Goal: Task Accomplishment & Management: Complete application form

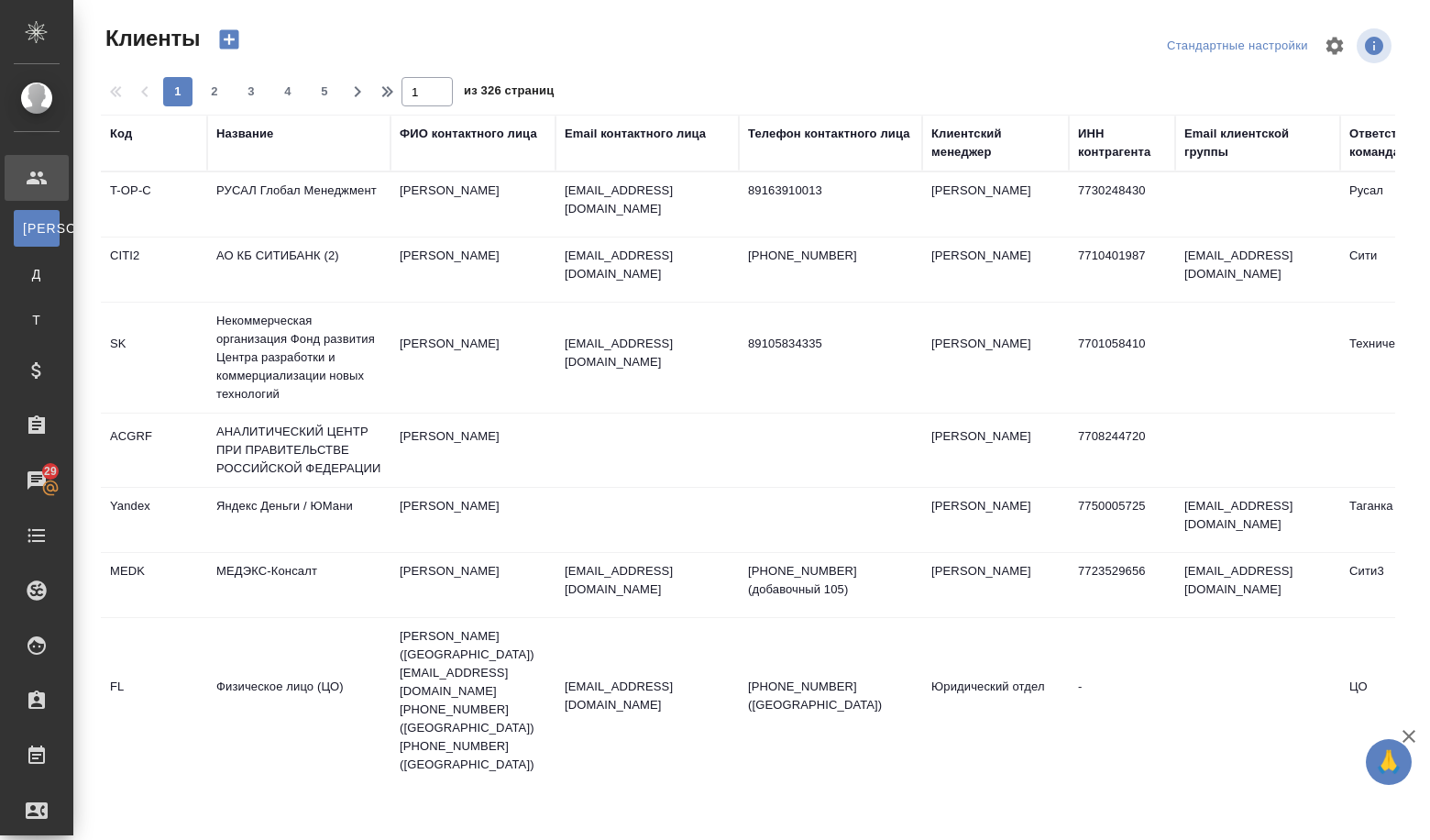
select select "RU"
click at [255, 139] on div "Название" at bounding box center [245, 133] width 57 height 18
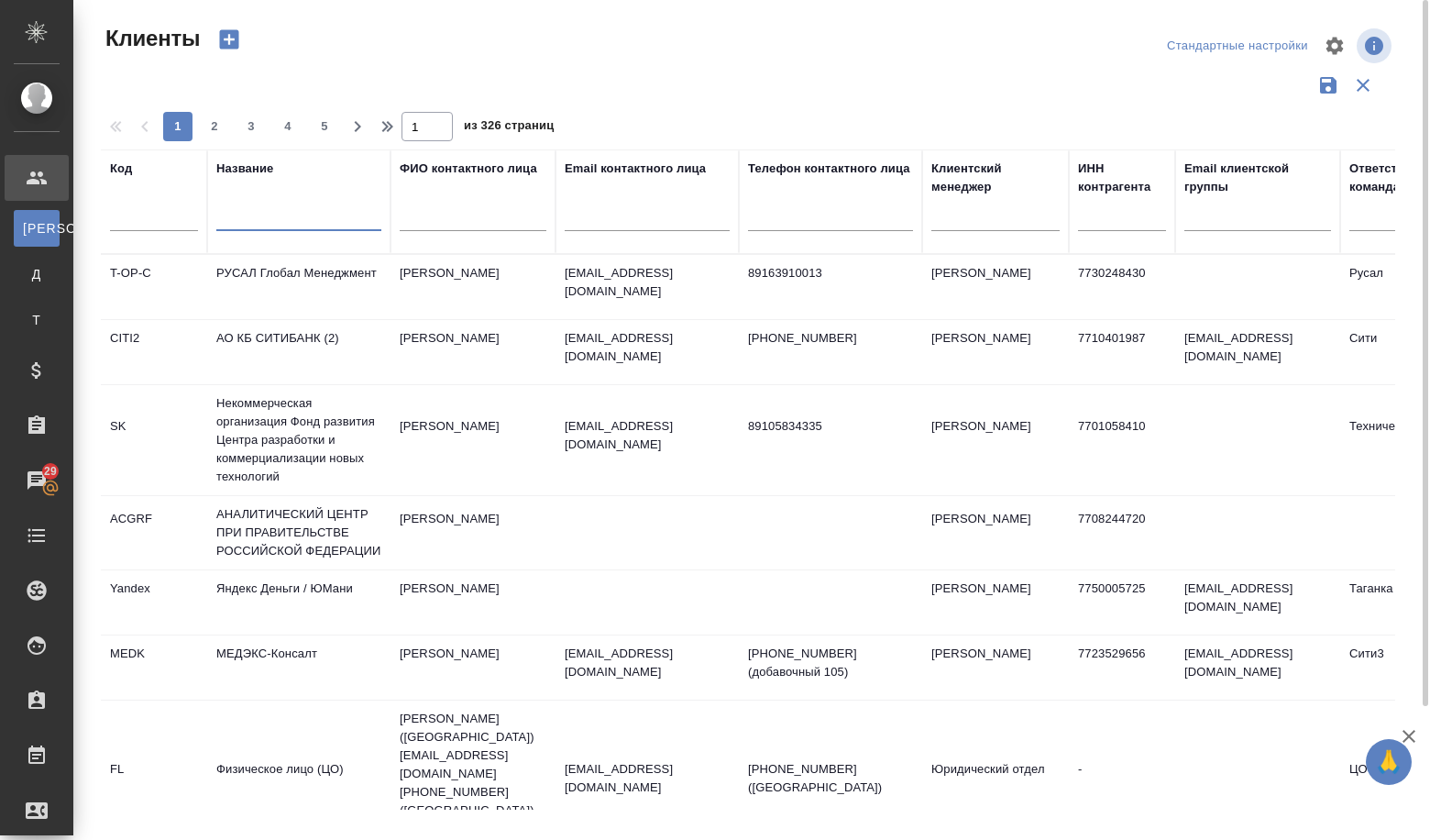
click at [248, 228] on input "text" at bounding box center [299, 220] width 165 height 23
paste input "ООО "Газпром ВНИИГАЗ""
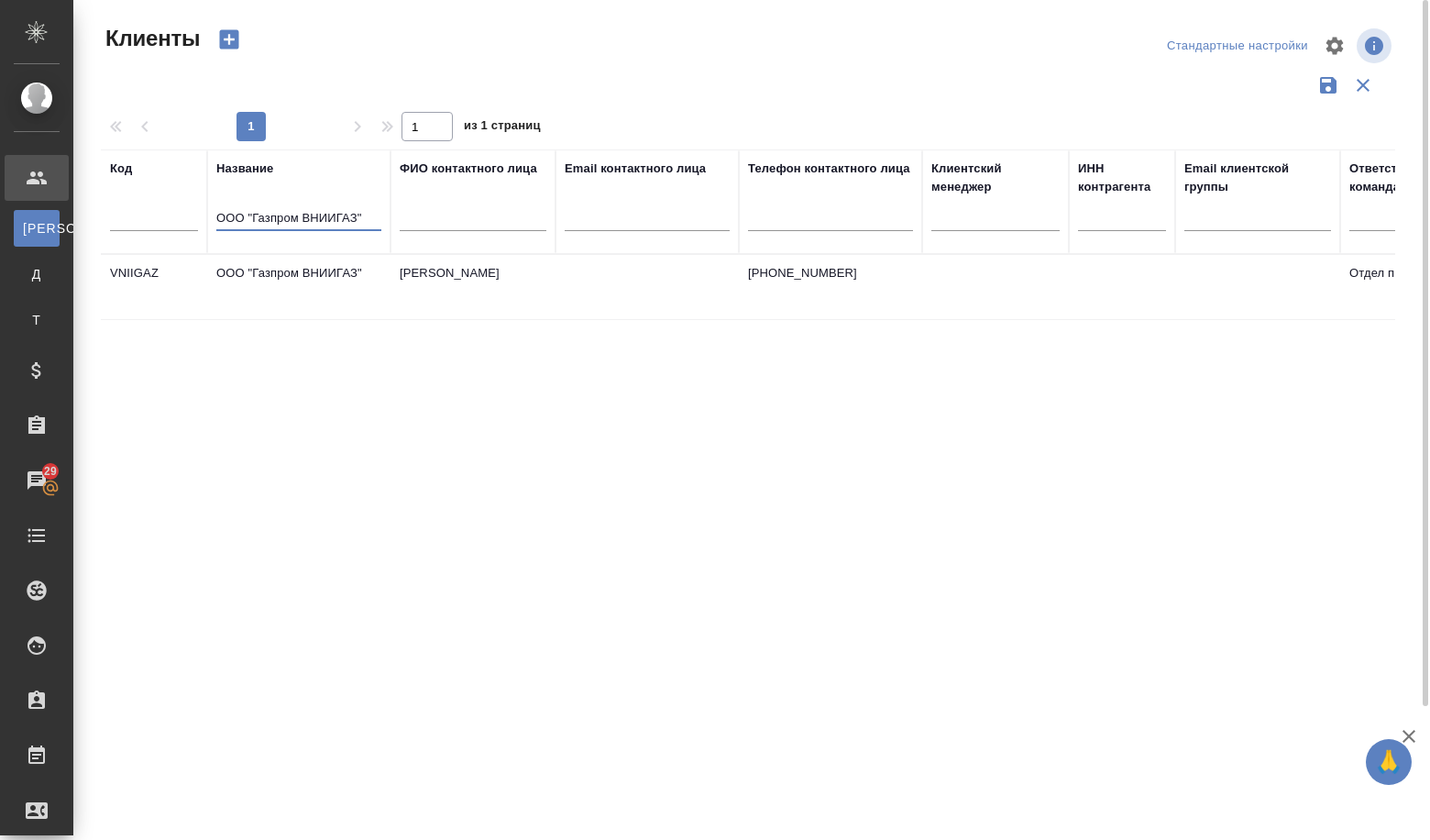
click at [249, 265] on td "ООО "Газпром ВНИИГАЗ"" at bounding box center [299, 287] width 183 height 65
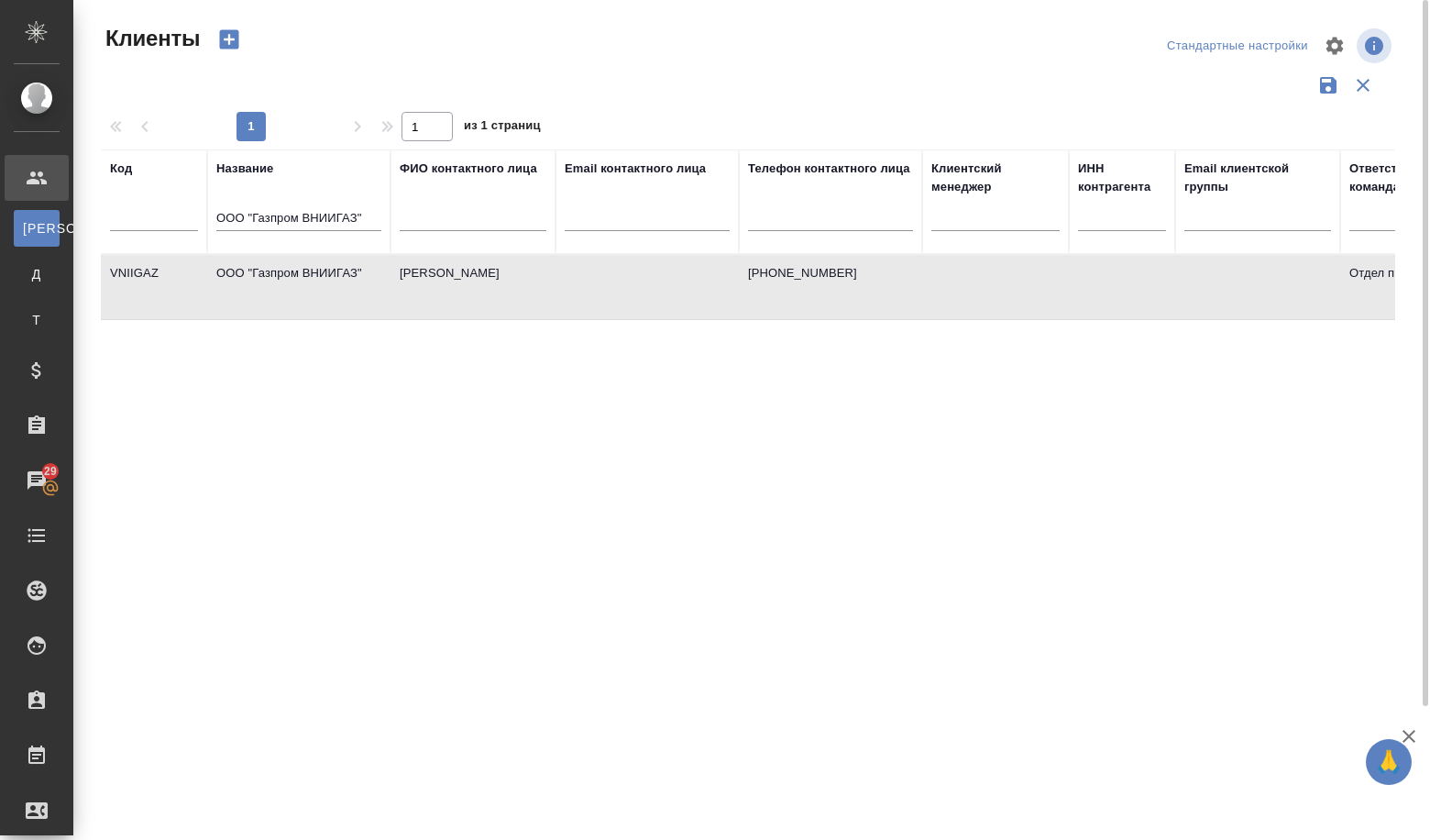
click at [249, 265] on td "ООО "Газпром ВНИИГАЗ"" at bounding box center [299, 287] width 183 height 65
drag, startPoint x: 372, startPoint y: 219, endPoint x: 197, endPoint y: 218, distance: 175.0
click at [198, 218] on tr "Код Название ООО "Газпром ВНИИГАЗ" ФИО контактного лица Email контактного лица …" at bounding box center [794, 201] width 1387 height 104
paste input "РИС"
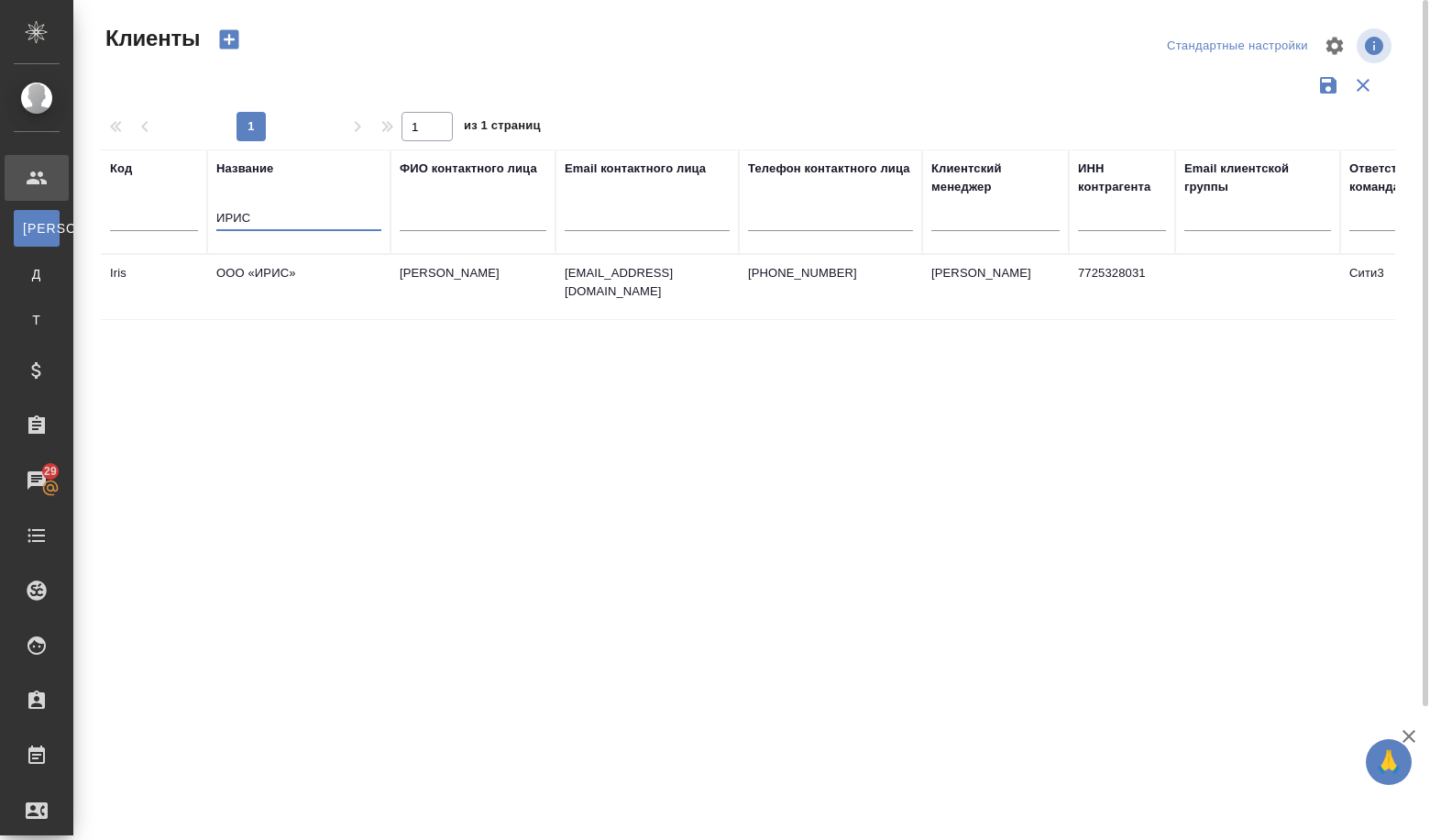
type input "ИРИС"
click at [244, 278] on td "ООО «ИРИС»" at bounding box center [299, 287] width 183 height 65
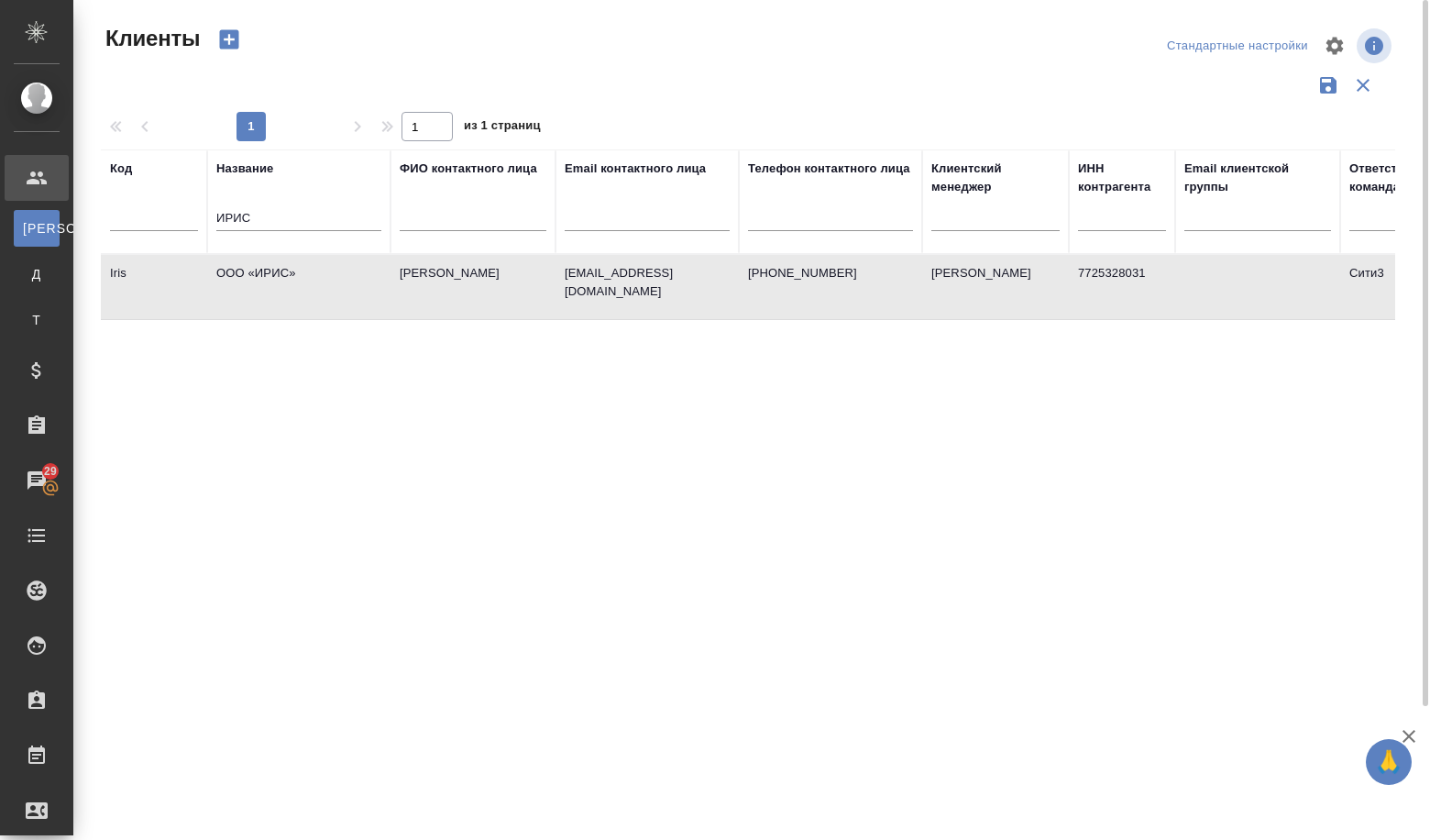
click at [244, 278] on td "ООО «ИРИС»" at bounding box center [299, 287] width 183 height 65
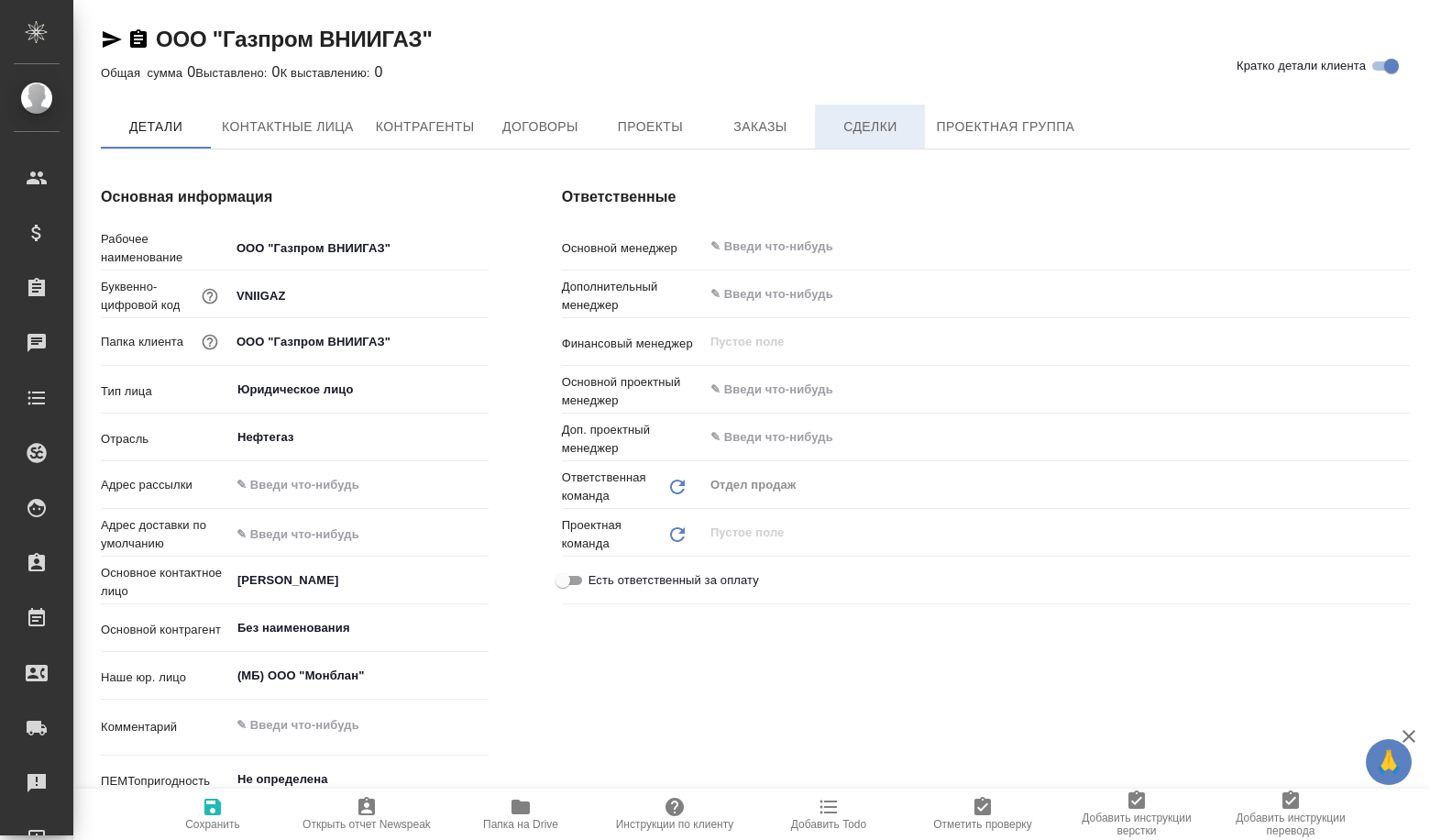
type textarea "x"
click at [838, 126] on span "Сделки" at bounding box center [869, 128] width 88 height 23
type textarea "x"
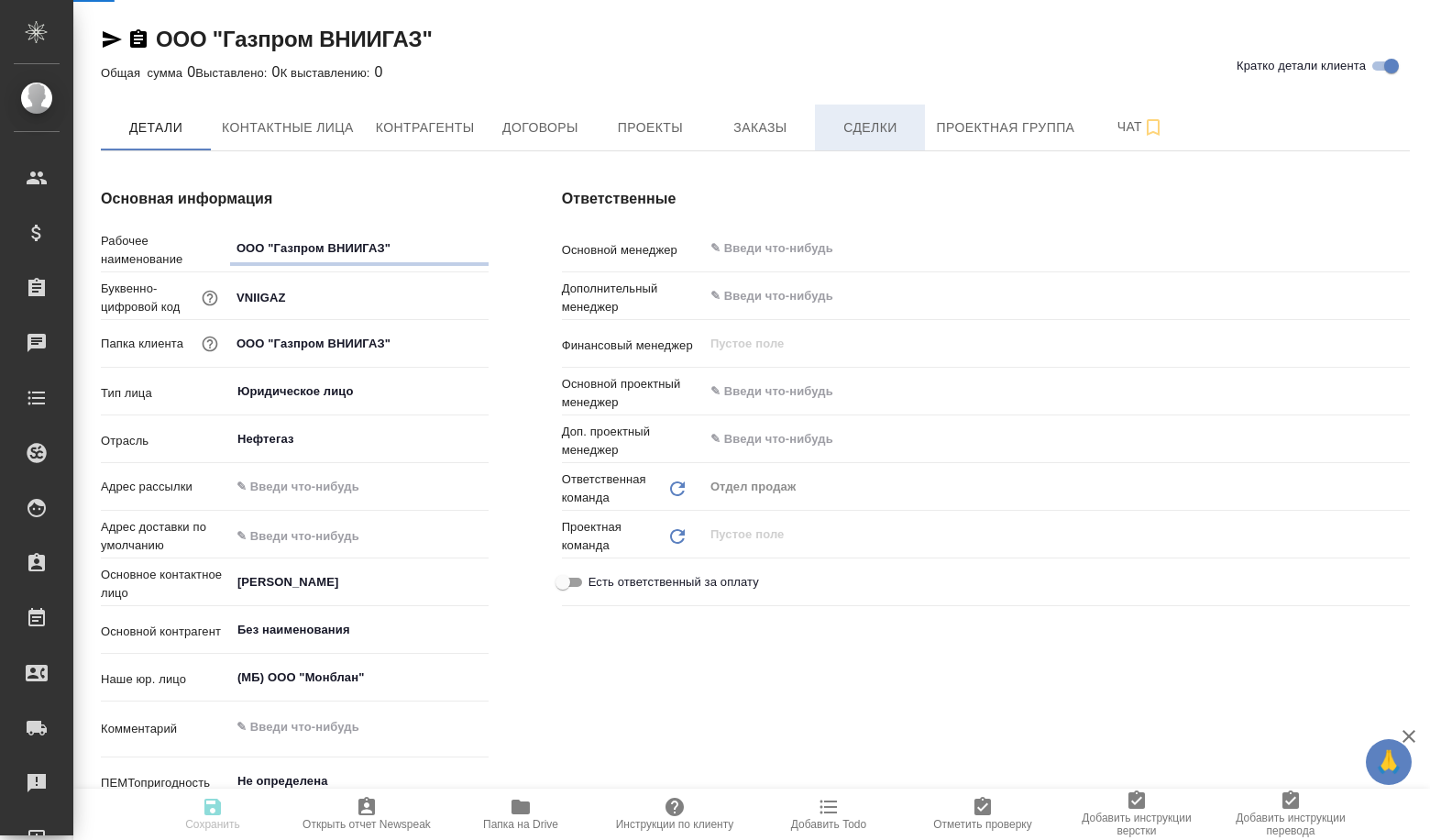
type textarea "x"
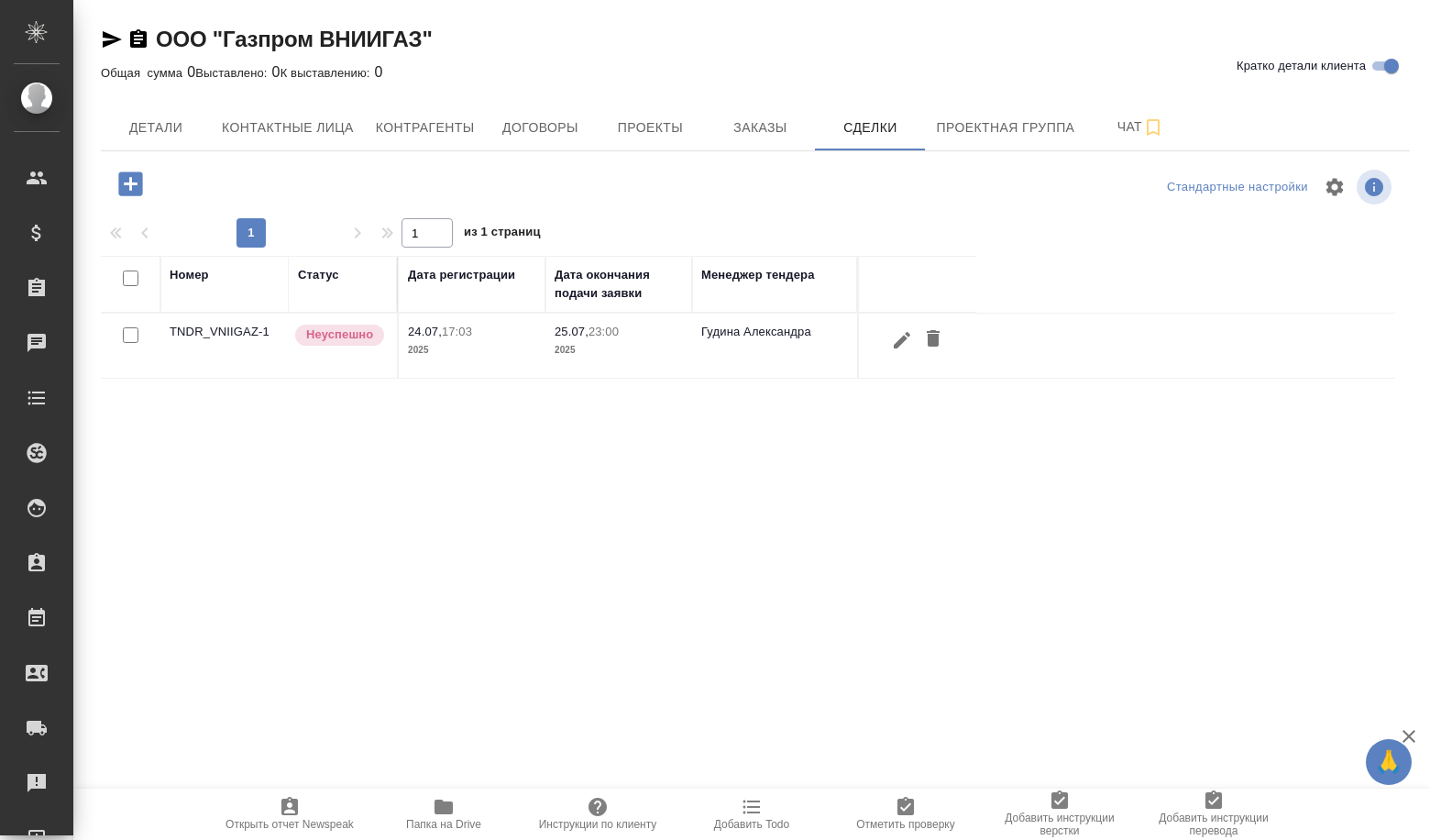
click at [114, 166] on div at bounding box center [131, 183] width 47 height 38
click at [117, 174] on icon "button" at bounding box center [130, 183] width 32 height 32
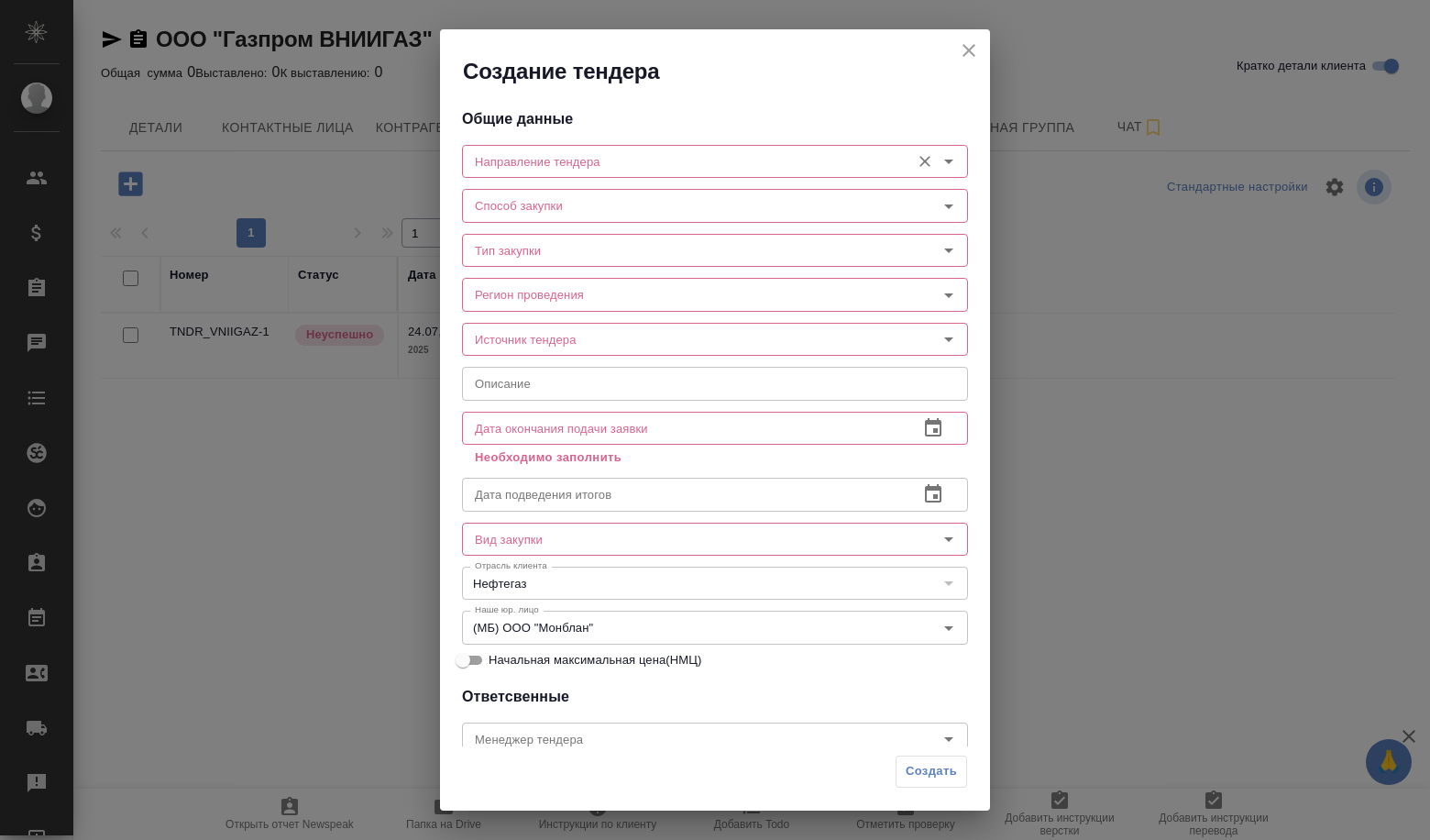
click at [557, 153] on input "Направление тендера" at bounding box center [684, 161] width 434 height 22
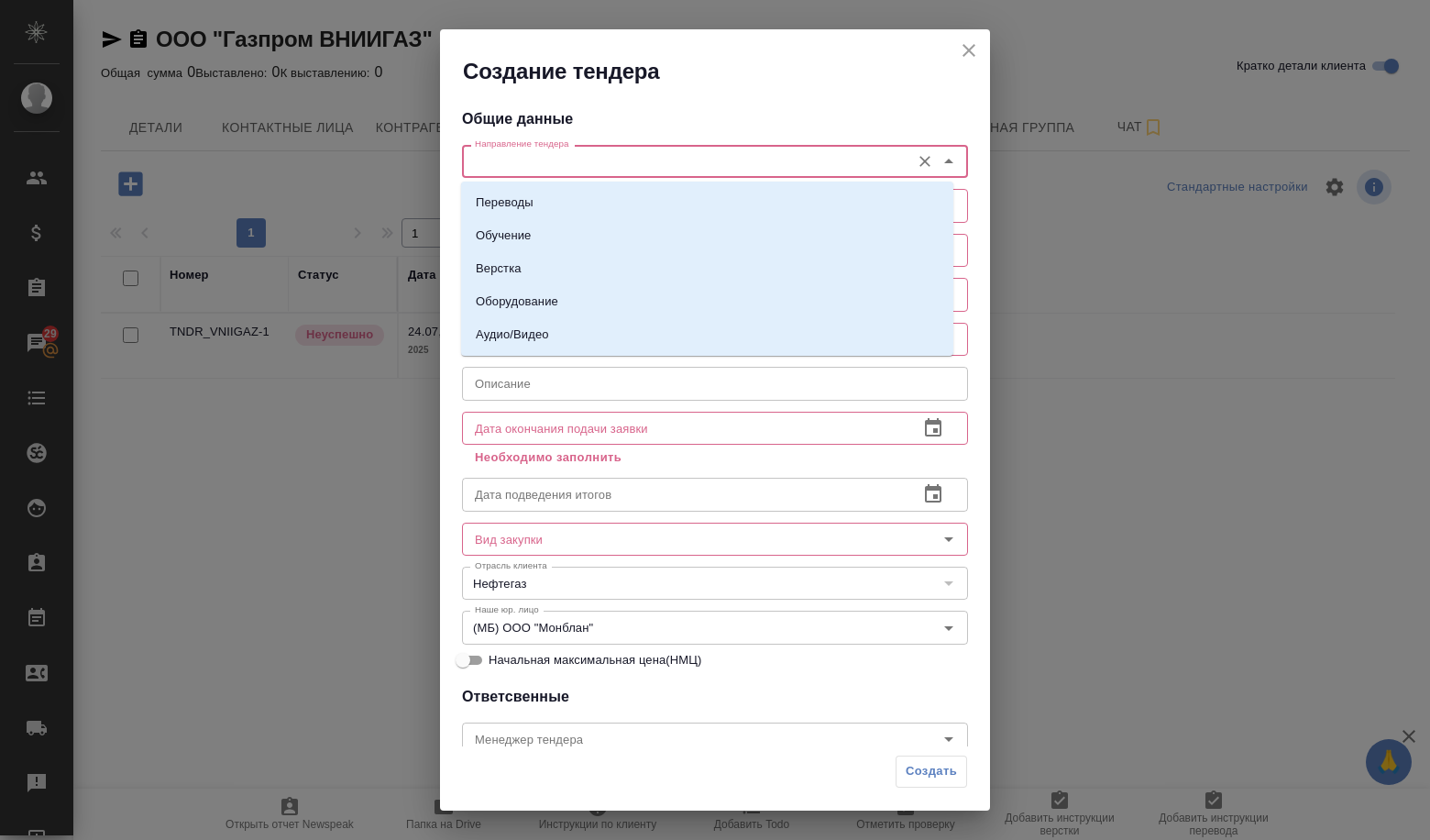
click at [537, 185] on div "Переводы Обучение Верстка Оборудование Аудио/Видео" at bounding box center [707, 268] width 492 height 174
click at [523, 201] on p "Переводы" at bounding box center [505, 202] width 58 height 18
type input "Переводы"
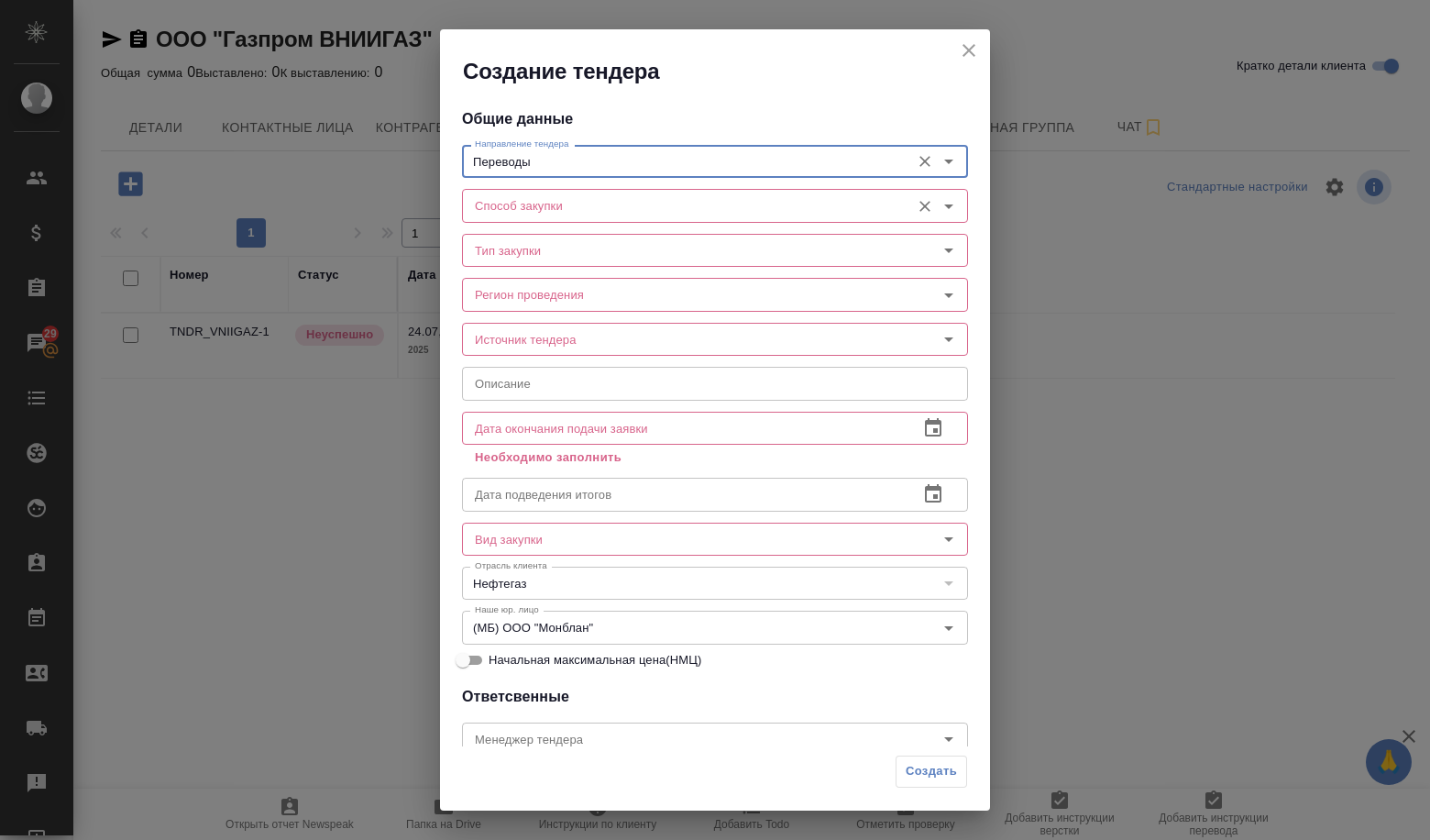
click at [521, 225] on div "Способ закупки Способ закупки" at bounding box center [715, 203] width 506 height 44
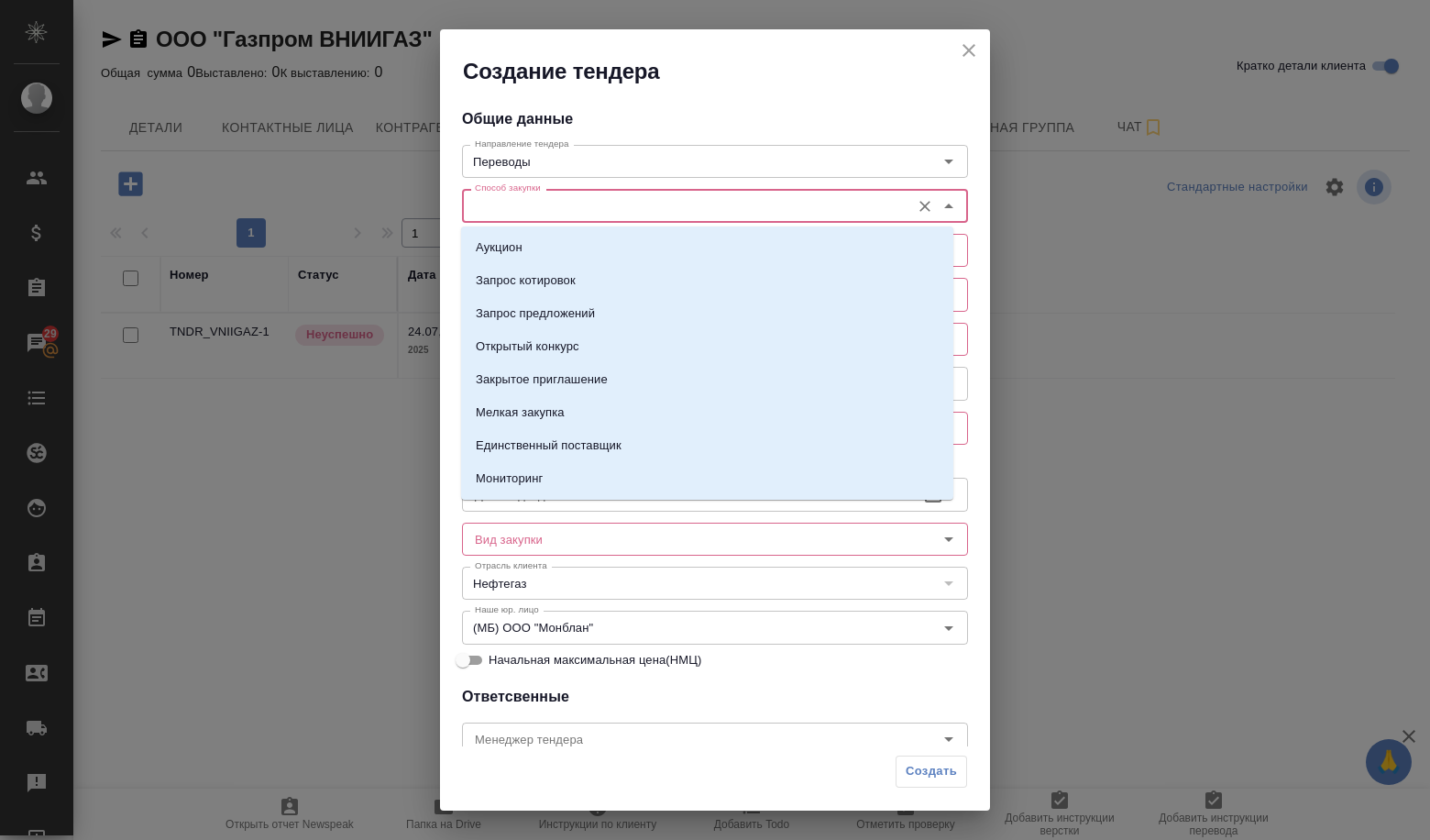
click at [521, 210] on input "Способ закупки" at bounding box center [684, 205] width 434 height 22
click at [523, 313] on p "Запрос предложений" at bounding box center [536, 313] width 119 height 18
type input "Запрос предложений"
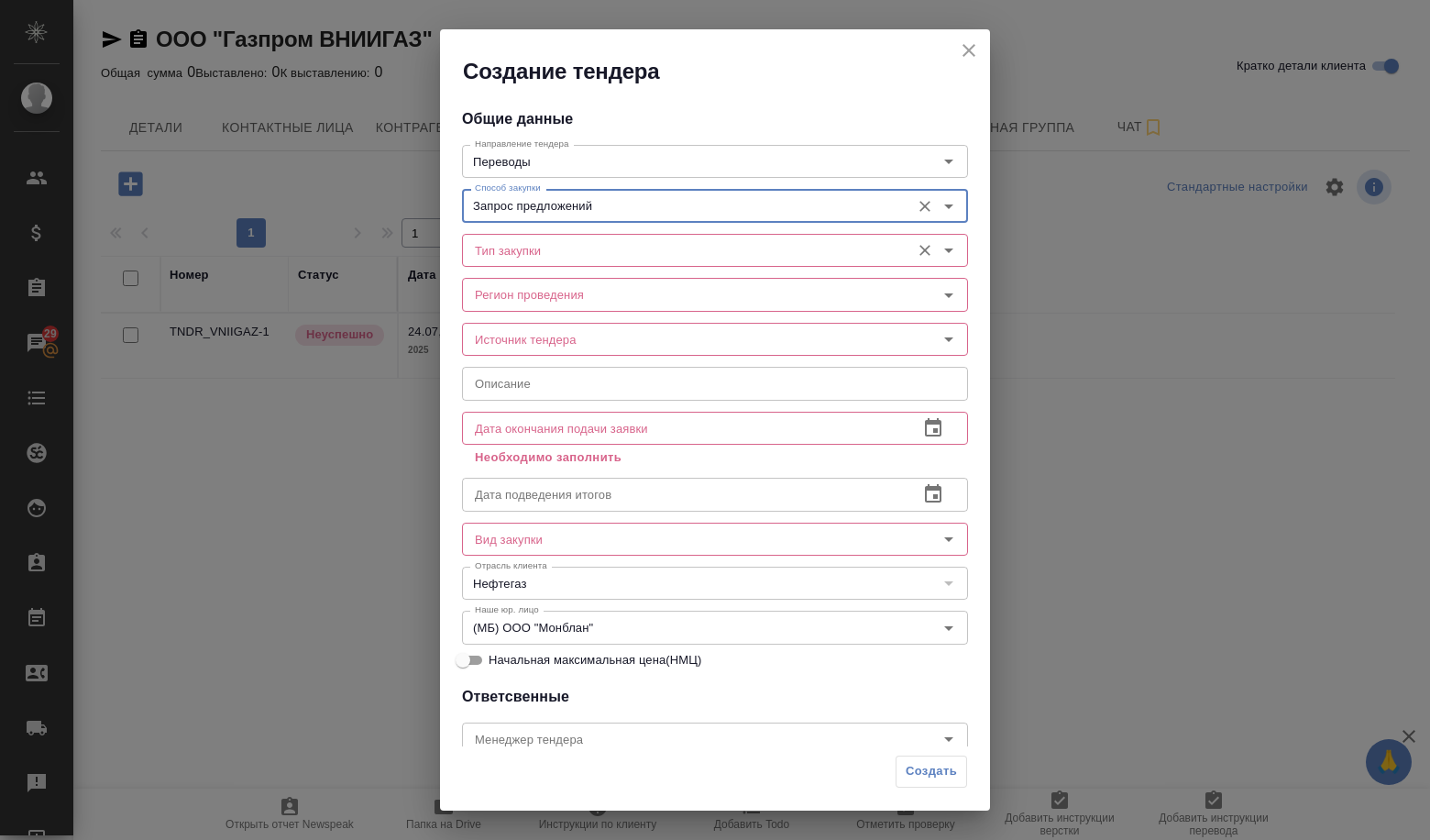
click at [513, 258] on input "Тип закупки" at bounding box center [684, 249] width 434 height 22
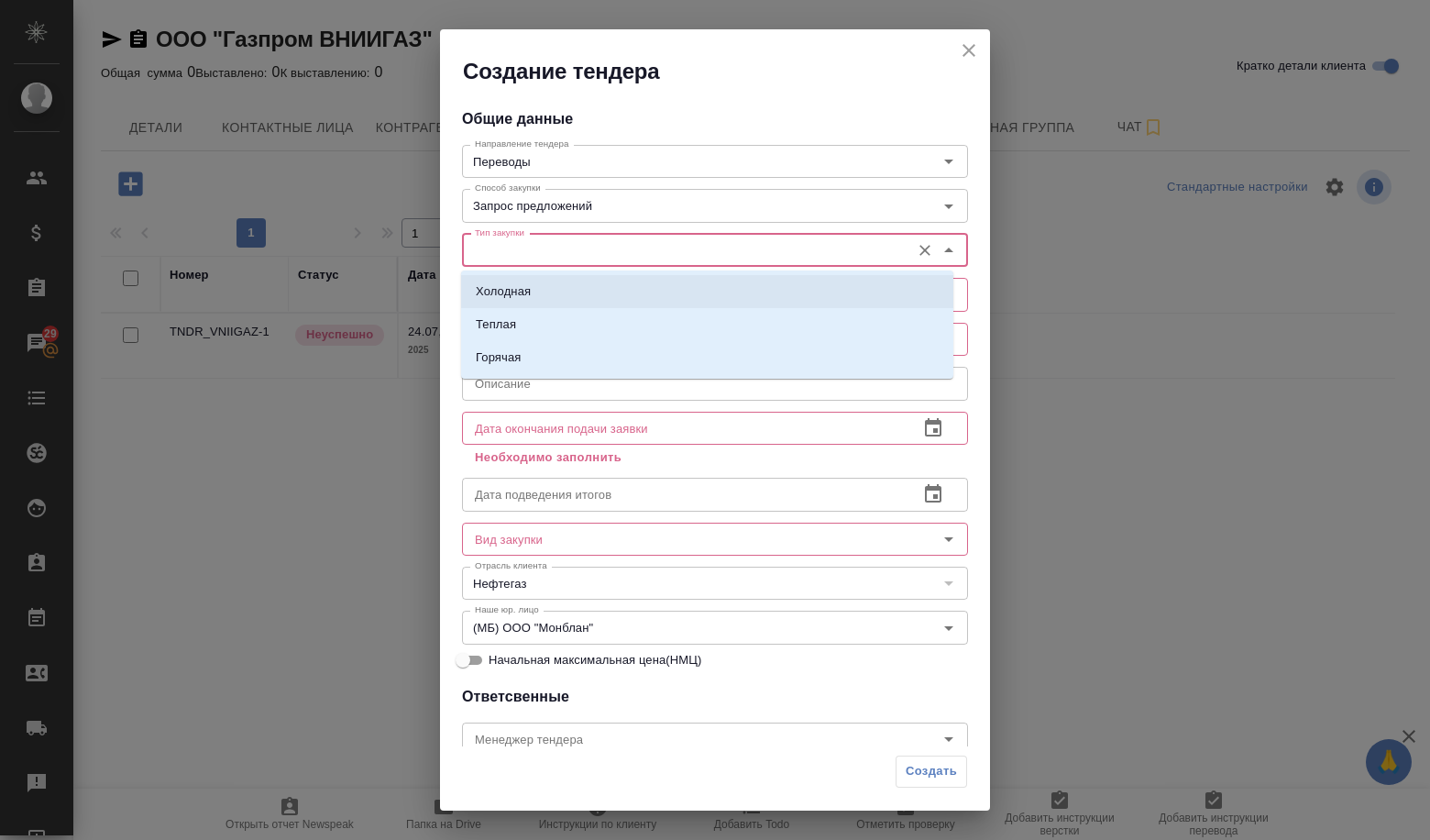
click at [505, 290] on p "Холодная" at bounding box center [503, 291] width 55 height 18
type input "Холодная"
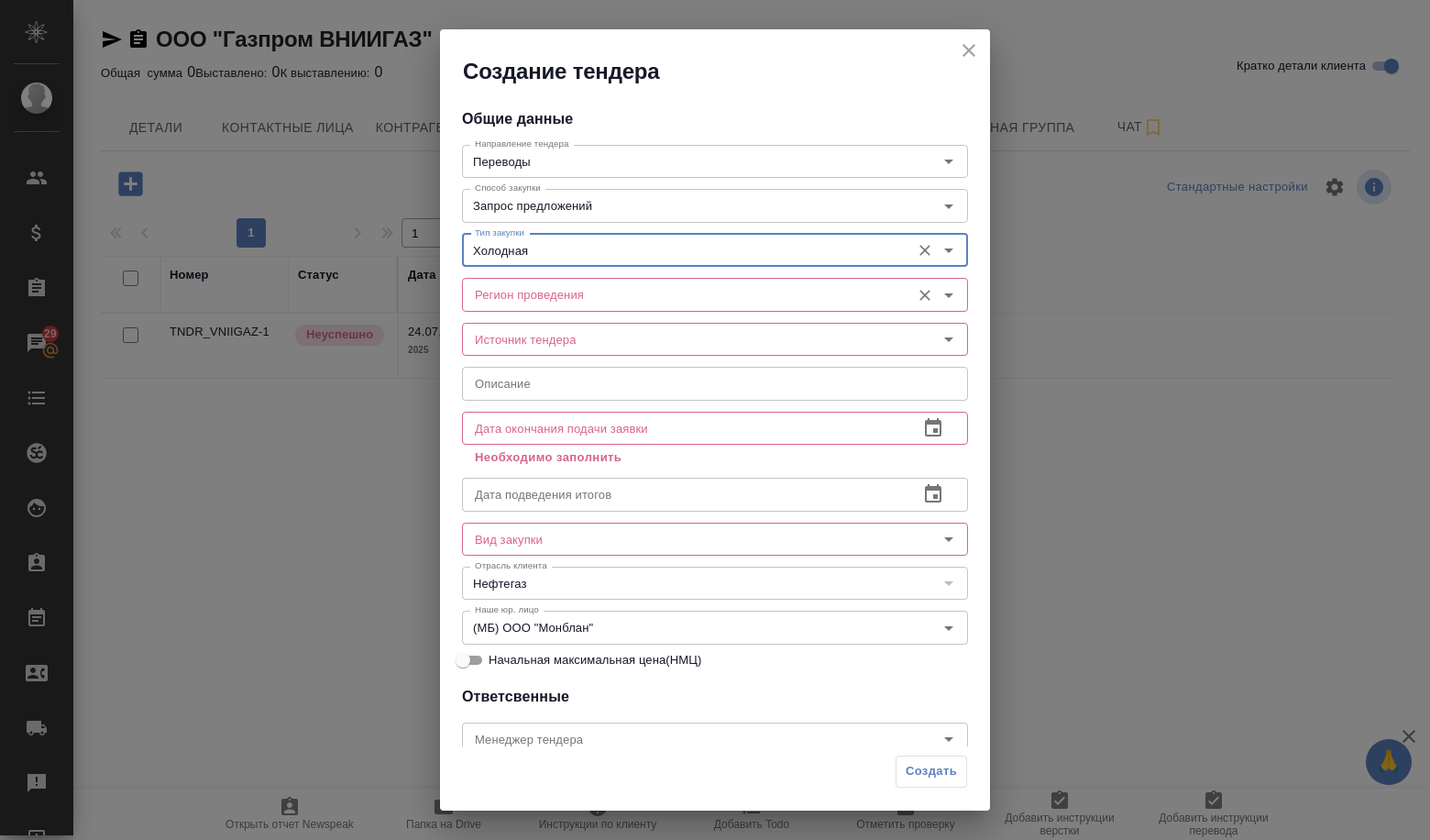
click at [513, 311] on div "Регион проведения" at bounding box center [715, 294] width 506 height 33
click at [541, 267] on div "Тип закупки Холодная Тип закупки" at bounding box center [715, 249] width 506 height 44
click at [545, 290] on input "Регион проведения" at bounding box center [684, 294] width 434 height 22
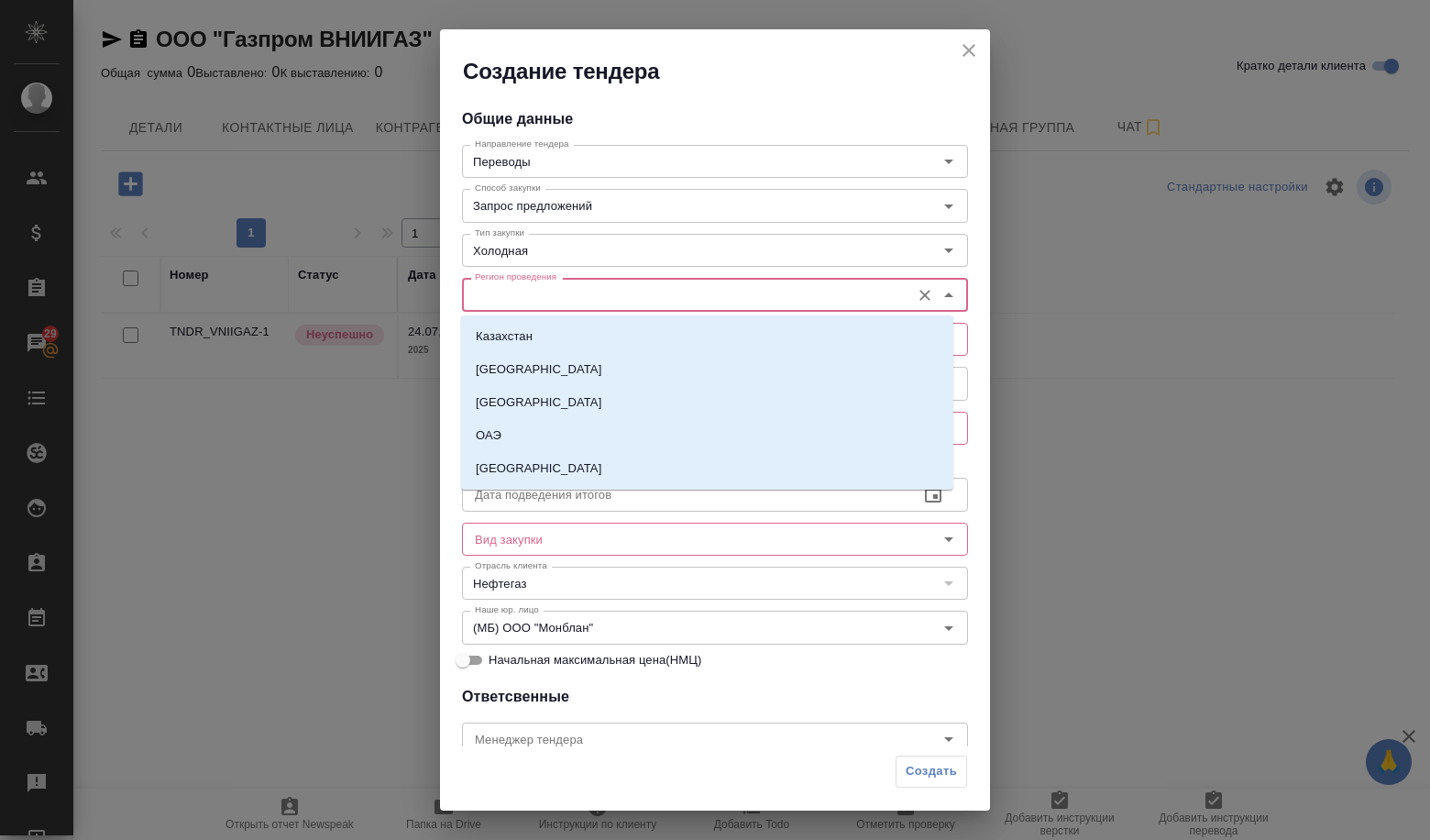
click at [545, 290] on input "Регион проведения" at bounding box center [684, 294] width 434 height 22
click at [537, 469] on li "[GEOGRAPHIC_DATA]" at bounding box center [707, 468] width 492 height 33
type input "[GEOGRAPHIC_DATA]"
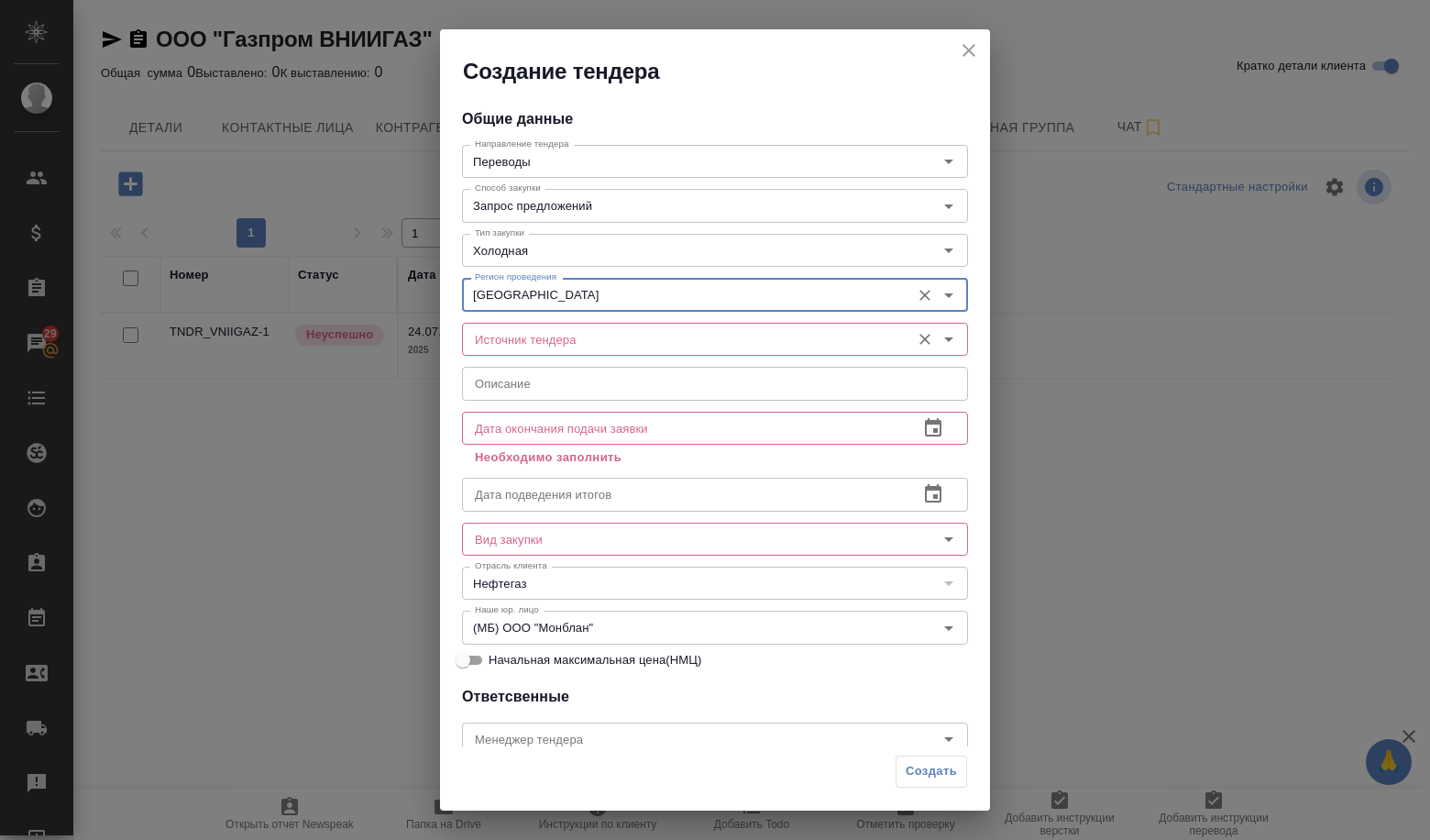
click at [536, 343] on input "Источник тендера" at bounding box center [684, 339] width 434 height 22
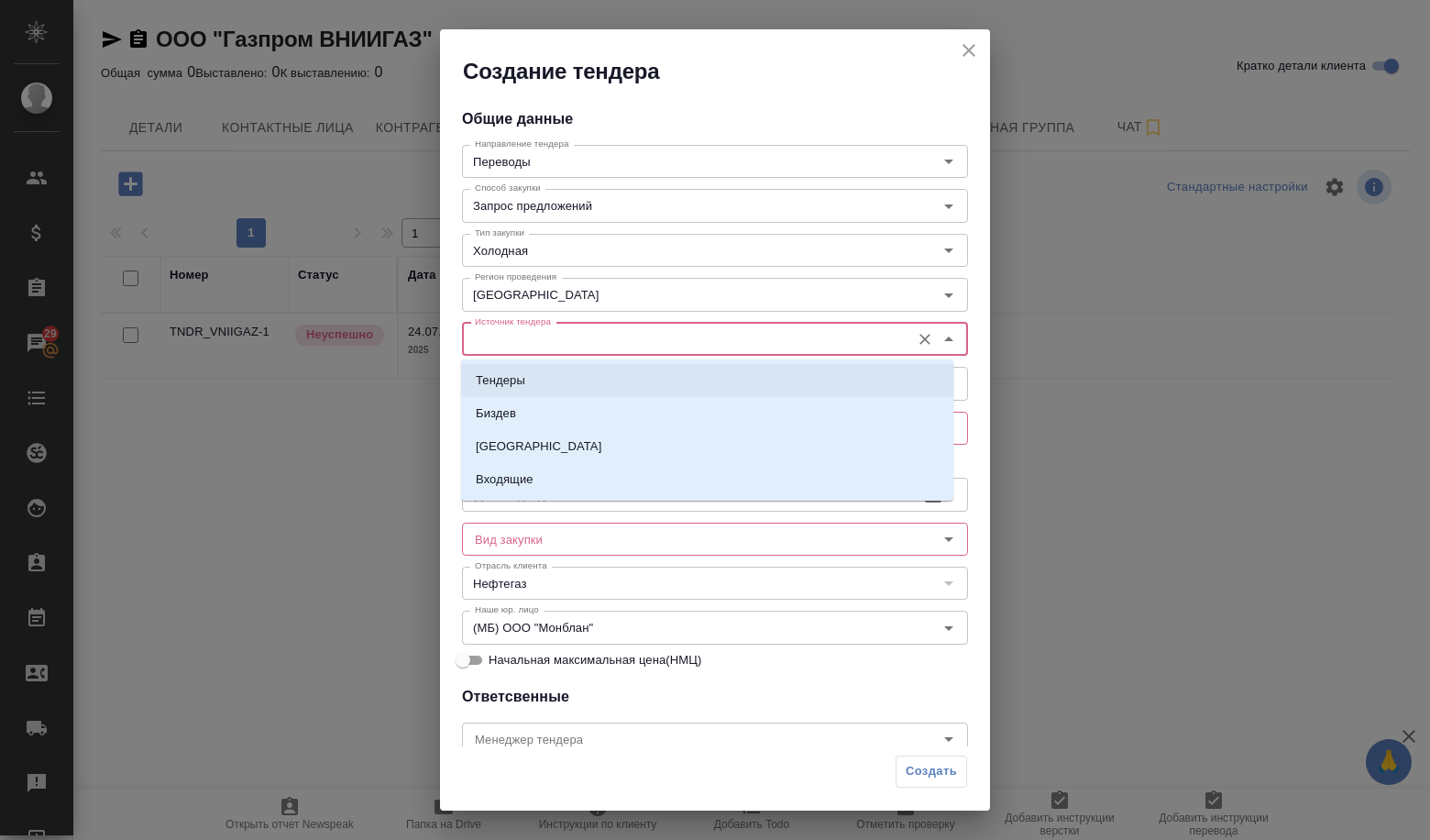
click at [519, 372] on p "Тендеры" at bounding box center [500, 380] width 49 height 18
type input "Тендеры"
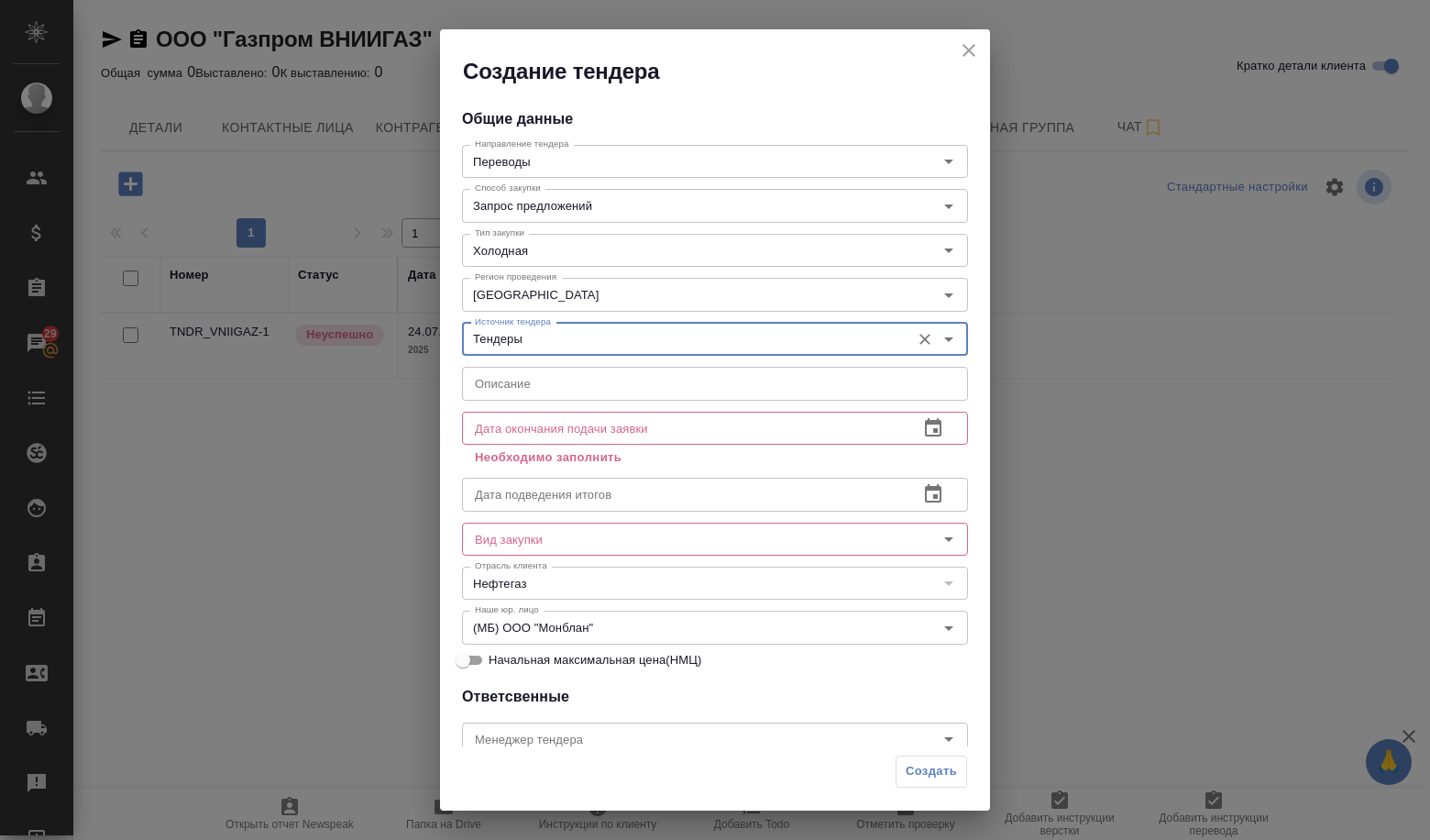
click at [518, 378] on input "text" at bounding box center [715, 383] width 506 height 33
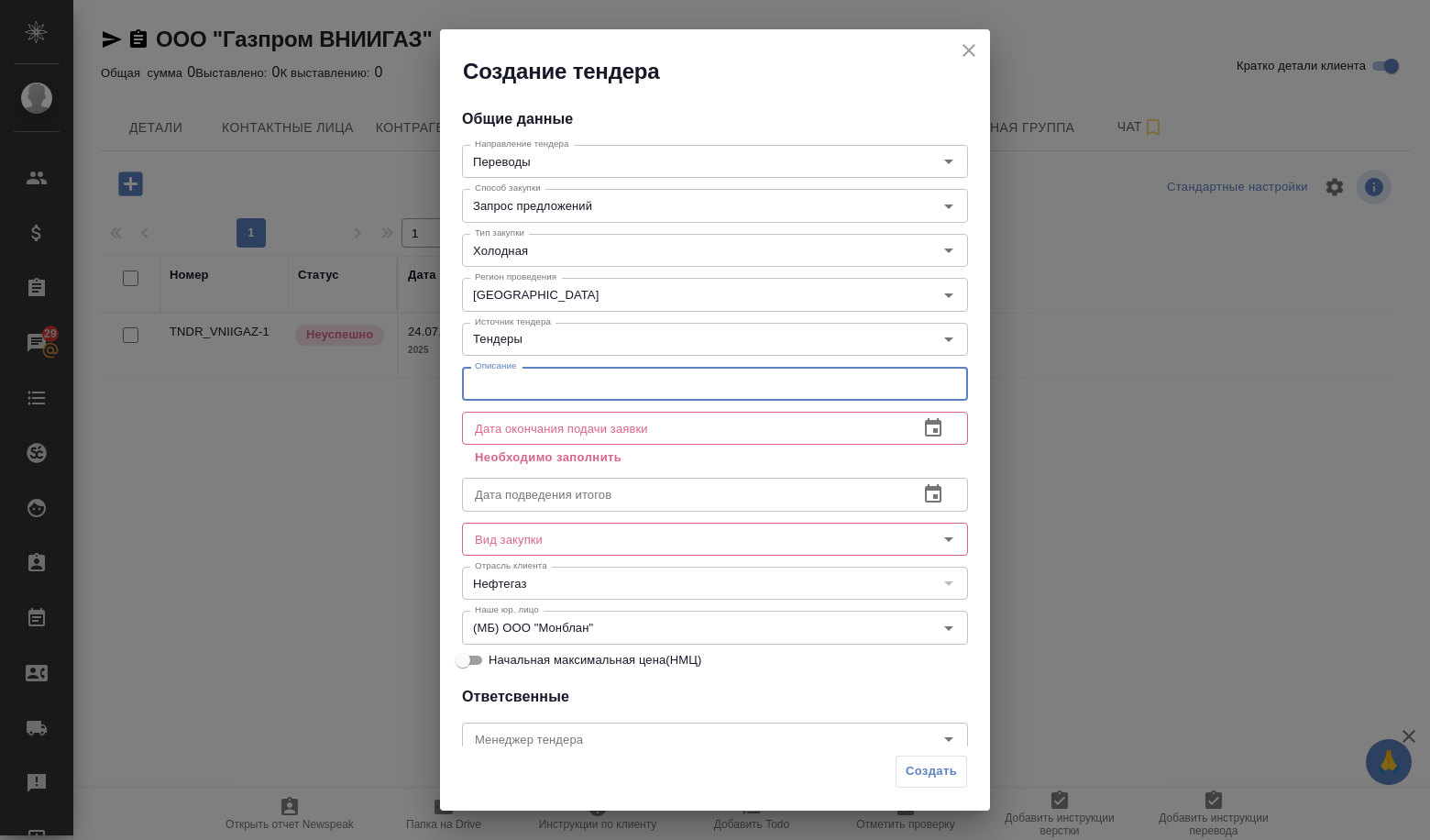
paste input "оказание услуг по устному и письменному переводу материалов и документации в об…"
type input "оказание услуг по устному и письменному переводу материалов и документации в об…"
click at [924, 430] on icon "button" at bounding box center [933, 428] width 22 height 22
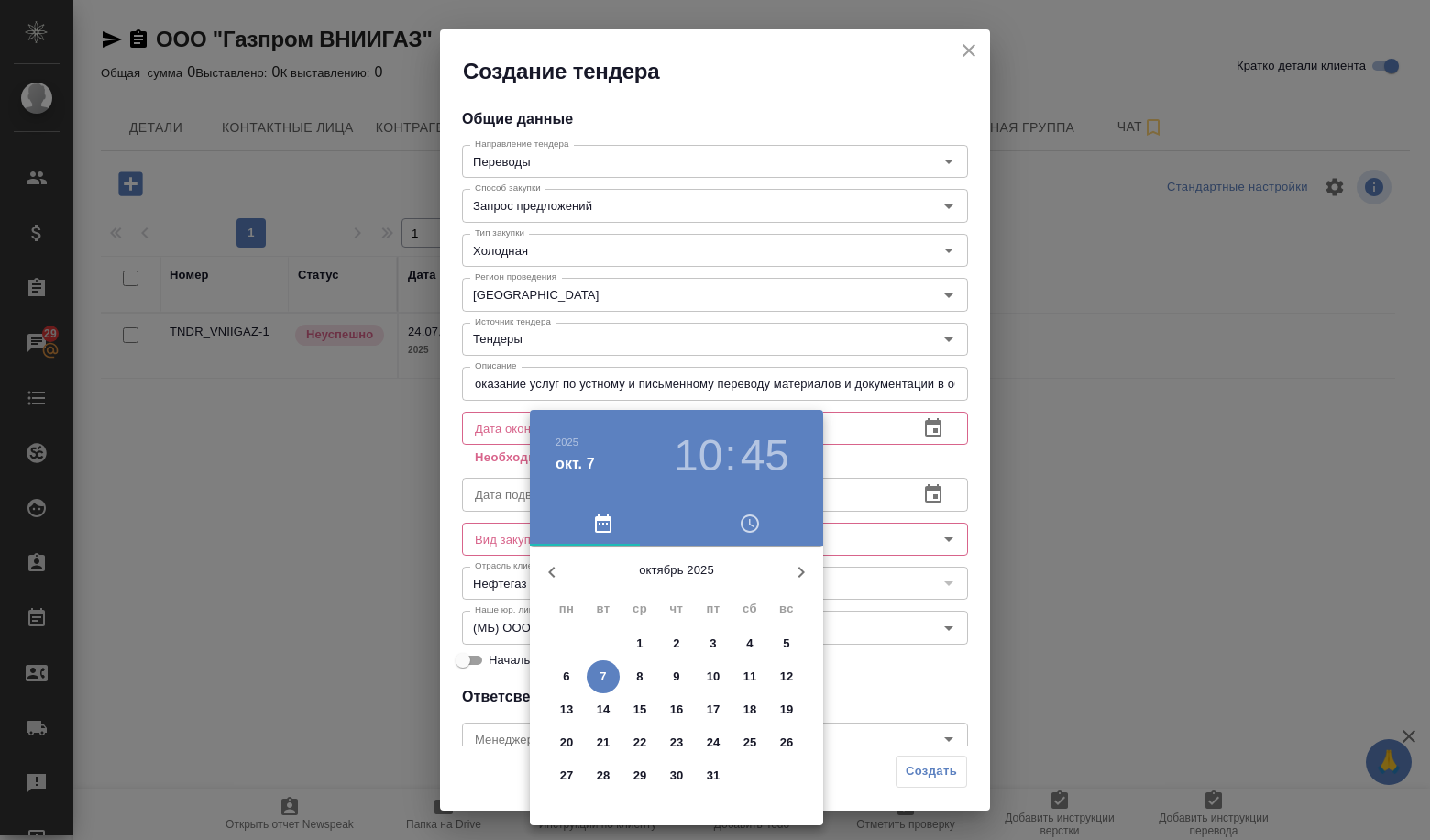
click at [564, 709] on p "13" at bounding box center [567, 709] width 13 height 18
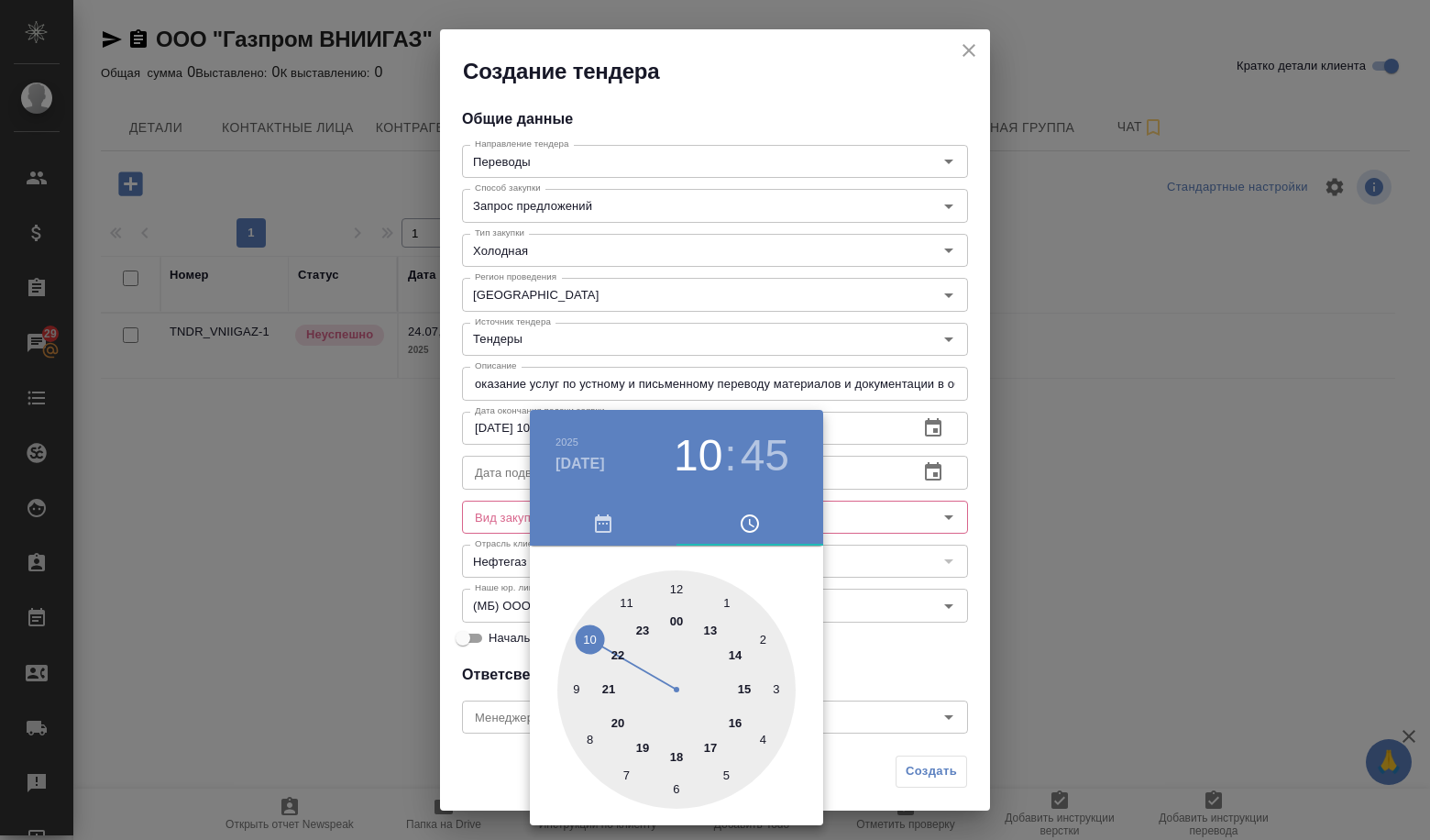
click at [678, 589] on div at bounding box center [676, 689] width 238 height 238
click at [675, 590] on div at bounding box center [676, 689] width 238 height 238
type input "13.10.2025 12:00"
click at [876, 622] on div at bounding box center [715, 420] width 1430 height 840
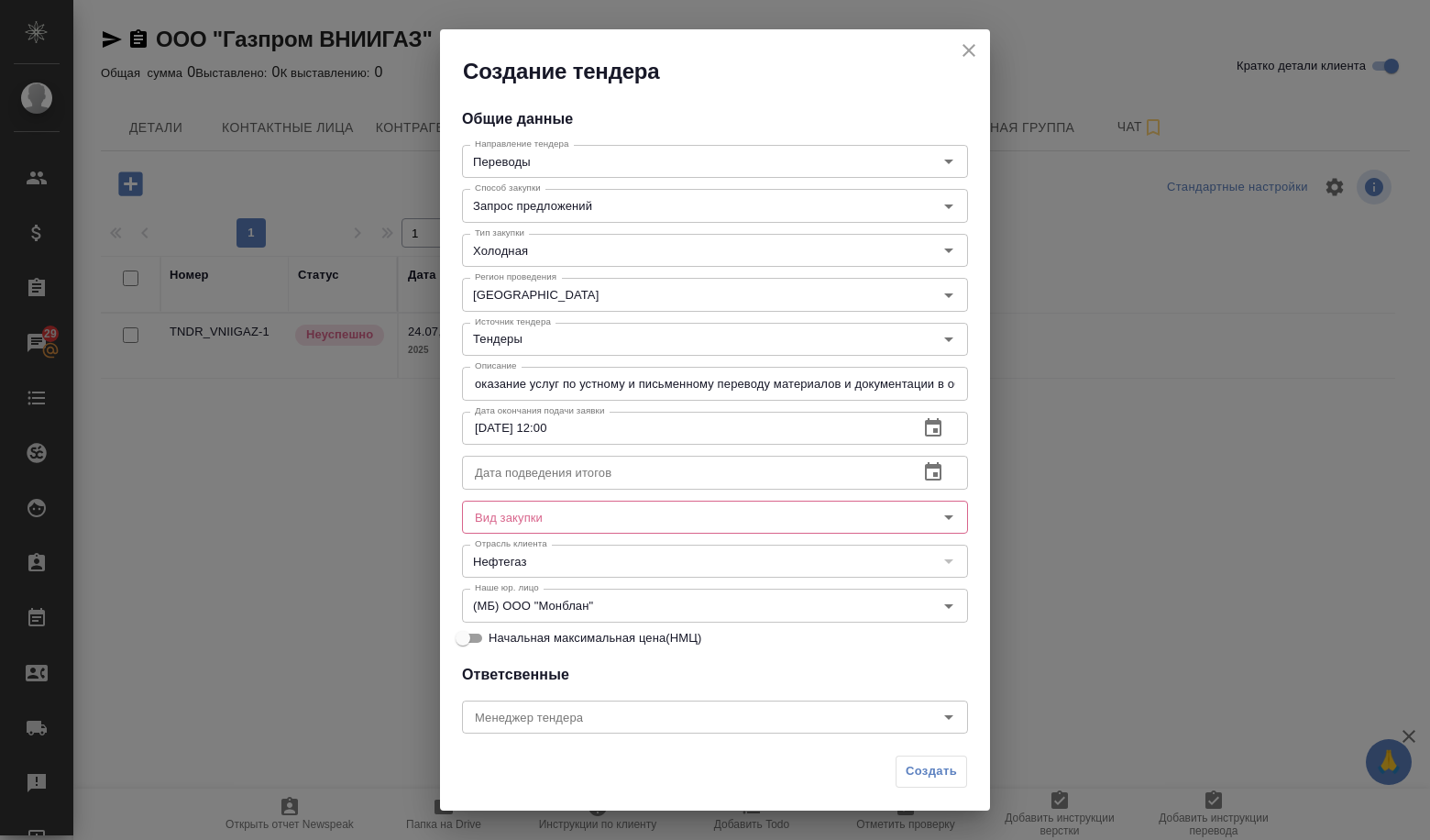
click at [544, 470] on input "text" at bounding box center [683, 472] width 442 height 33
click at [925, 463] on icon "button" at bounding box center [933, 471] width 16 height 18
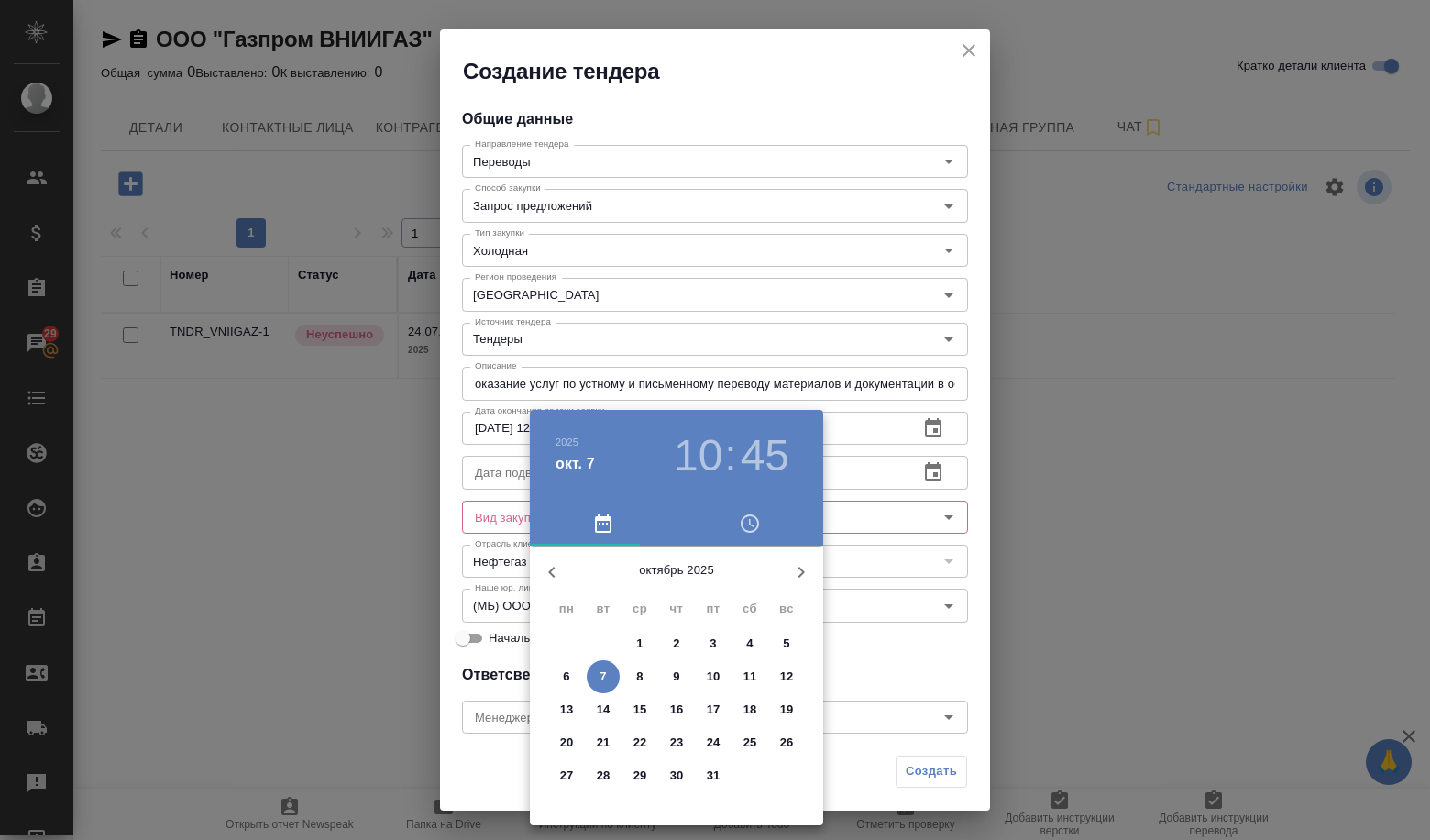
click at [637, 776] on p "29" at bounding box center [641, 775] width 13 height 18
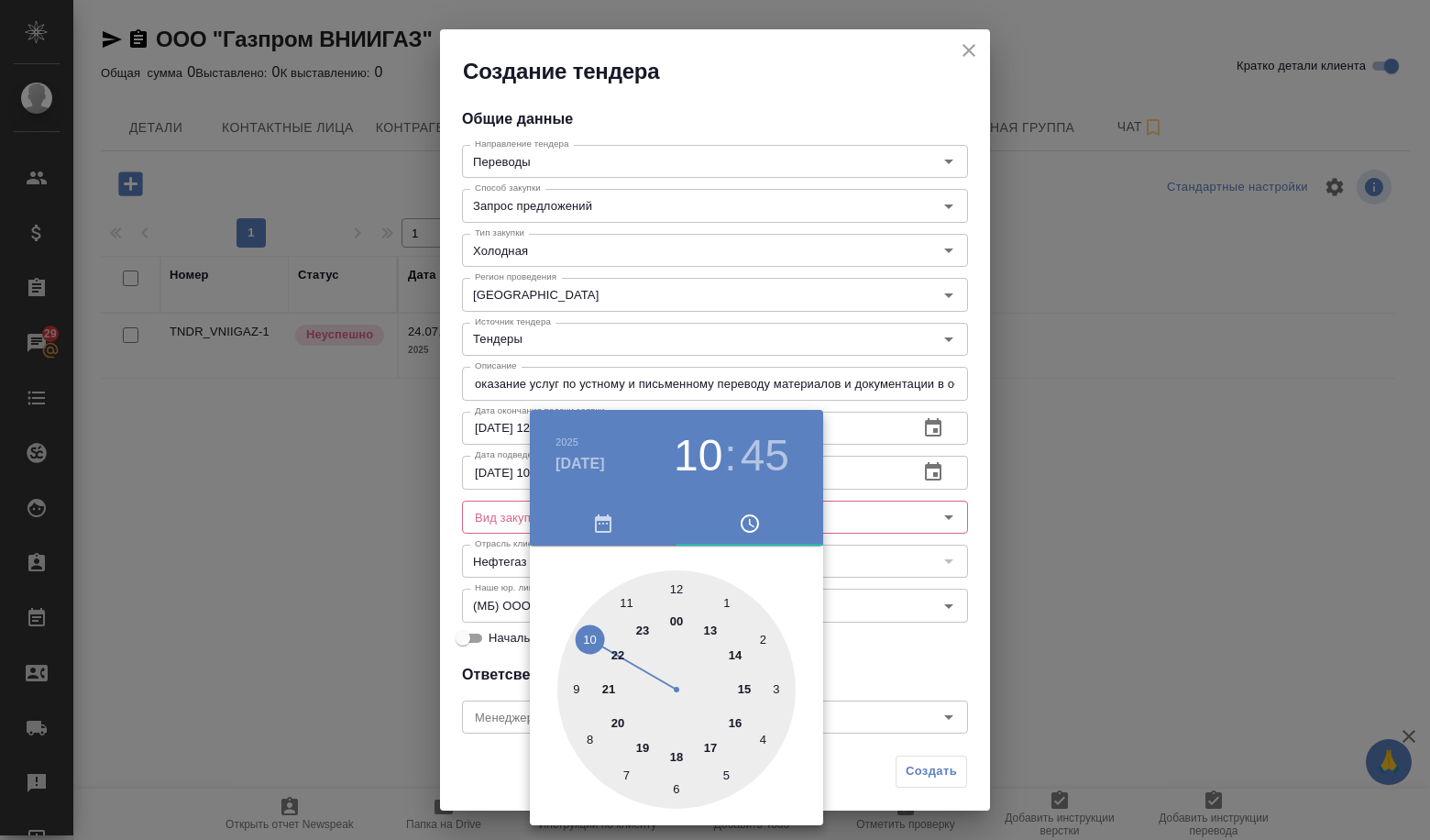
click at [675, 586] on div at bounding box center [676, 689] width 238 height 238
click at [674, 590] on div at bounding box center [676, 689] width 238 height 238
type input "29.10.2025 12:00"
click at [829, 611] on div at bounding box center [715, 420] width 1430 height 840
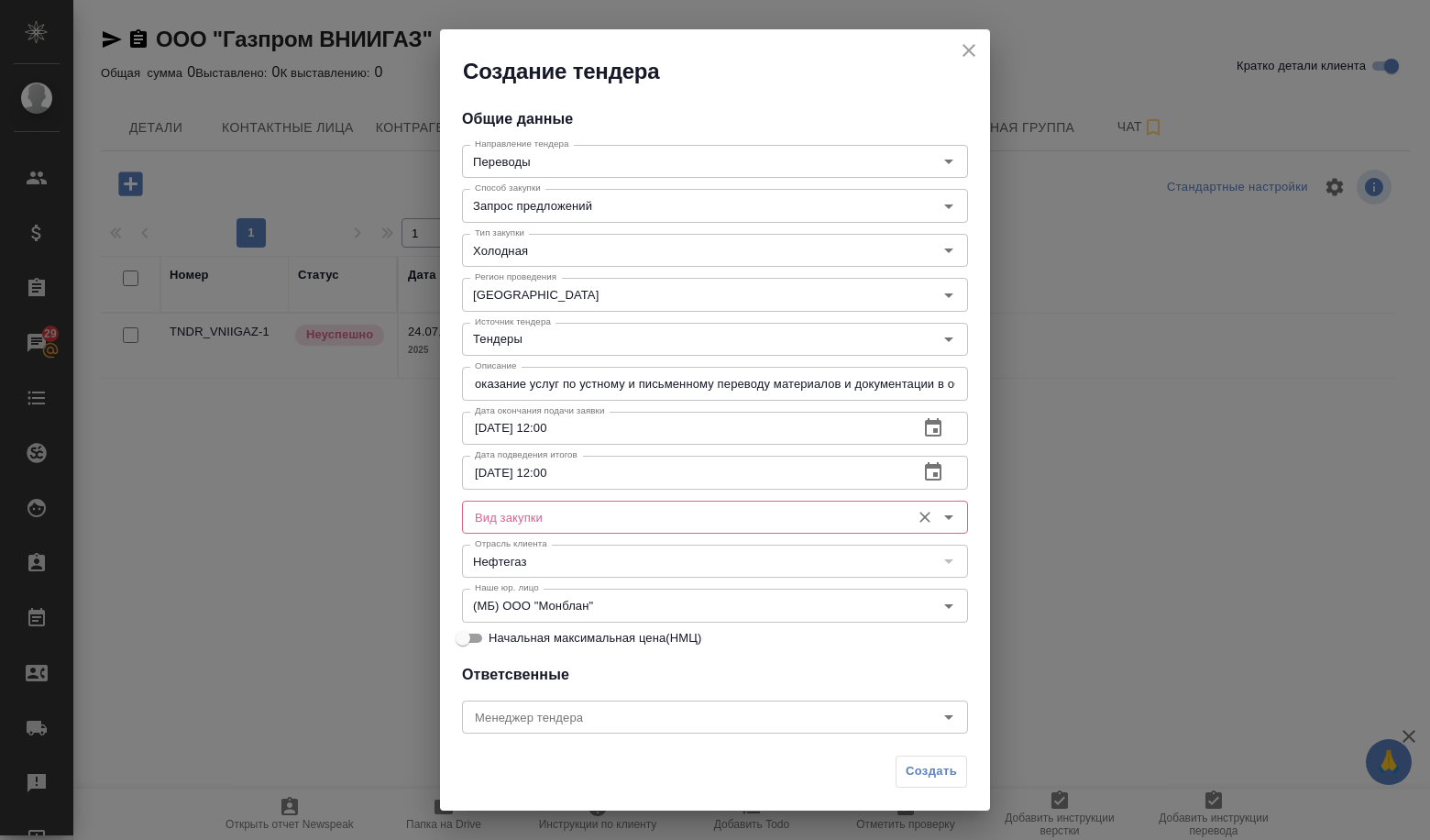
click at [614, 523] on input "Вид закупки" at bounding box center [684, 516] width 434 height 22
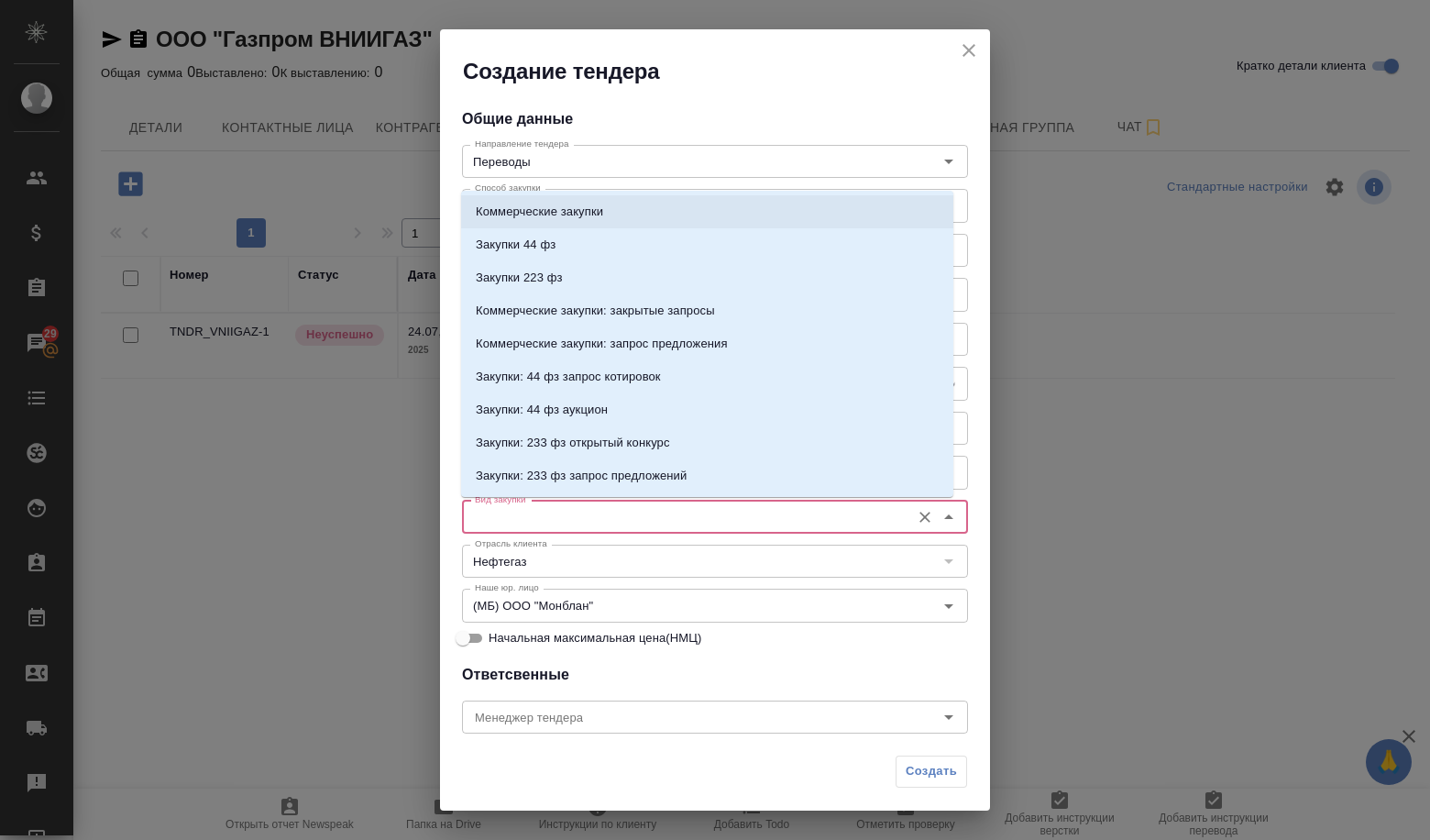
click at [521, 206] on p "Коммерческие закупки" at bounding box center [540, 211] width 127 height 18
type input "Коммерческие закупки"
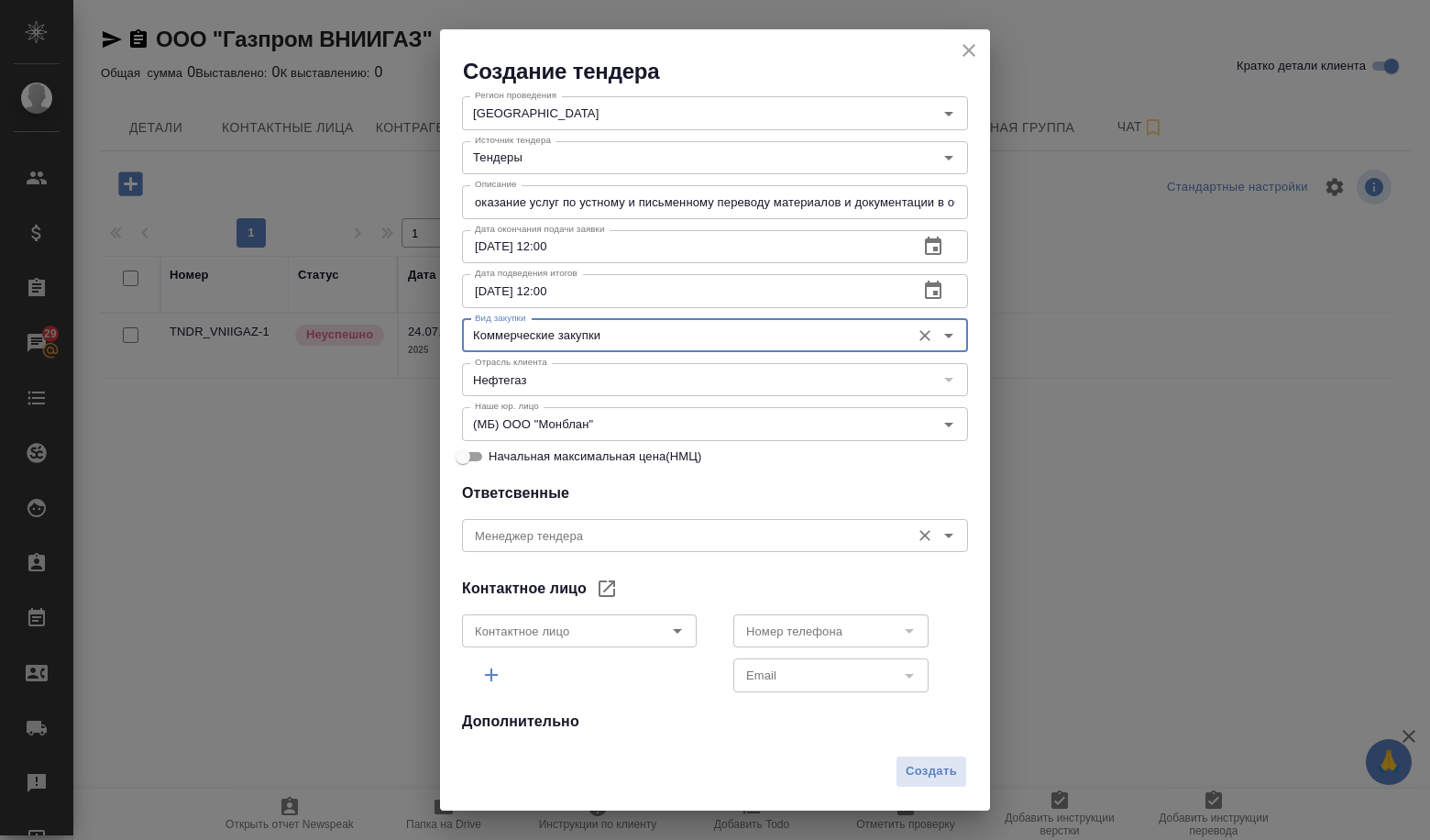
scroll to position [183, 0]
click at [599, 524] on input "Менеджер тендера" at bounding box center [684, 533] width 434 height 22
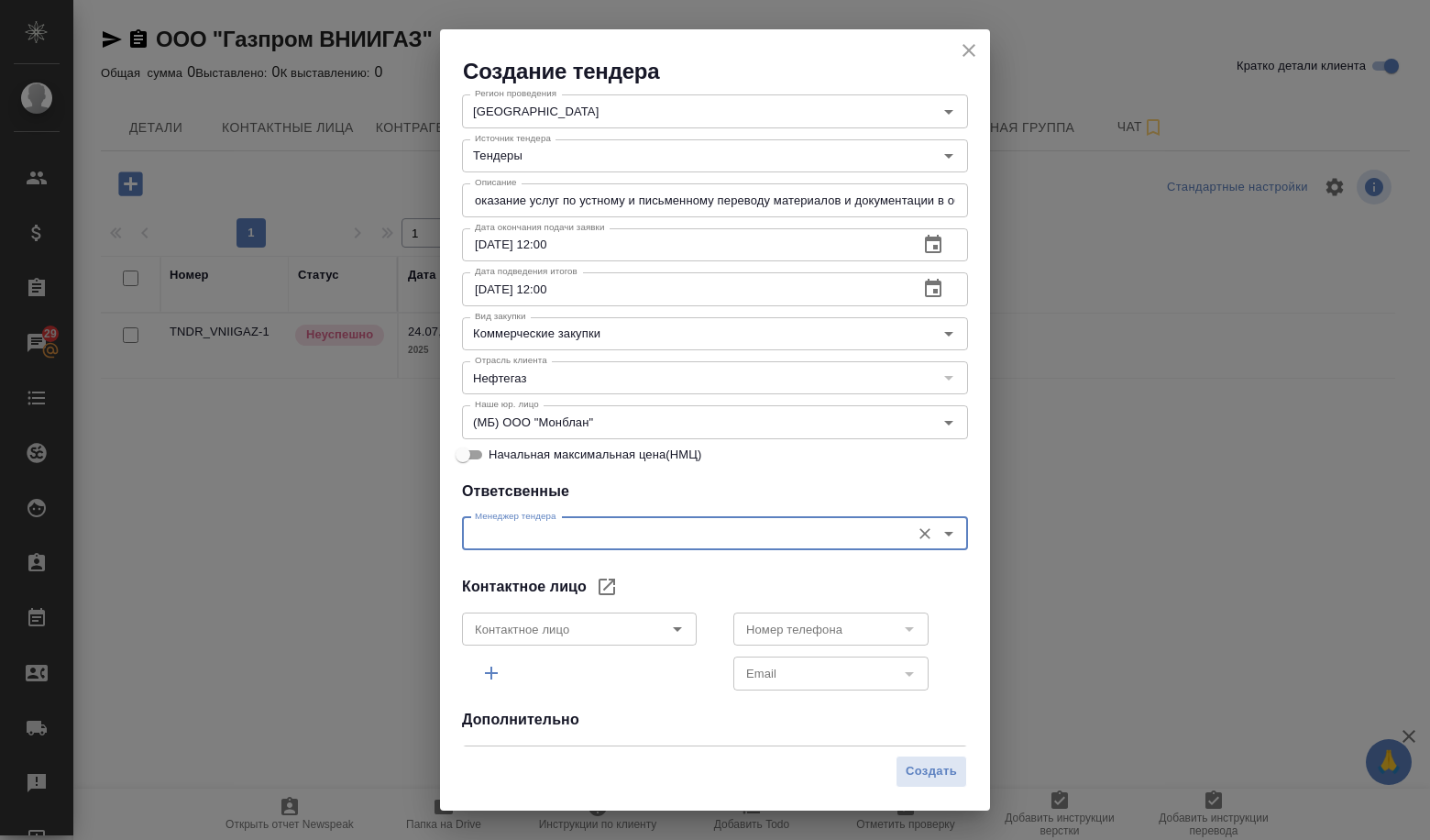
click at [599, 524] on input "Менеджер тендера" at bounding box center [684, 533] width 434 height 22
click at [675, 618] on icon "Open" at bounding box center [677, 628] width 22 height 22
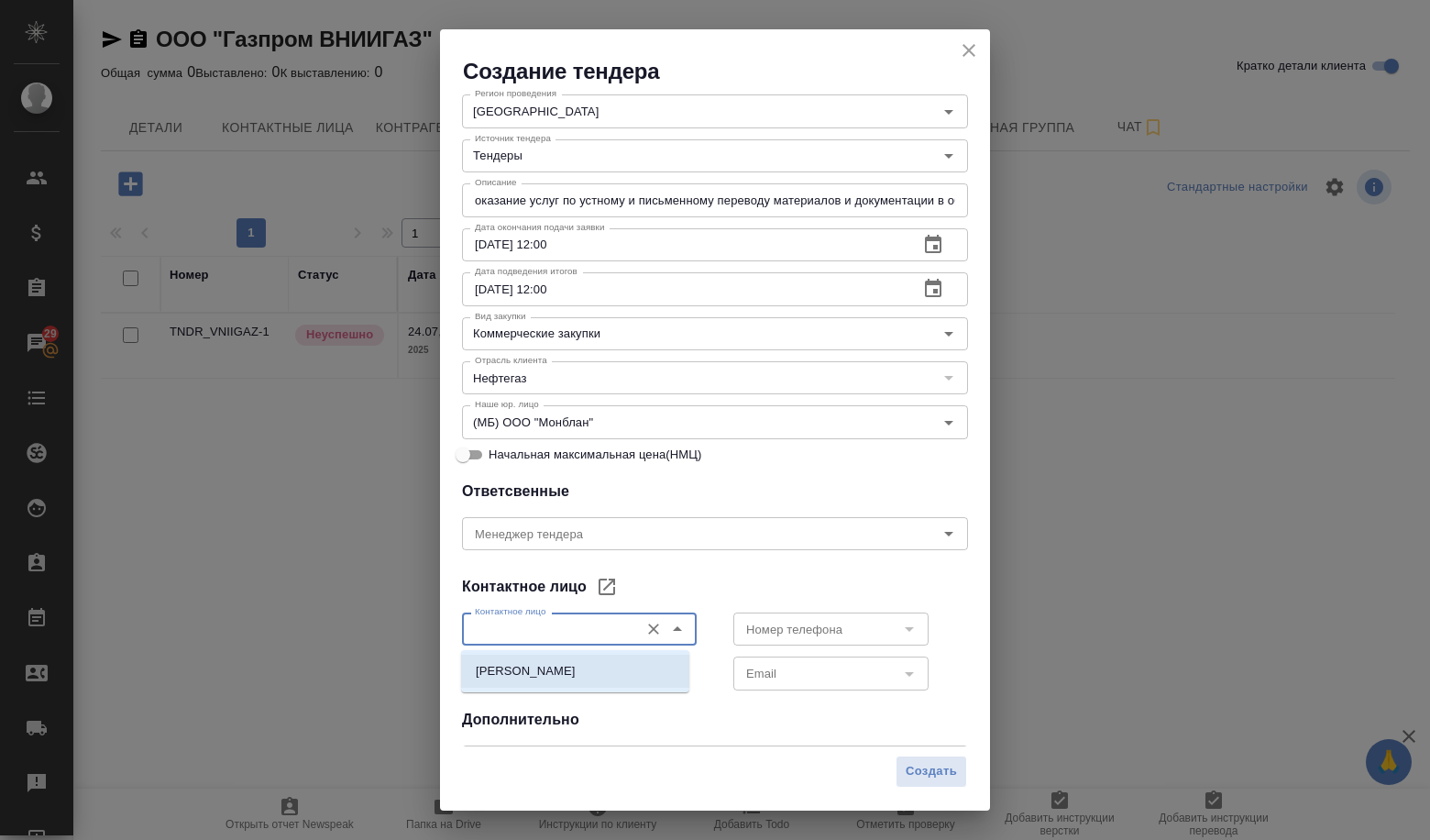
click at [576, 672] on p "Бакулина Елена Евгеньевна" at bounding box center [526, 670] width 100 height 18
type input "Бакулина Елена Евгеньевна"
click at [905, 630] on icon "Open" at bounding box center [910, 629] width 10 height 5
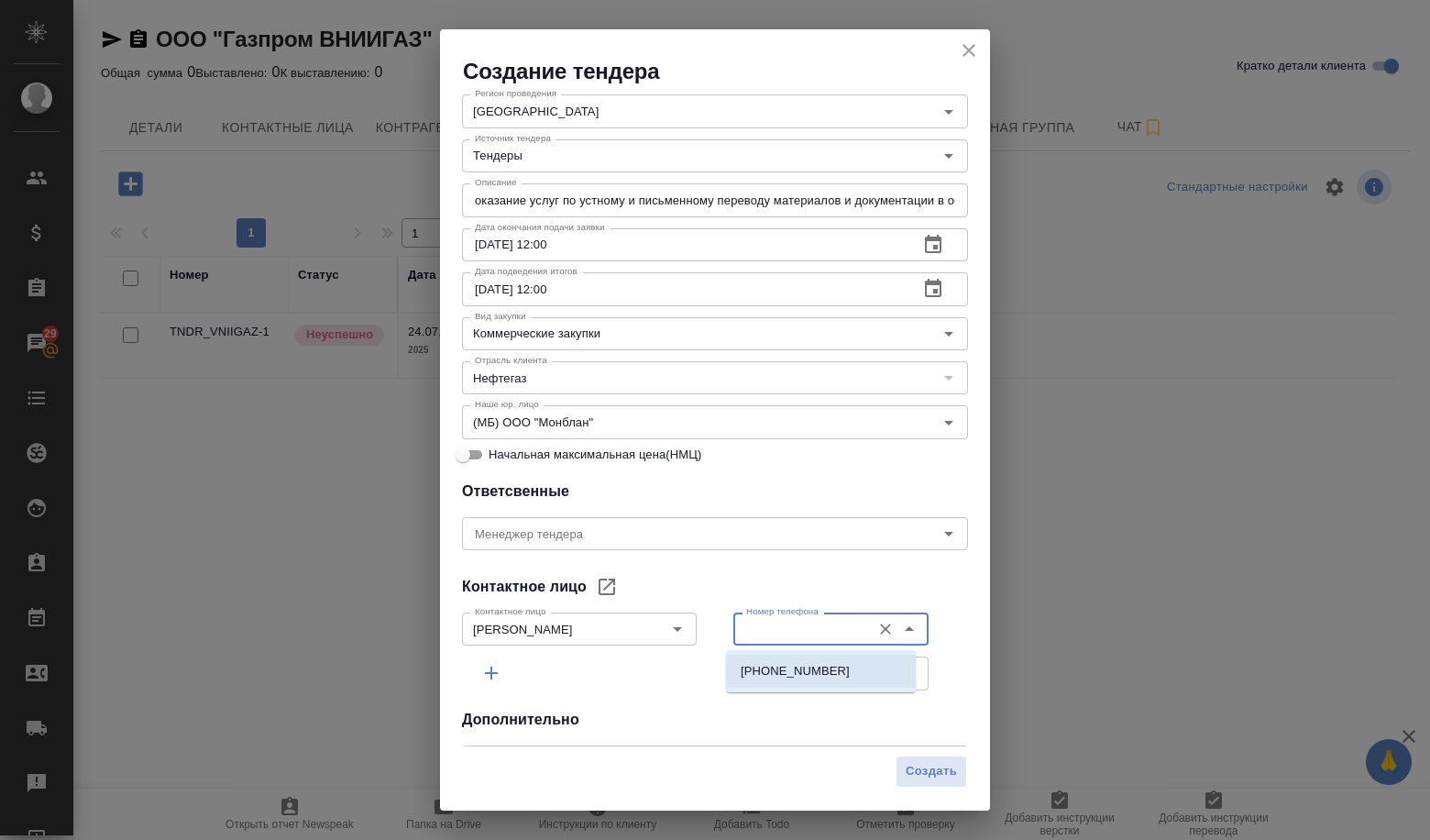
click at [851, 669] on li "+78127040065" at bounding box center [821, 670] width 190 height 33
type input "+78127040065"
click at [904, 681] on icon "Open" at bounding box center [910, 673] width 22 height 22
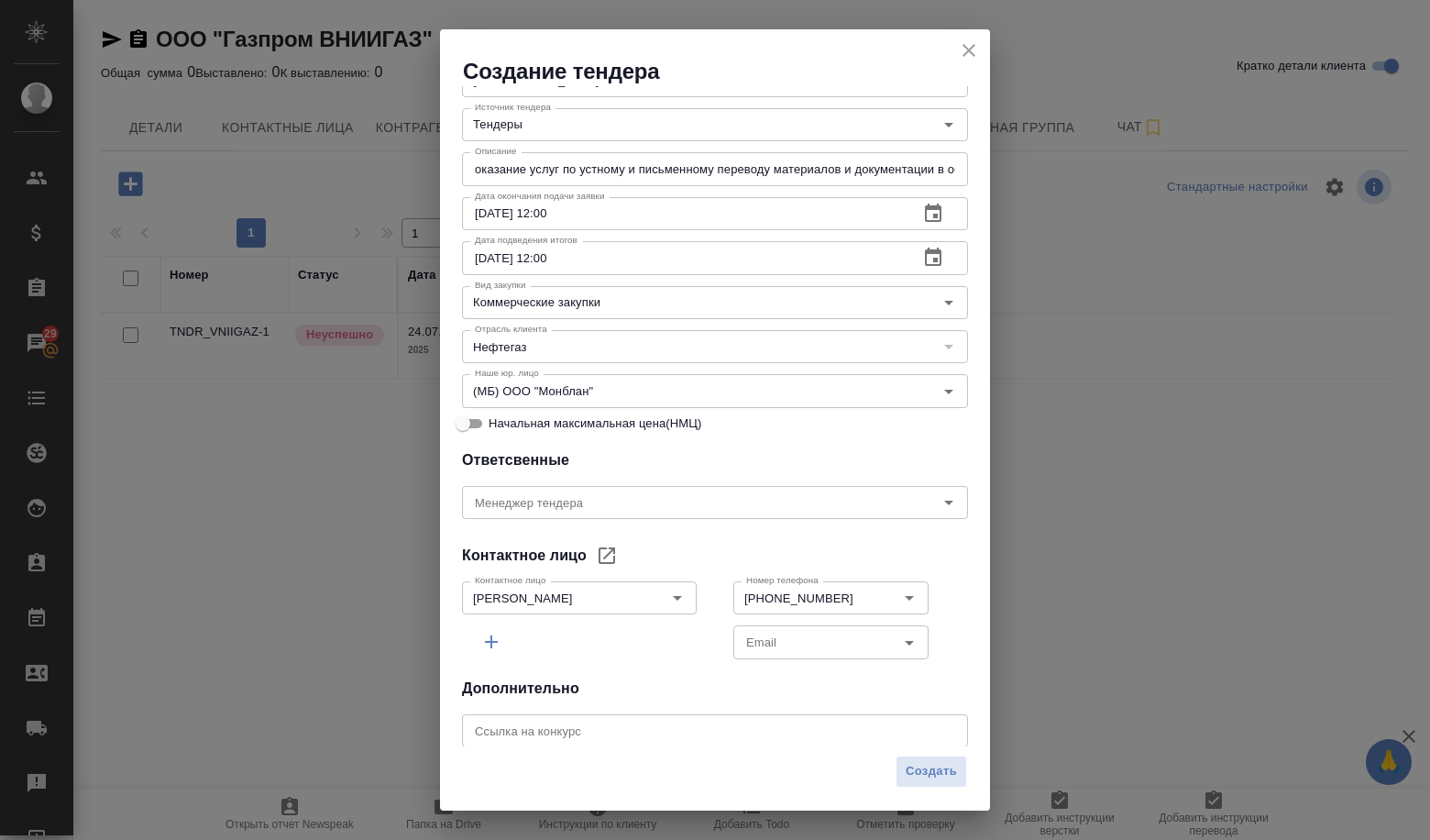
scroll to position [294, 0]
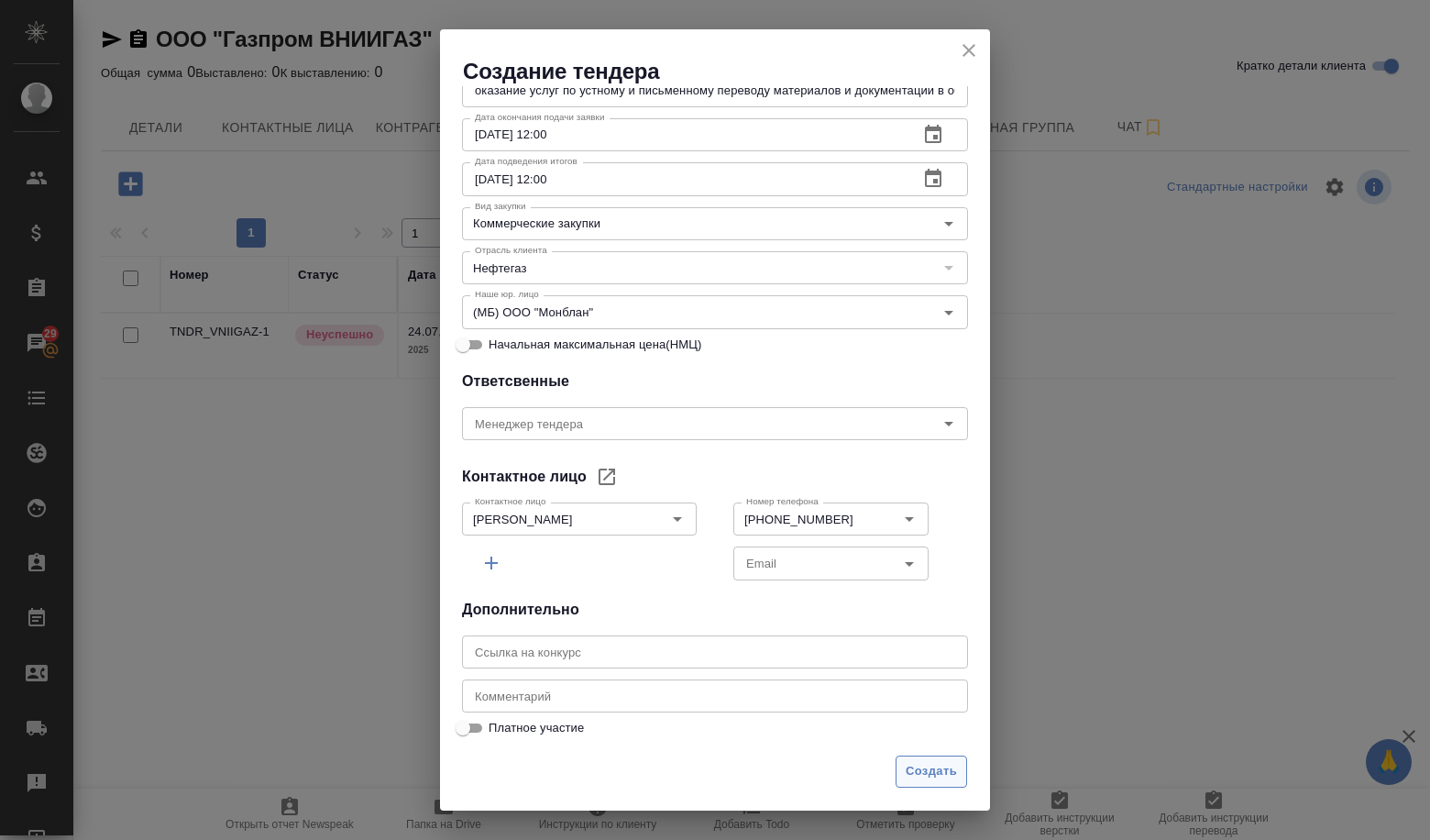
click at [908, 761] on span "Создать" at bounding box center [931, 772] width 51 height 21
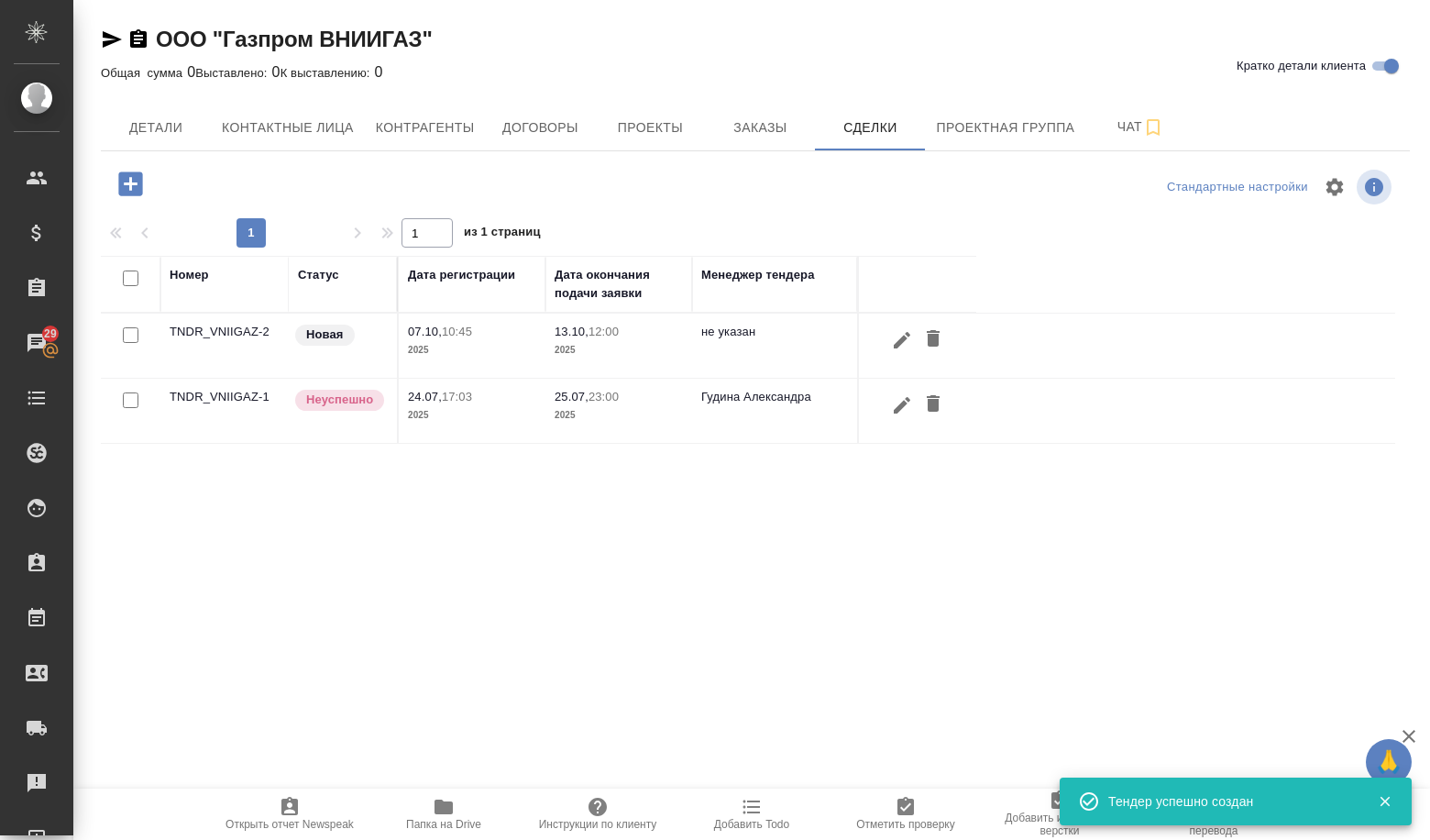
click at [232, 332] on td "TNDR_VNIIGAZ-2" at bounding box center [225, 345] width 128 height 65
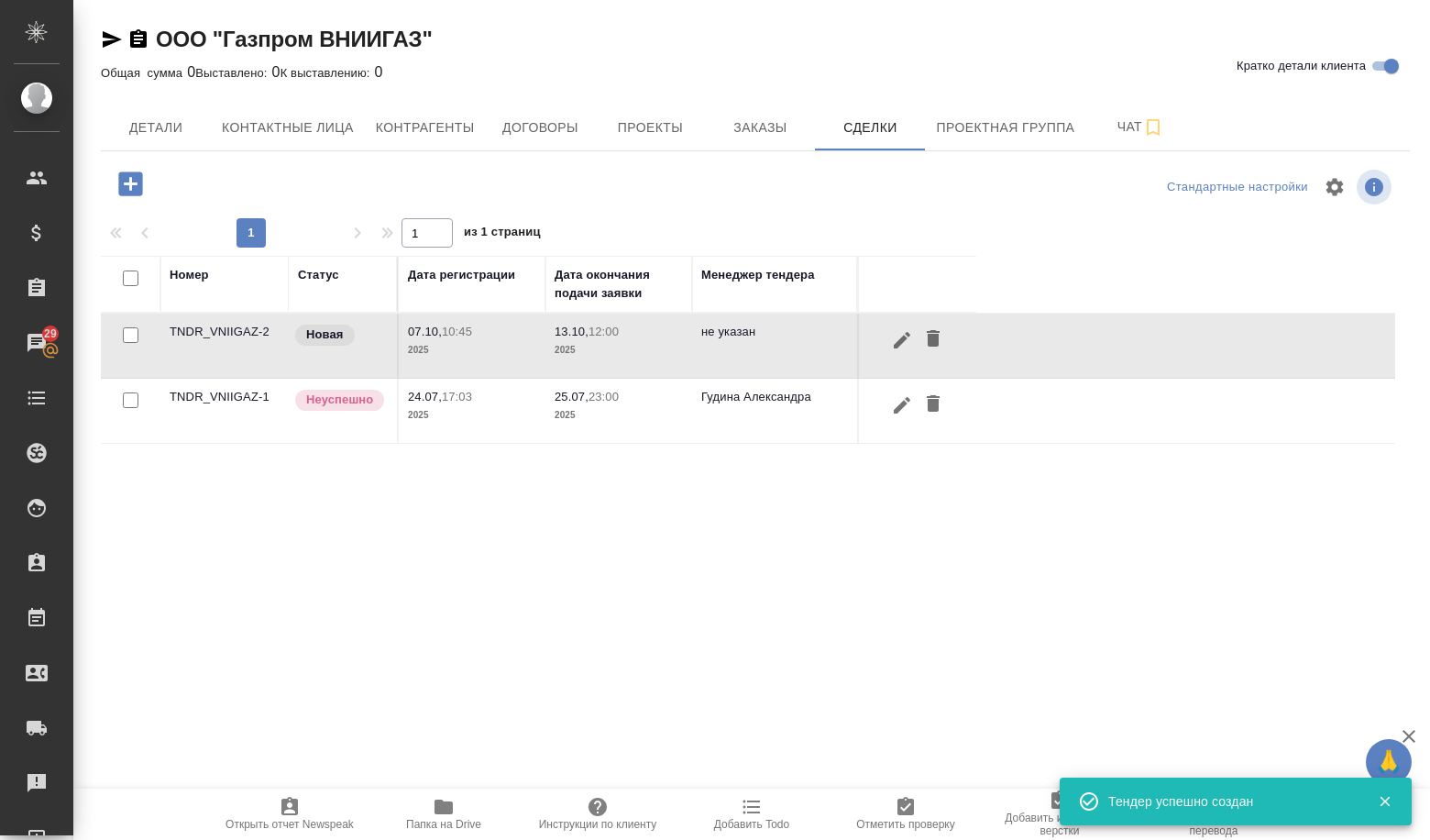
click at [232, 332] on td "TNDR_VNIIGAZ-2" at bounding box center [225, 345] width 128 height 65
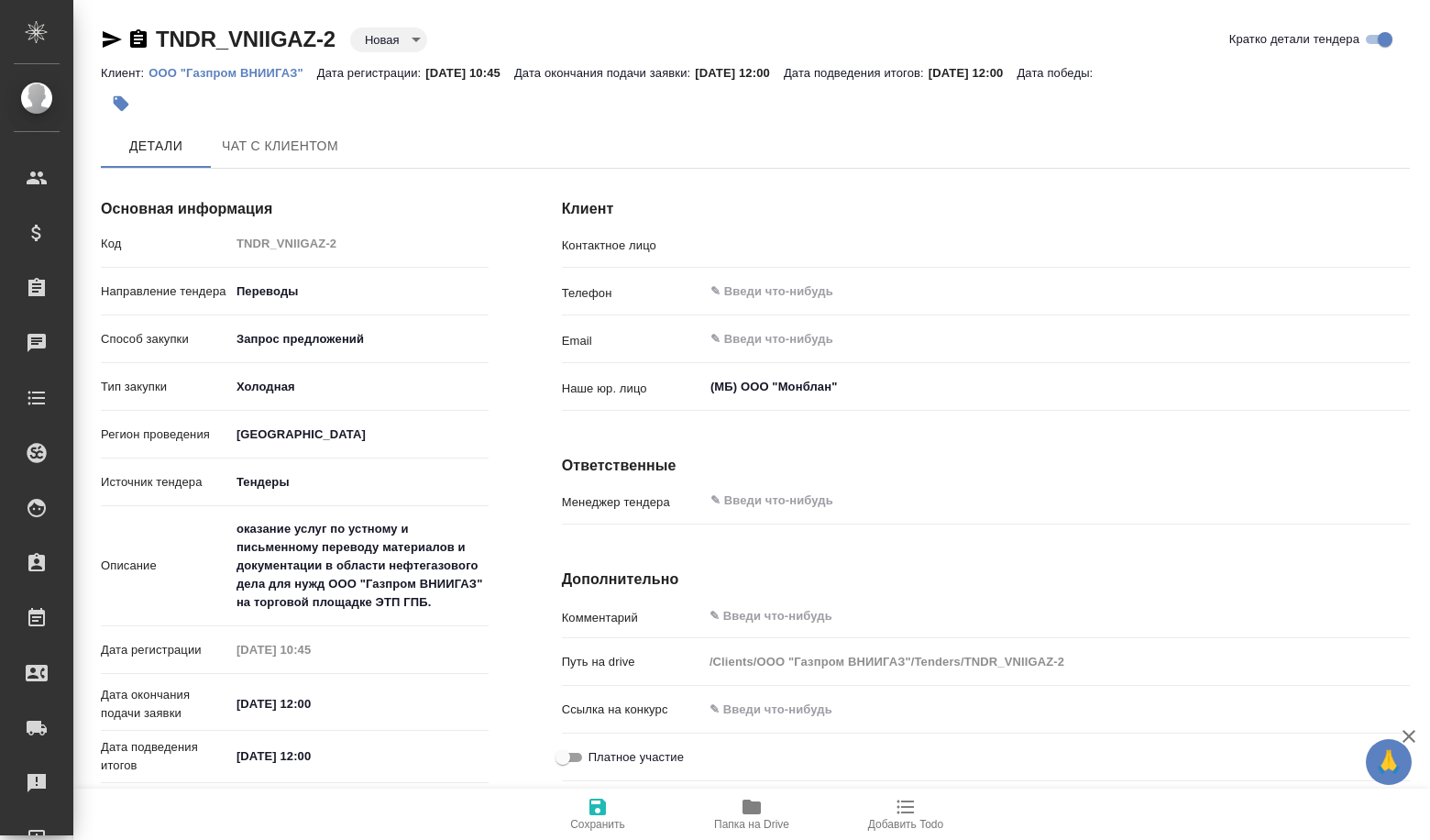
type input "[PERSON_NAME]"
click at [386, 47] on body "🙏 .cls-1 fill:#fff; AWATERA Volkova Alena Клиенты Спецификации Заказы Чаты Todo…" at bounding box center [715, 420] width 1430 height 840
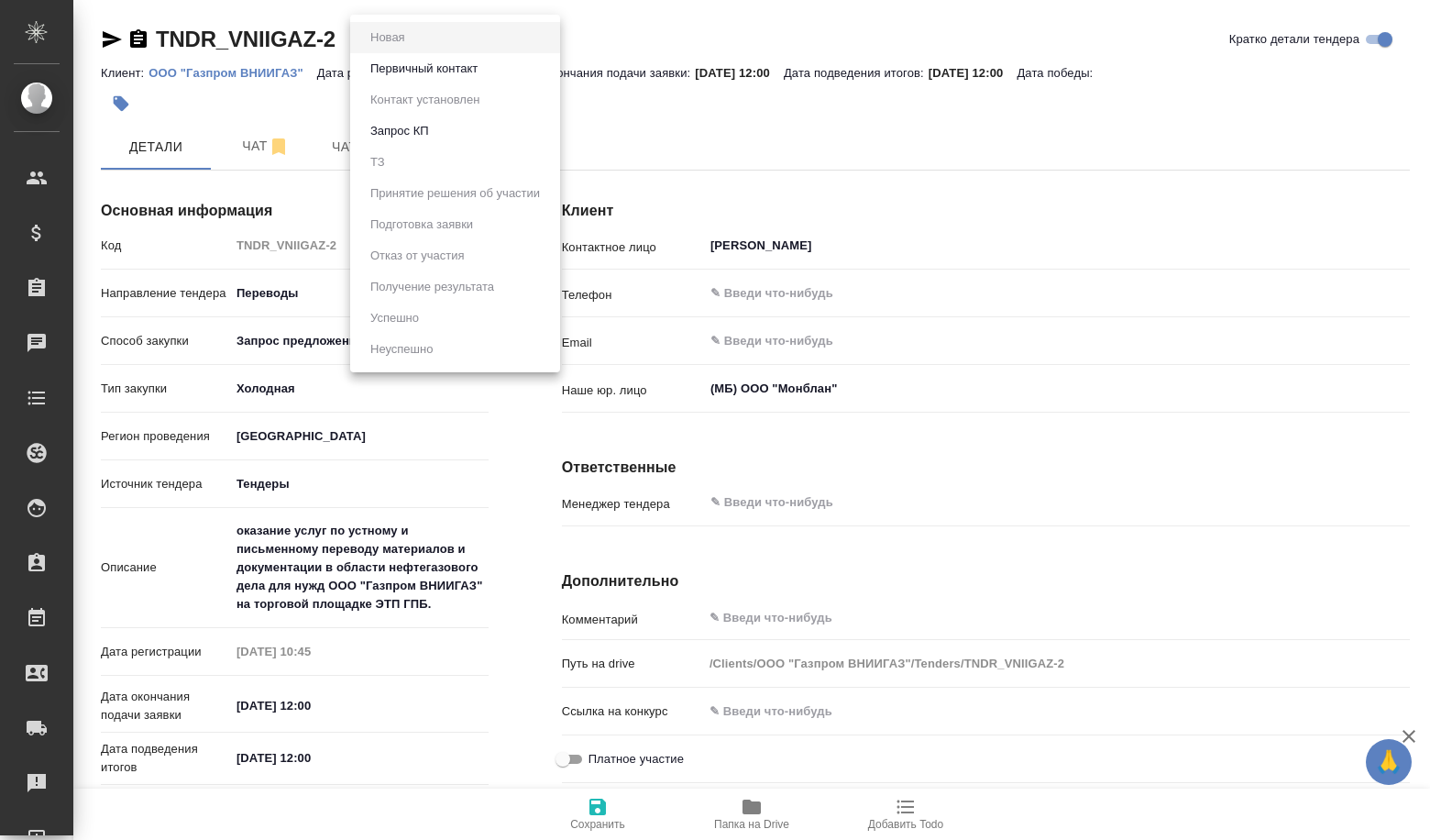
click at [401, 69] on button "Первичный контакт" at bounding box center [424, 68] width 119 height 20
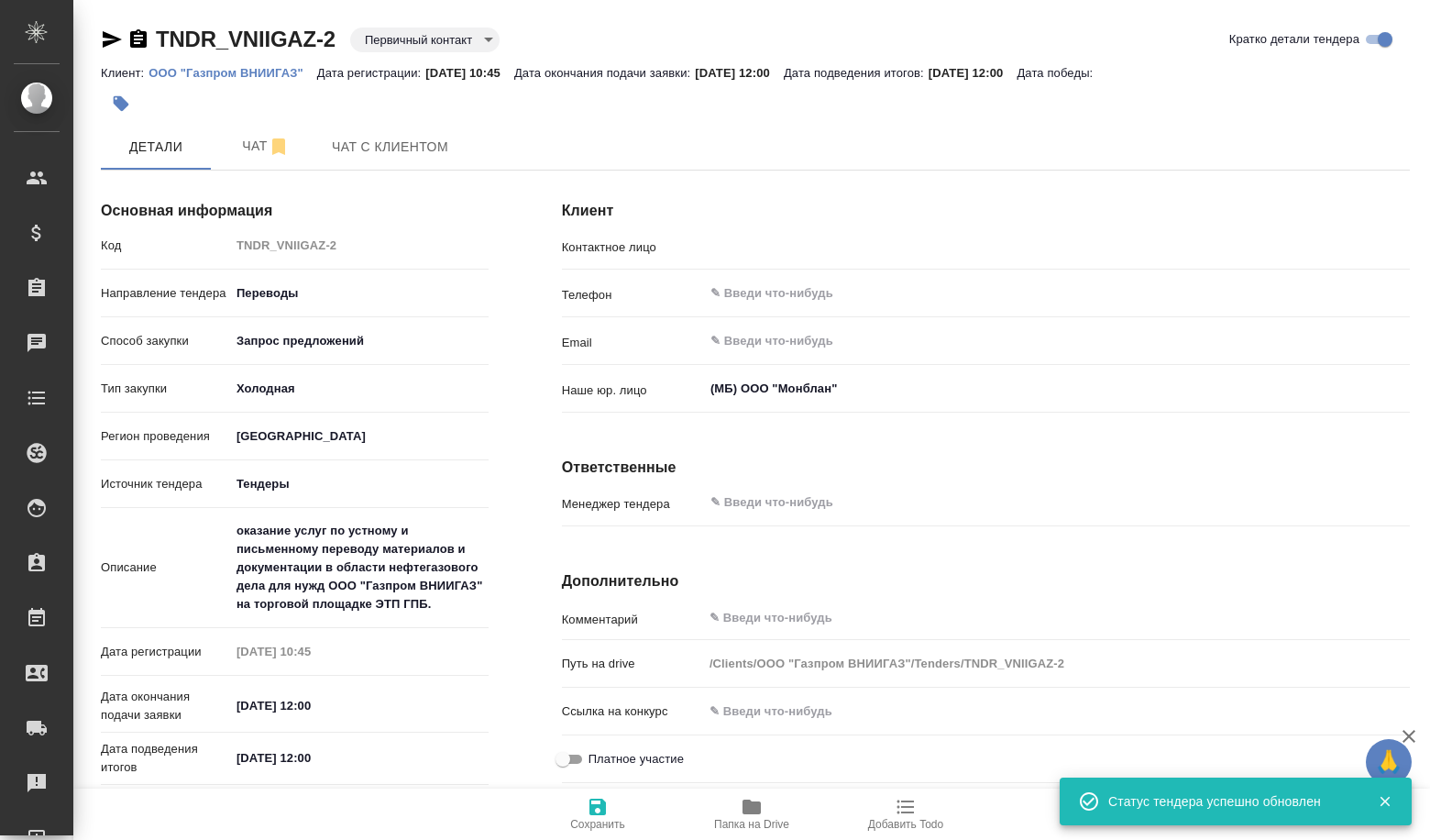
type input "Бакулина Елена Евгеньевна"
click at [274, 148] on icon "button" at bounding box center [278, 146] width 13 height 16
type textarea "x"
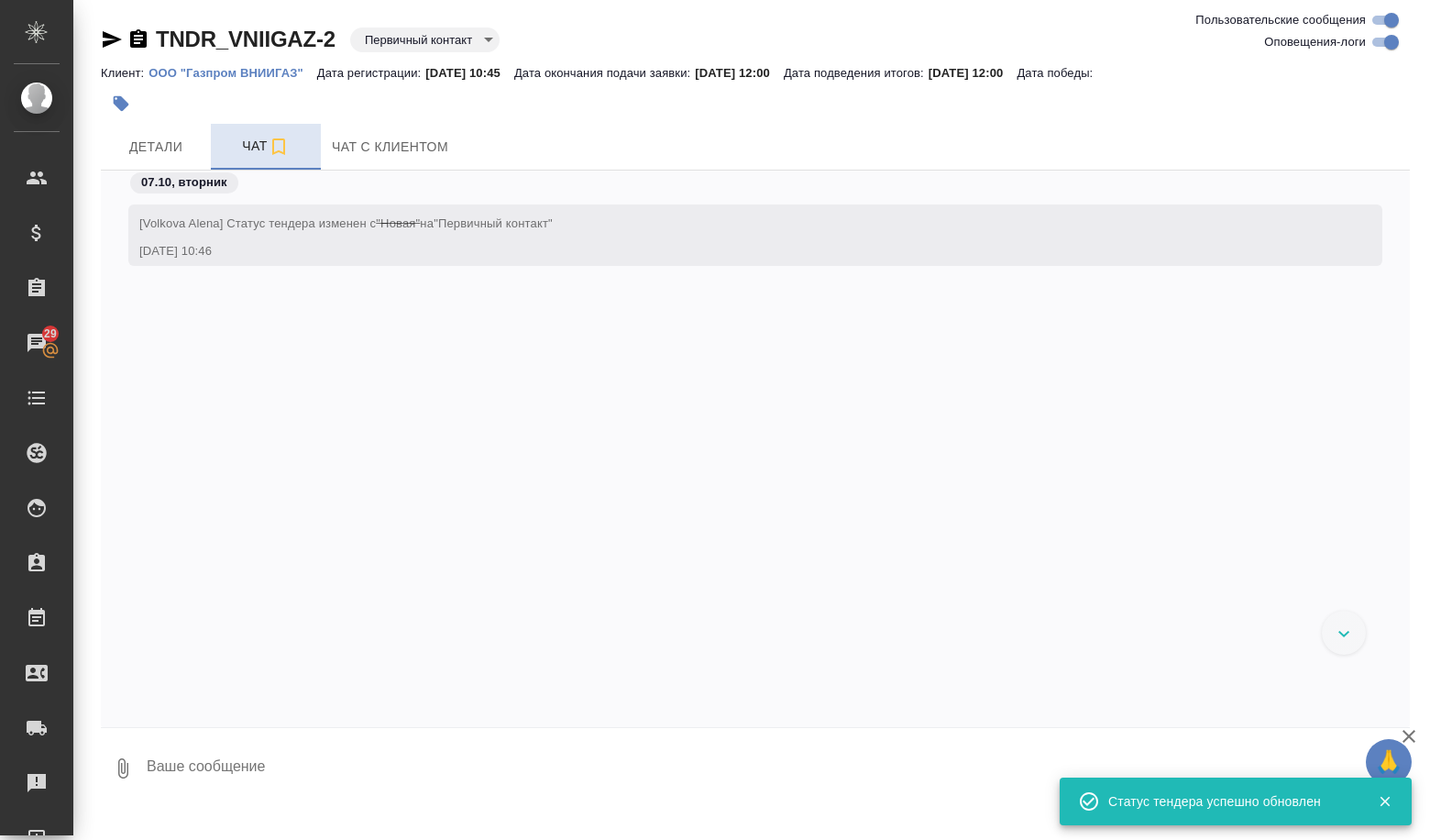
click at [322, 785] on textarea at bounding box center [777, 768] width 1265 height 63
paste textarea "Коллеги, добрый день! Приглашаем Вас принять участие в закупочной процедуре № 0…"
type textarea "Коллеги, добрый день! Приглашаем Вас принять участие в закупочной процедуре № 0…"
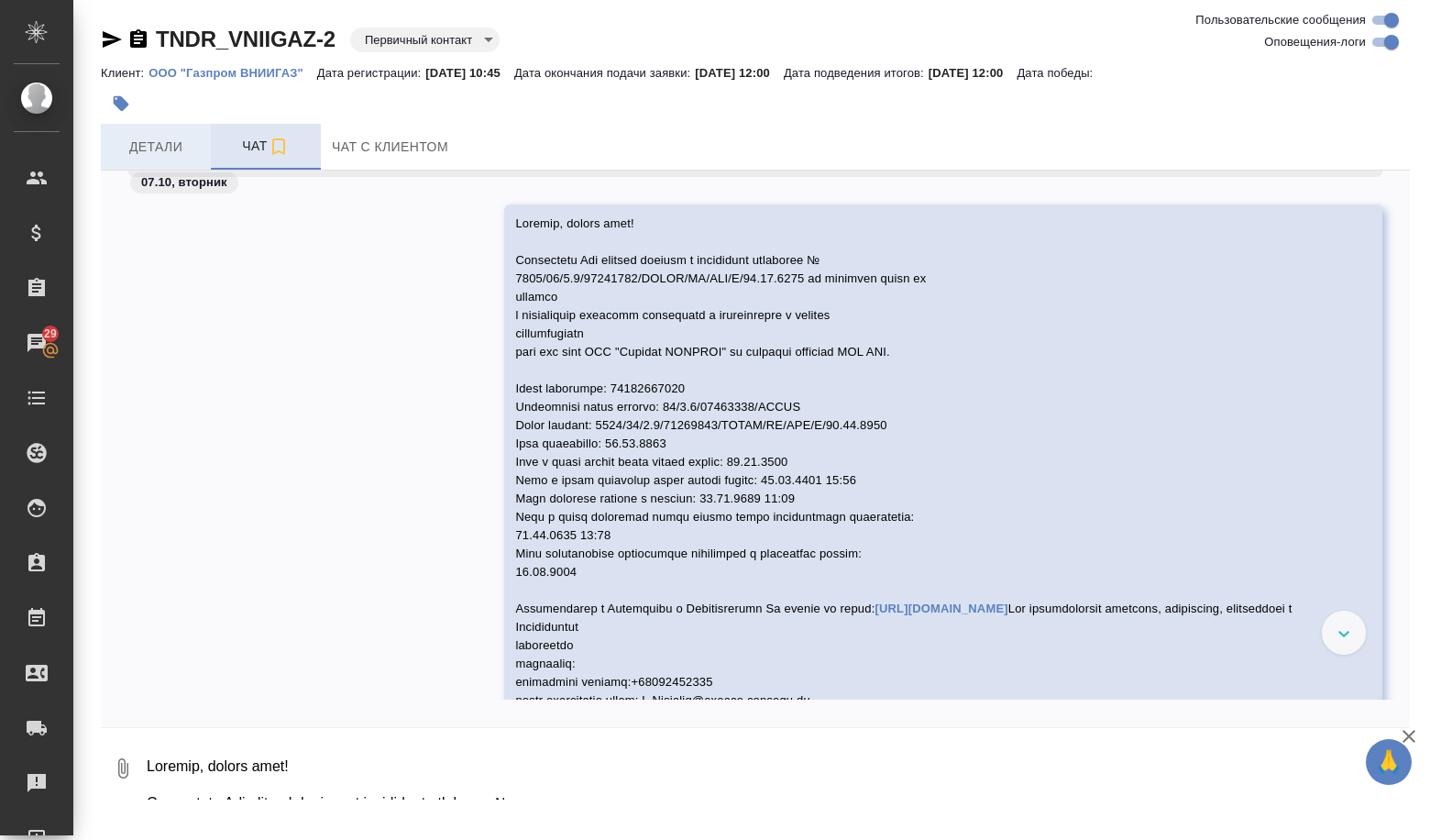
click at [171, 152] on span "Детали" at bounding box center [155, 147] width 88 height 23
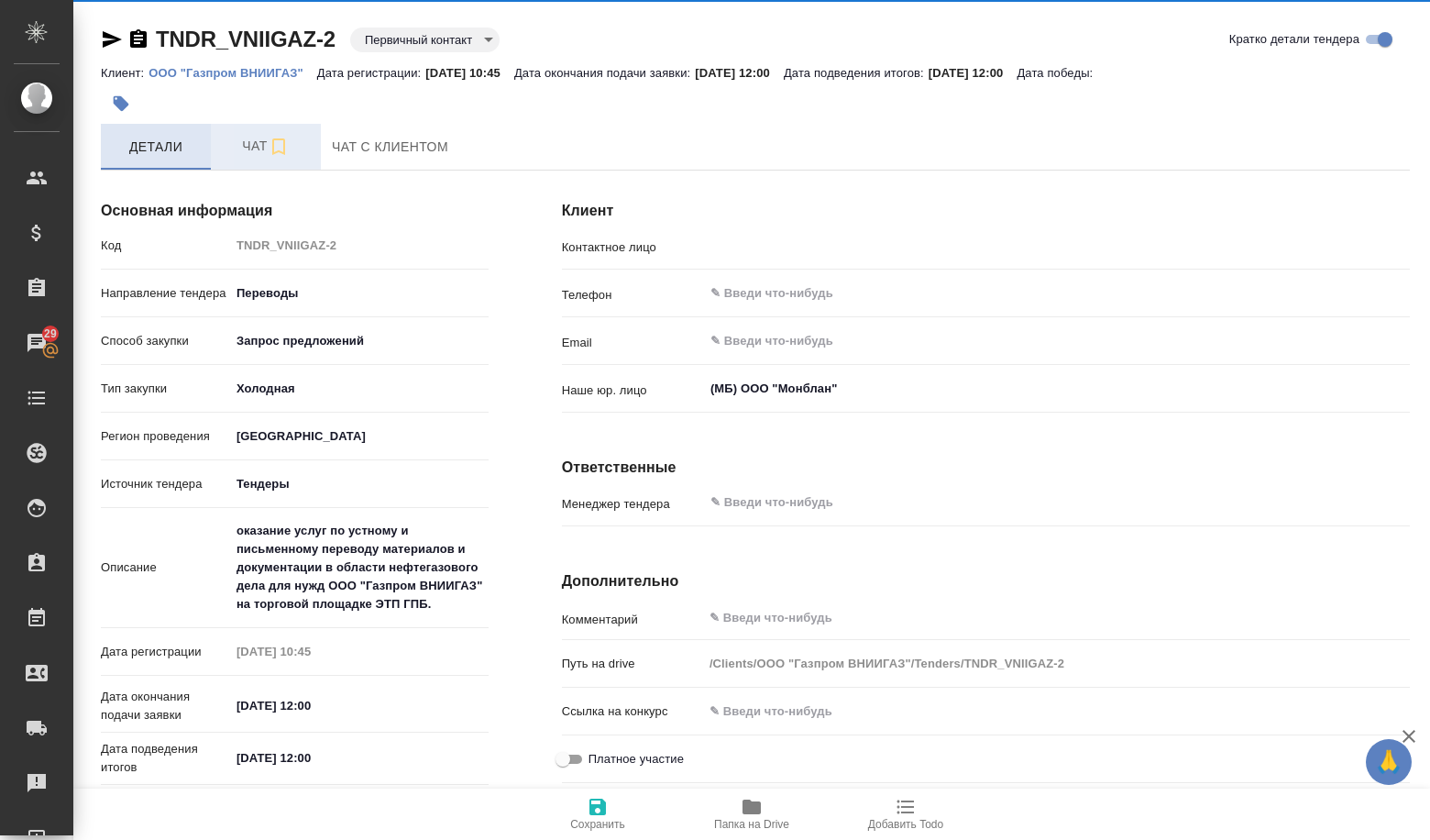
type input "Бакулина Елена Евгеньевна"
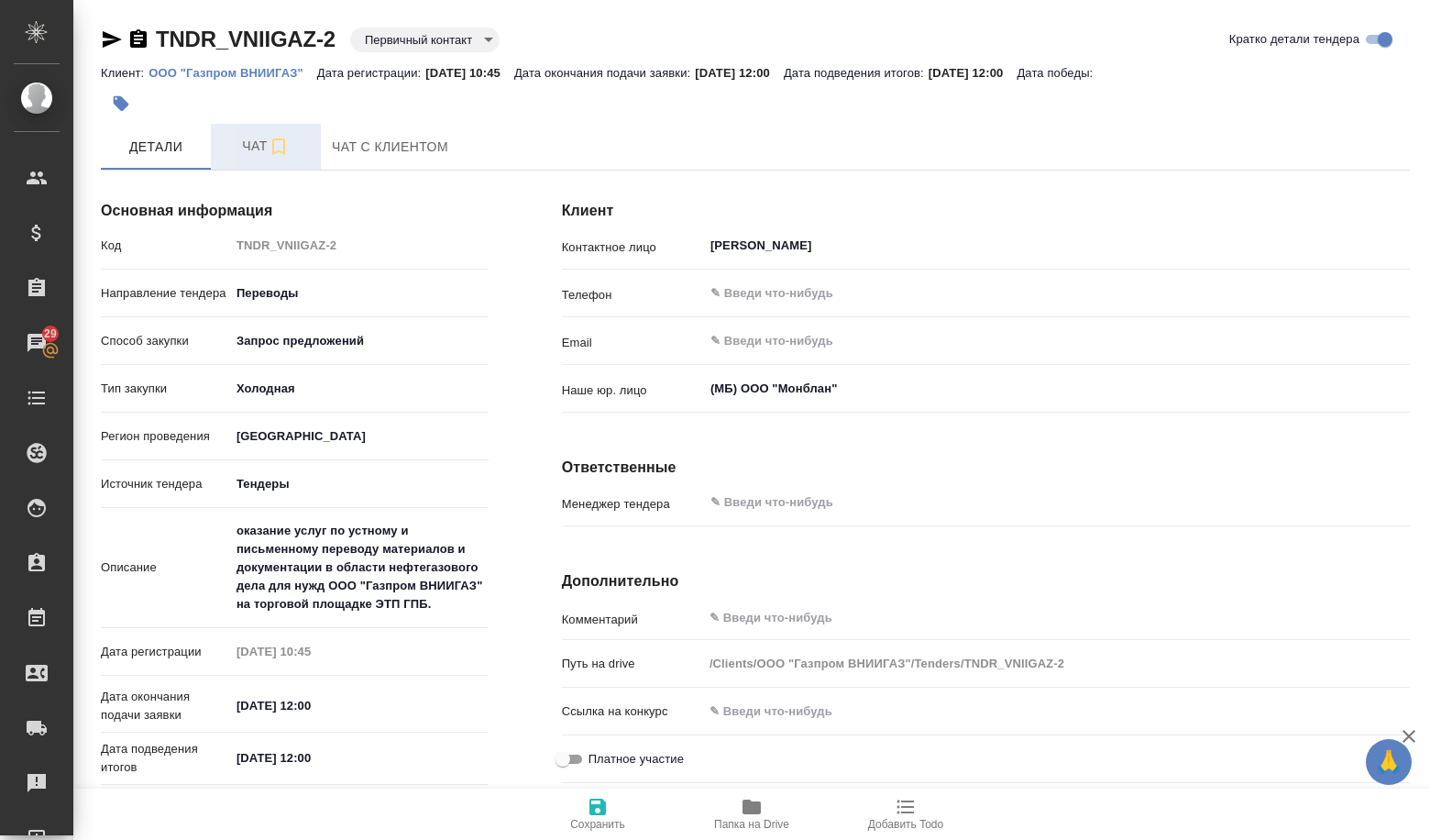
click at [747, 801] on icon "button" at bounding box center [752, 806] width 18 height 14
click at [401, 29] on body "🙏 .cls-1 fill:#fff; AWATERA Volkova Alena Клиенты Спецификации Заказы 29 Чаты T…" at bounding box center [715, 420] width 1430 height 840
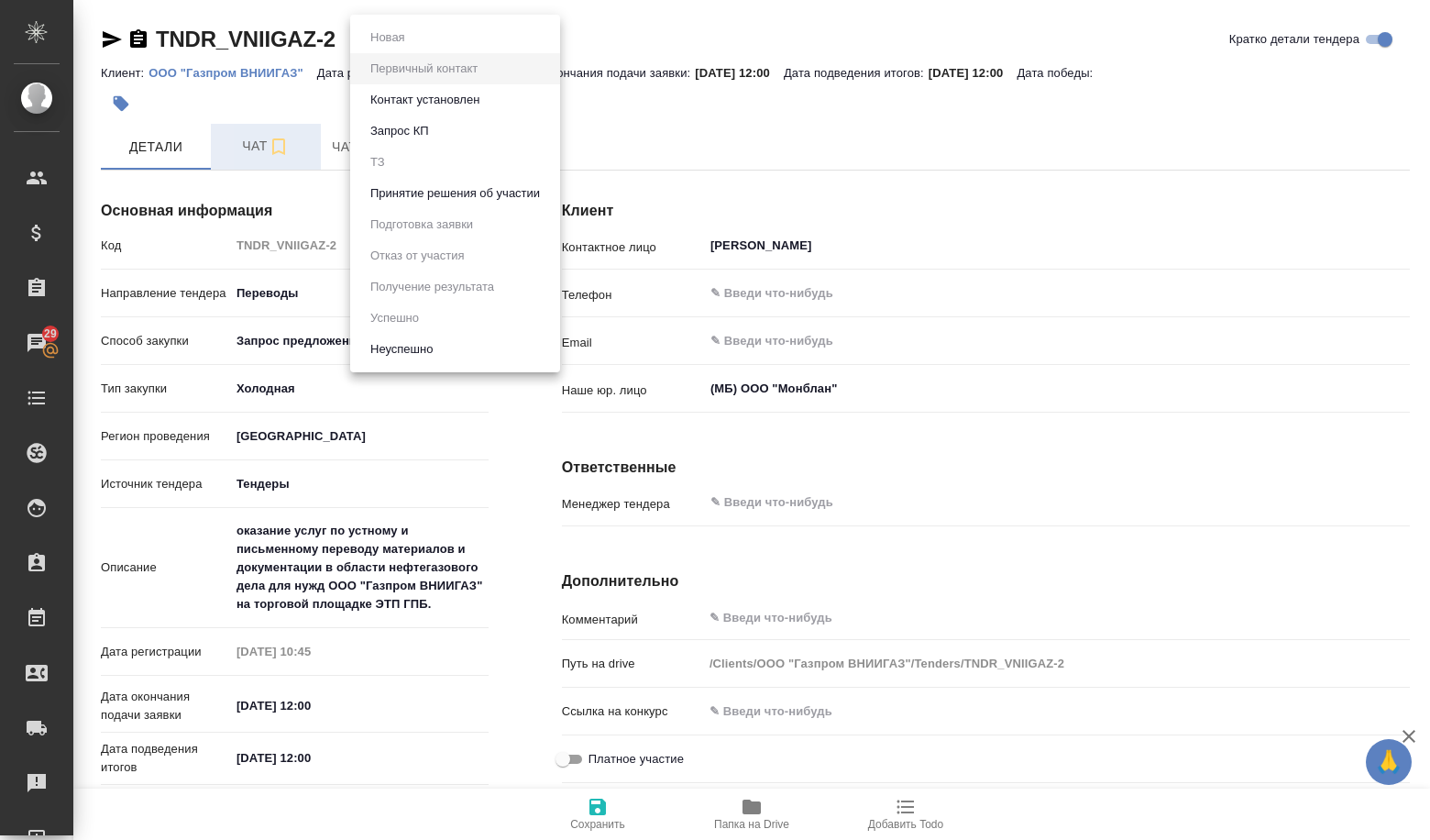
click at [411, 189] on button "Принятие решения об участии" at bounding box center [455, 193] width 180 height 20
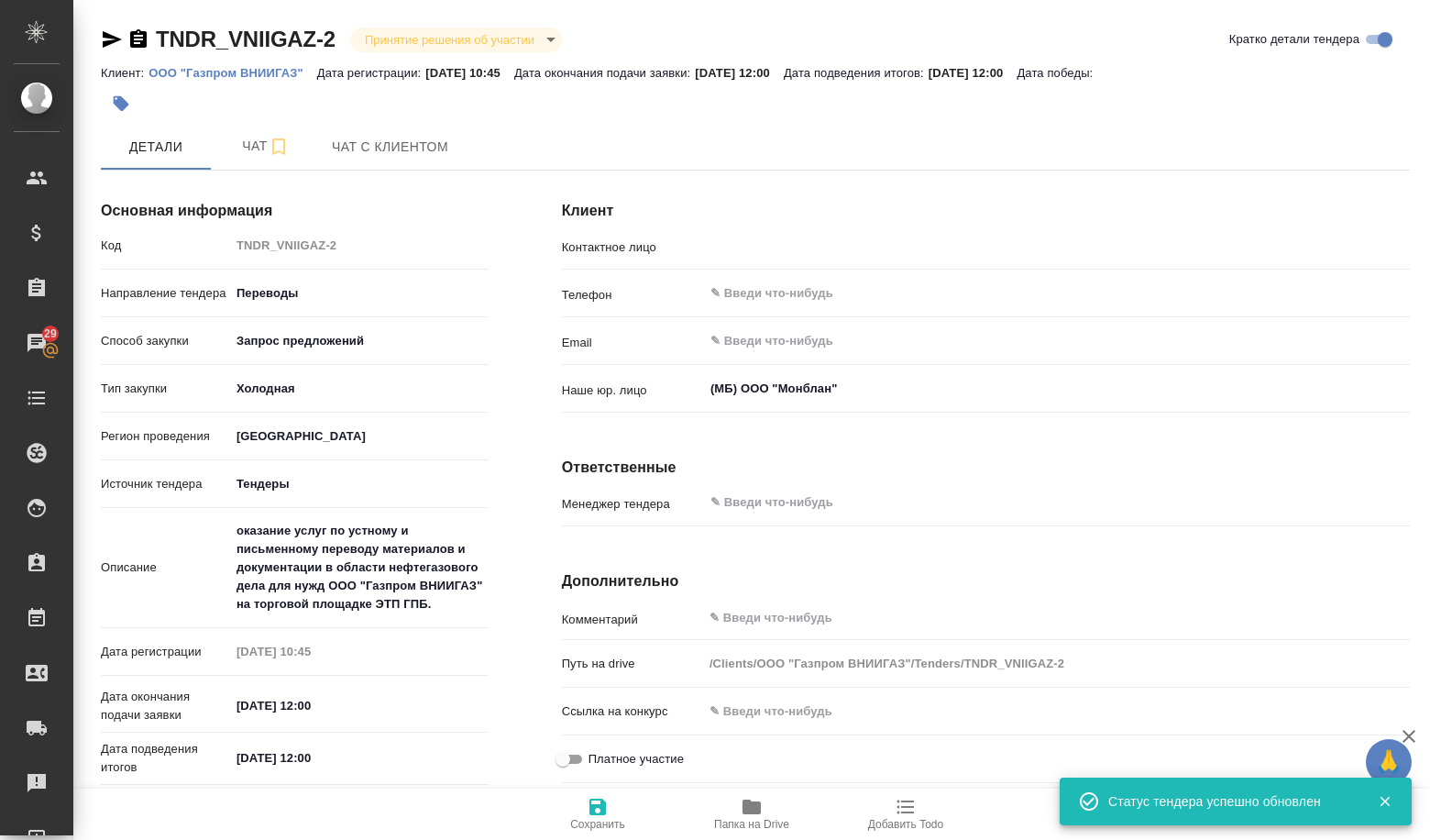
type input "Бакулина Елена Евгеньевна"
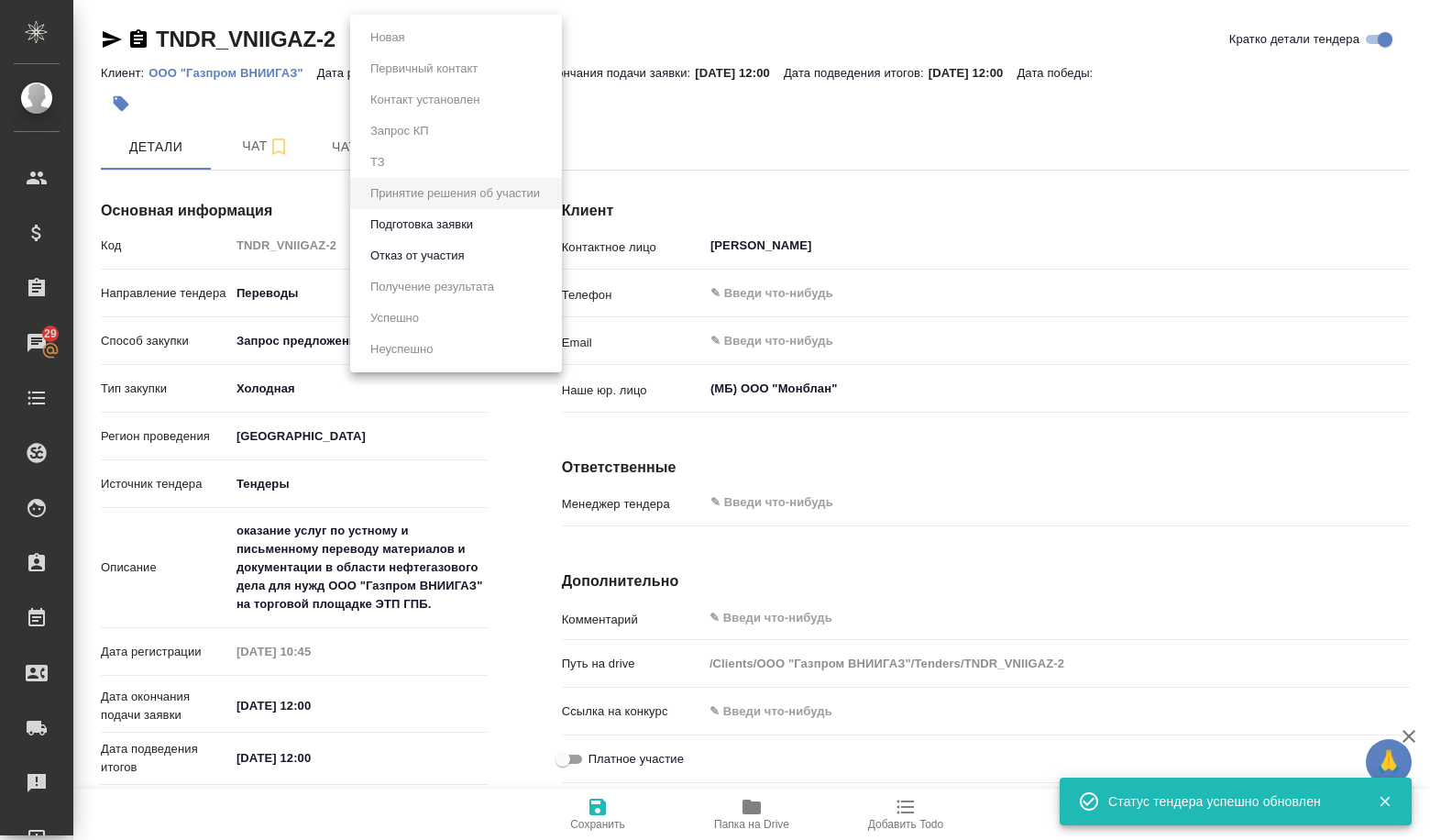
click at [416, 42] on body "🙏 .cls-1 fill:#fff; AWATERA Volkova Alena Клиенты Спецификации Заказы 29 Чаты T…" at bounding box center [715, 420] width 1430 height 840
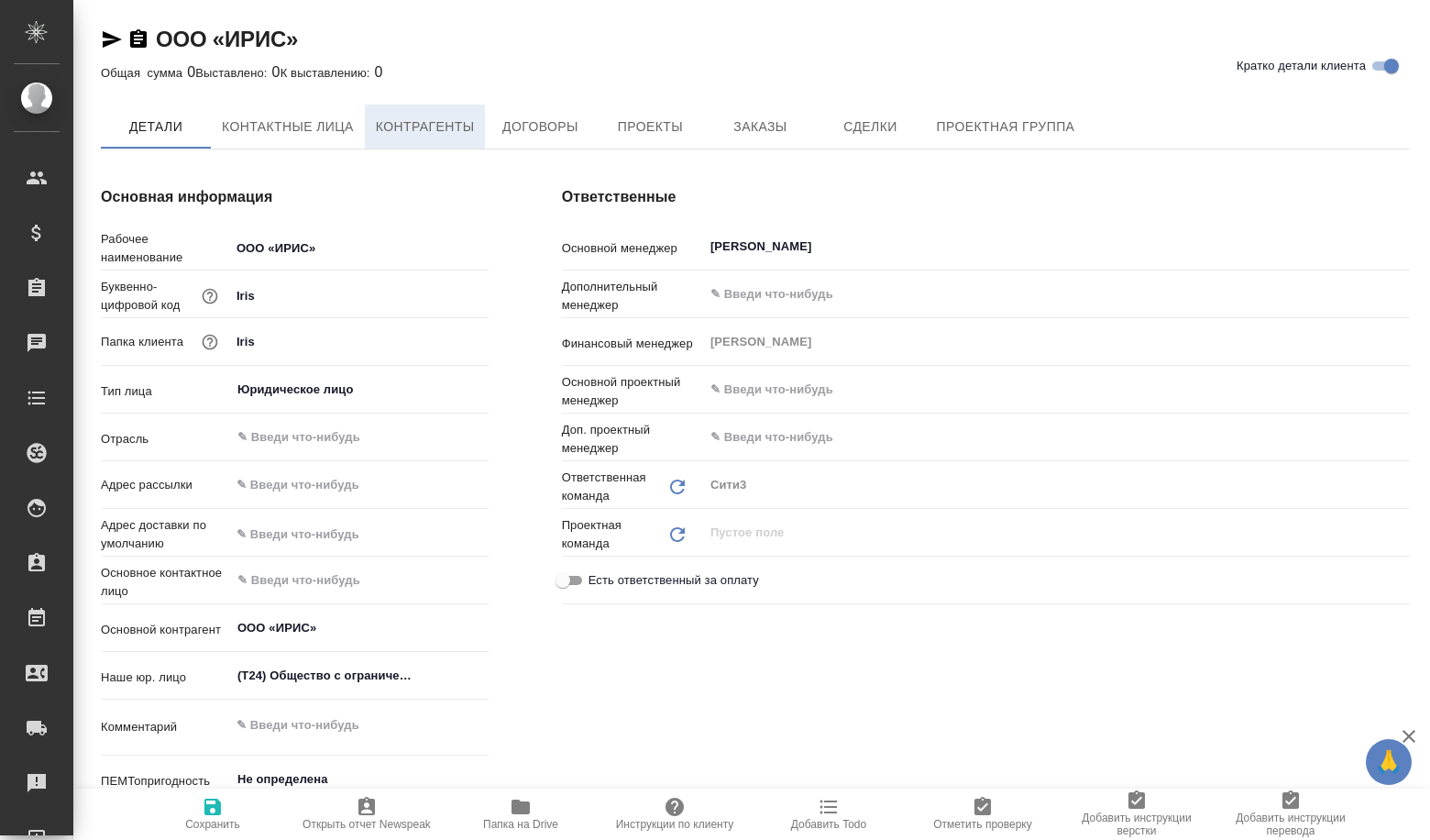
type textarea "x"
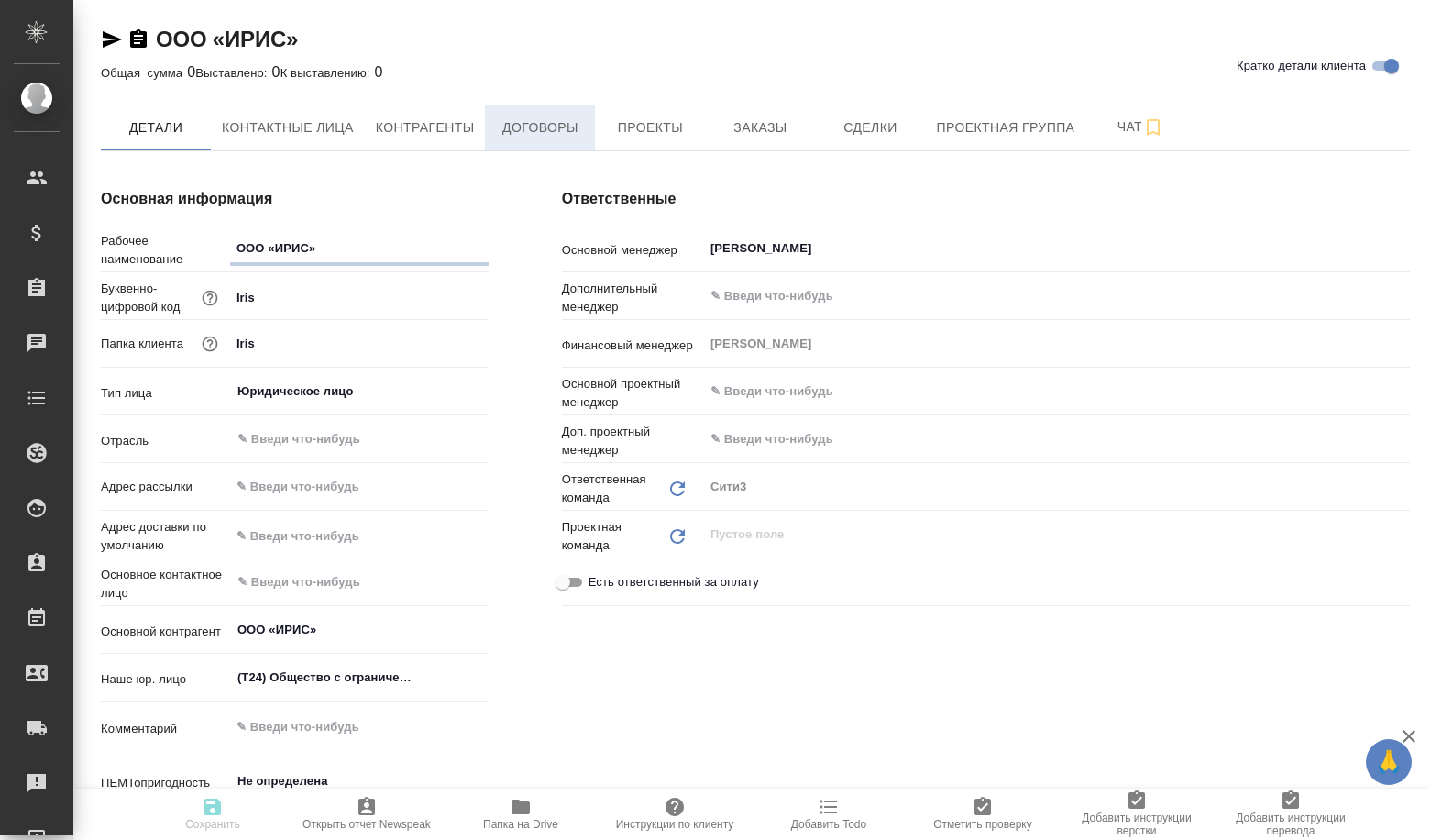
type textarea "x"
click at [830, 138] on span "Сделки" at bounding box center [869, 128] width 88 height 23
type textarea "x"
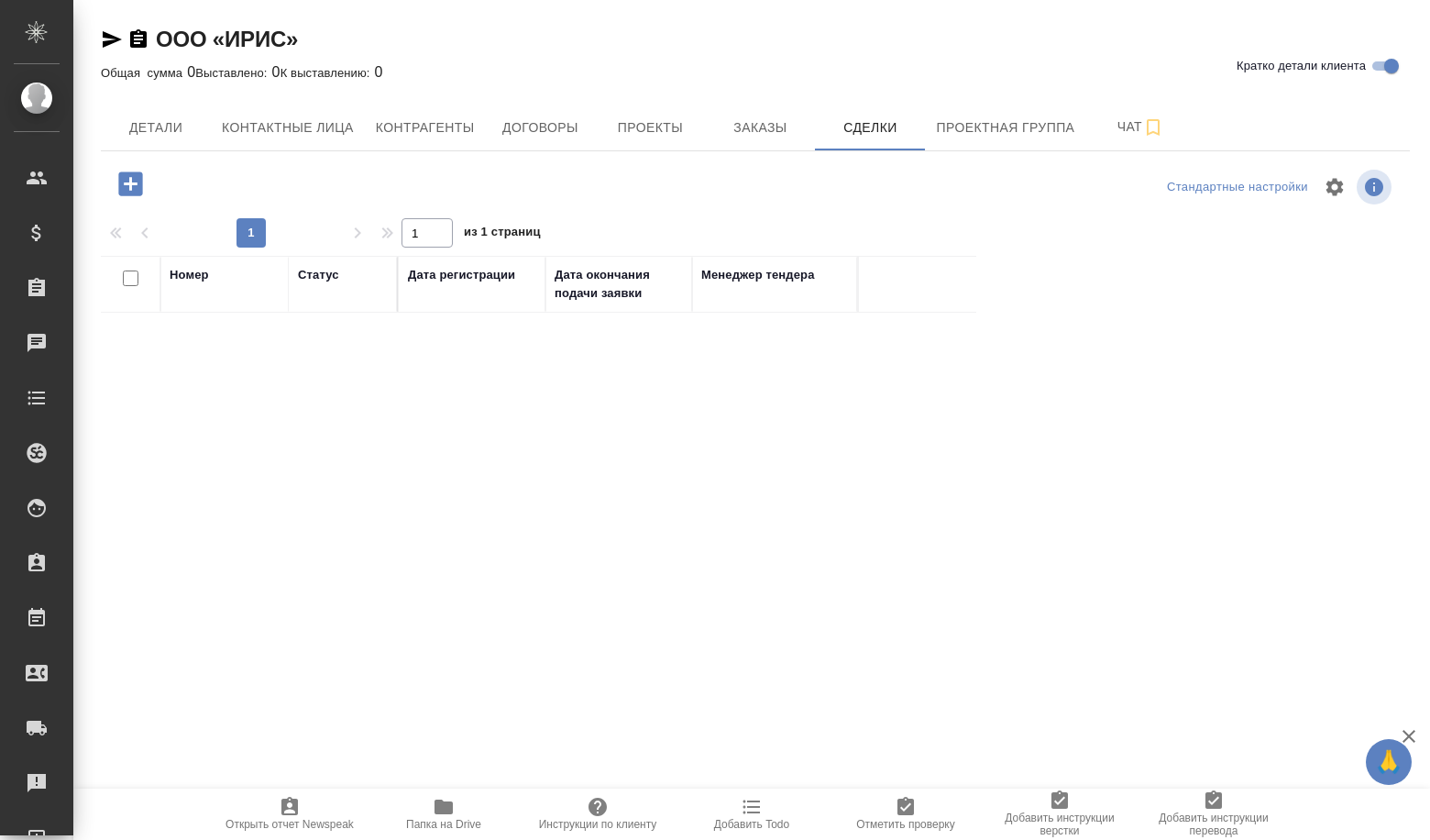
click at [140, 191] on icon "button" at bounding box center [130, 183] width 24 height 24
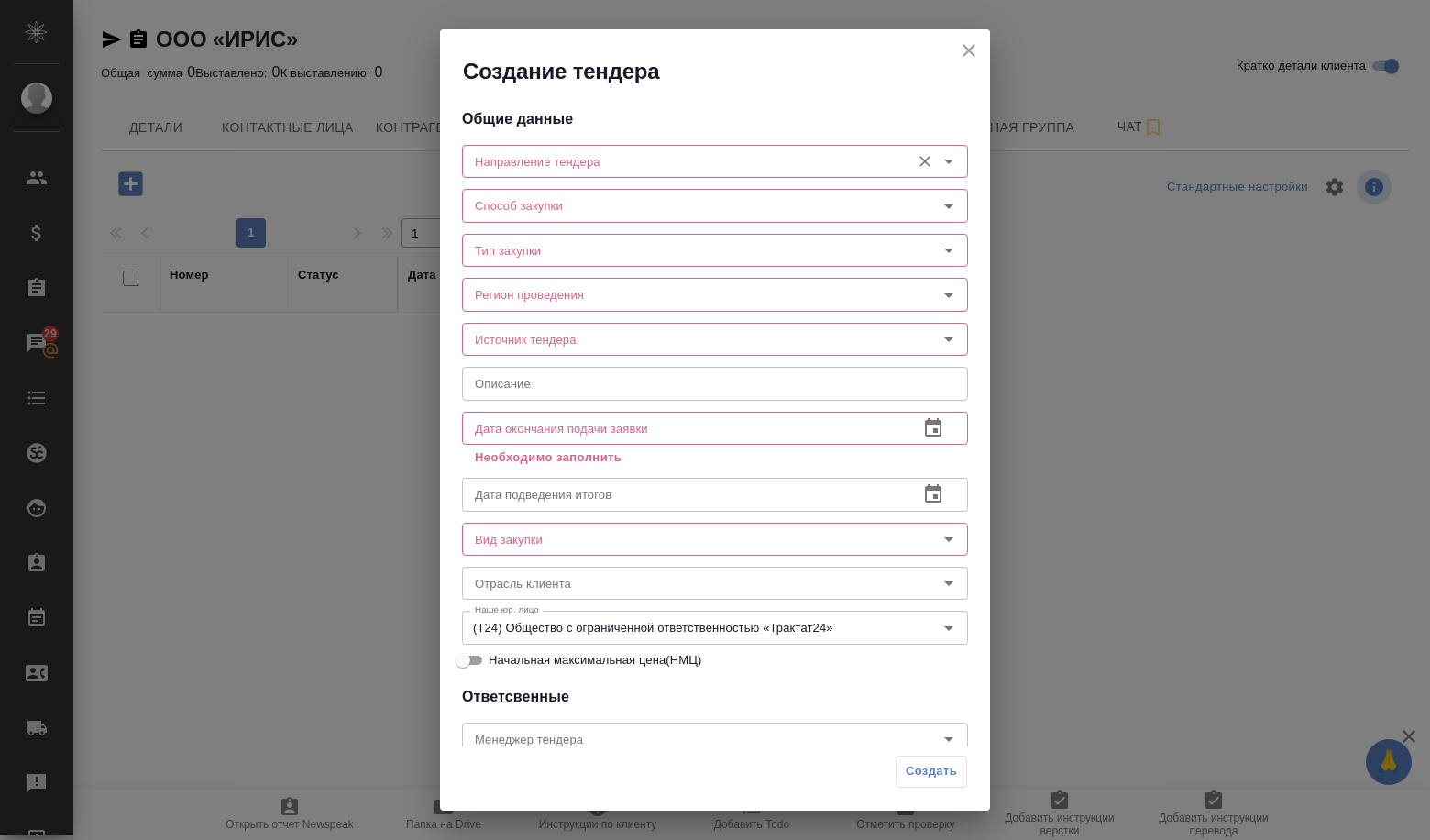
click at [500, 162] on input "Направление тендера" at bounding box center [684, 161] width 434 height 22
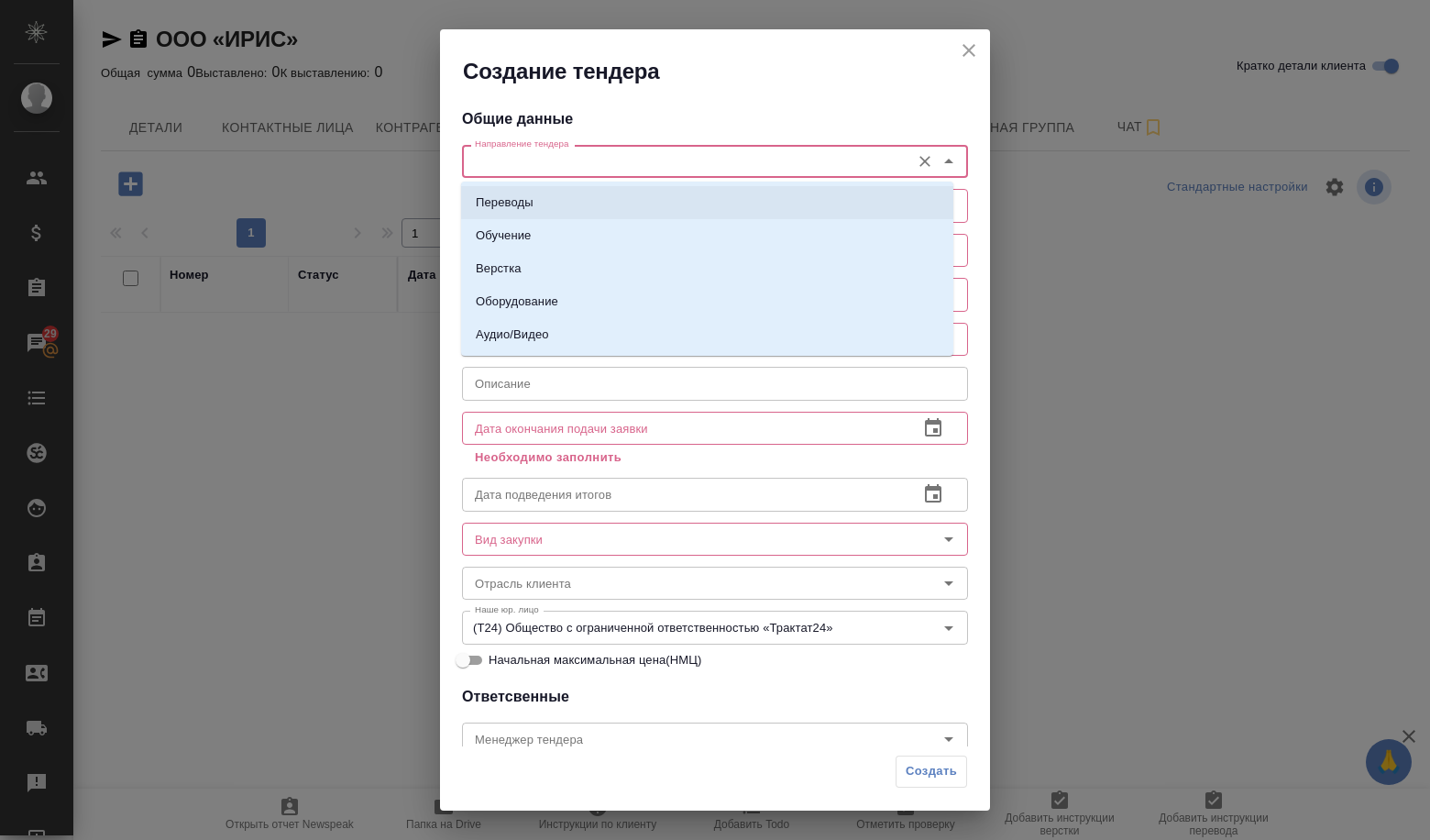
click at [503, 194] on p "Переводы" at bounding box center [505, 202] width 58 height 18
type input "Переводы"
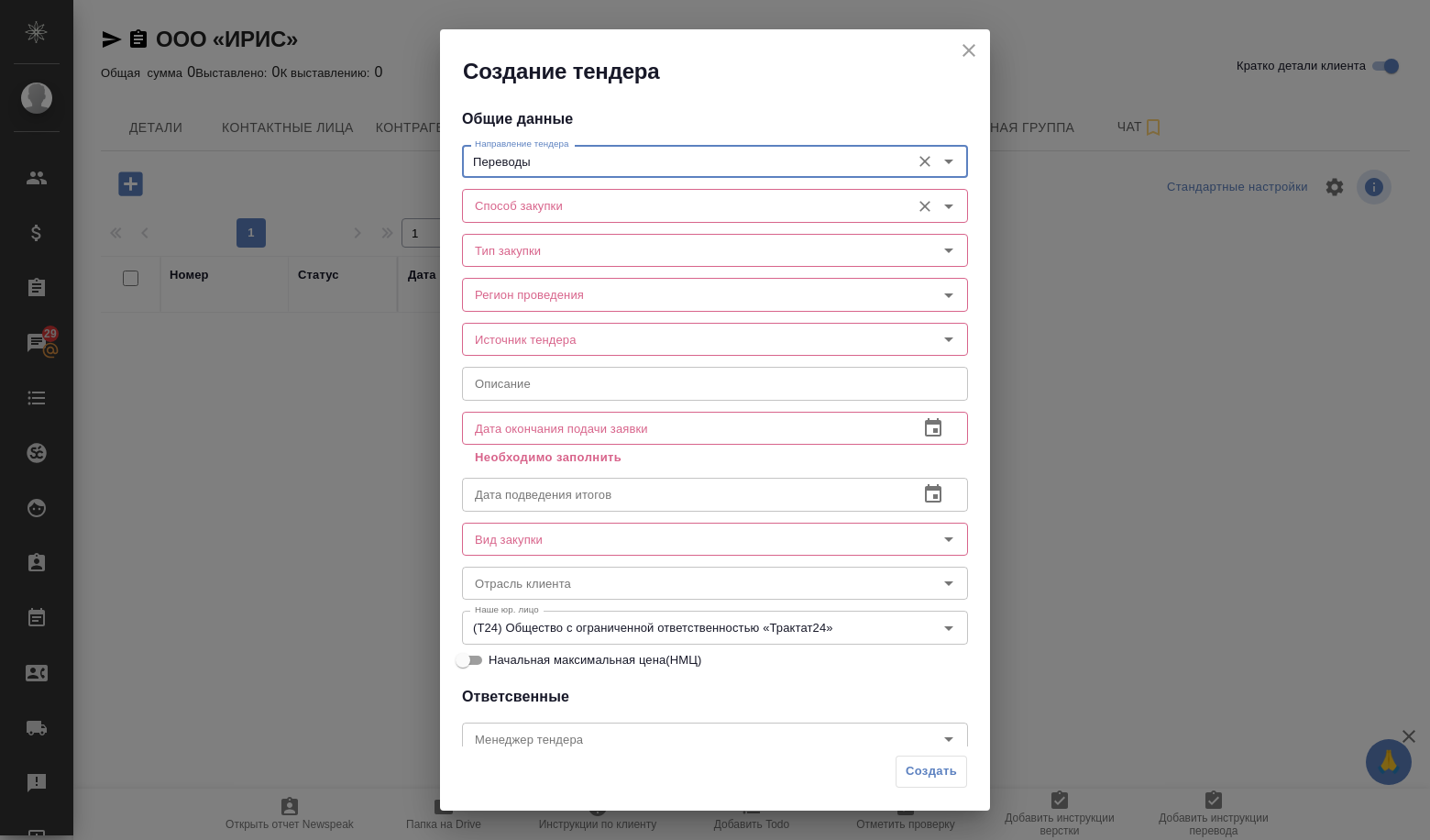
click at [500, 221] on div "Способ закупки" at bounding box center [715, 205] width 506 height 33
click at [515, 205] on input "Способ закупки" at bounding box center [684, 205] width 434 height 22
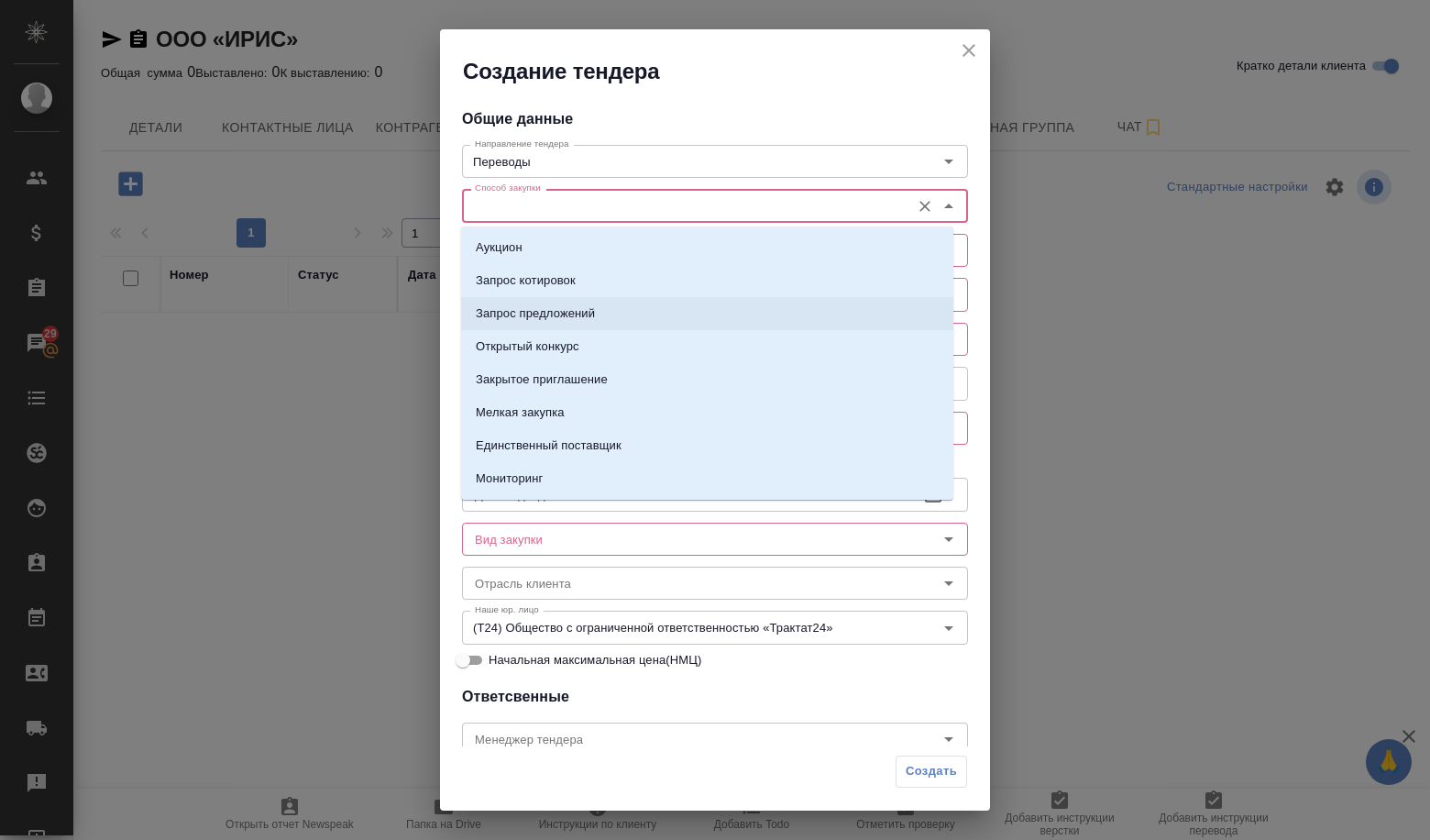
click at [536, 328] on li "Запрос предложений" at bounding box center [707, 313] width 492 height 33
type input "Запрос предложений"
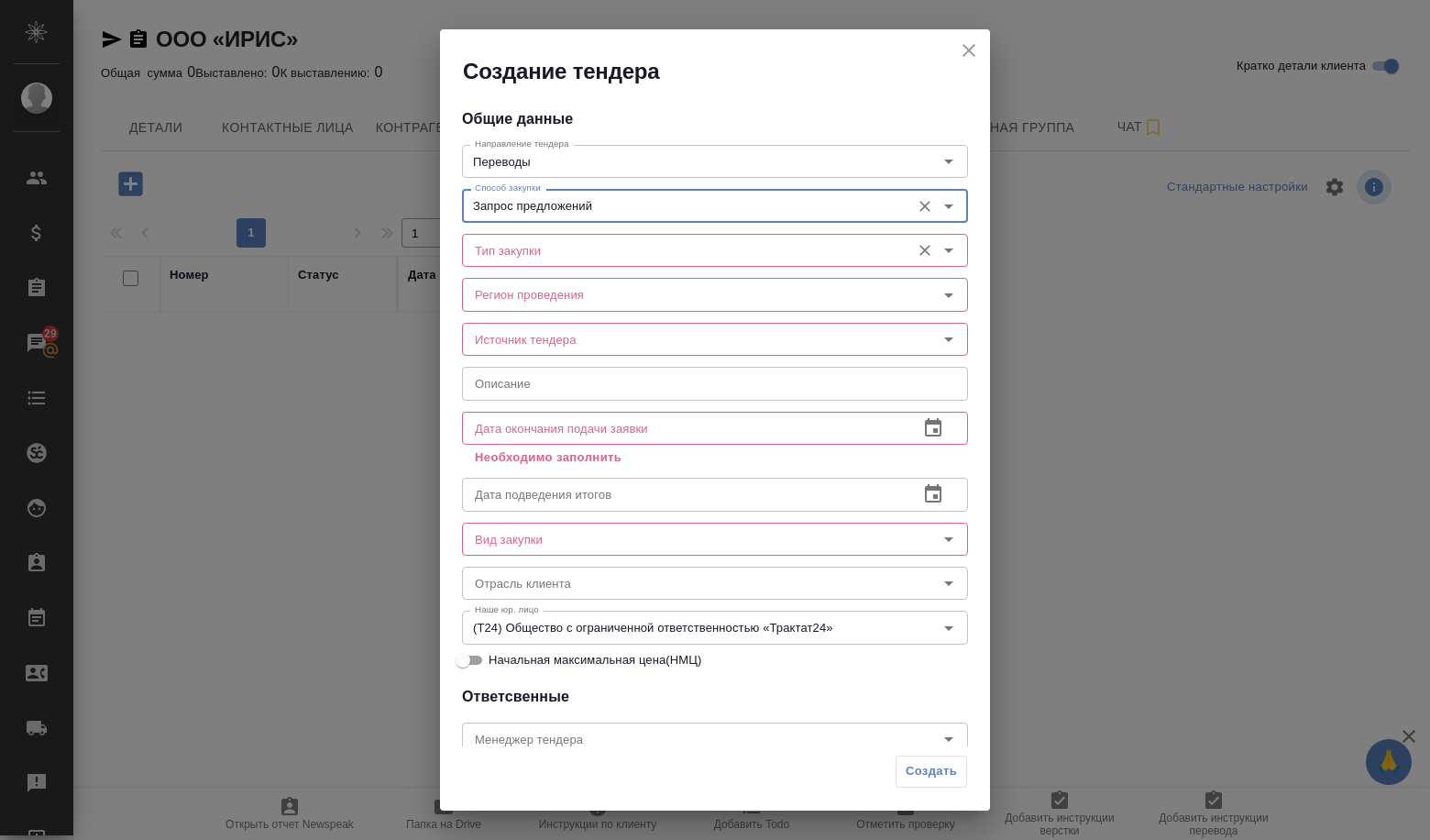
click at [521, 255] on input "Тип закупки" at bounding box center [684, 249] width 434 height 22
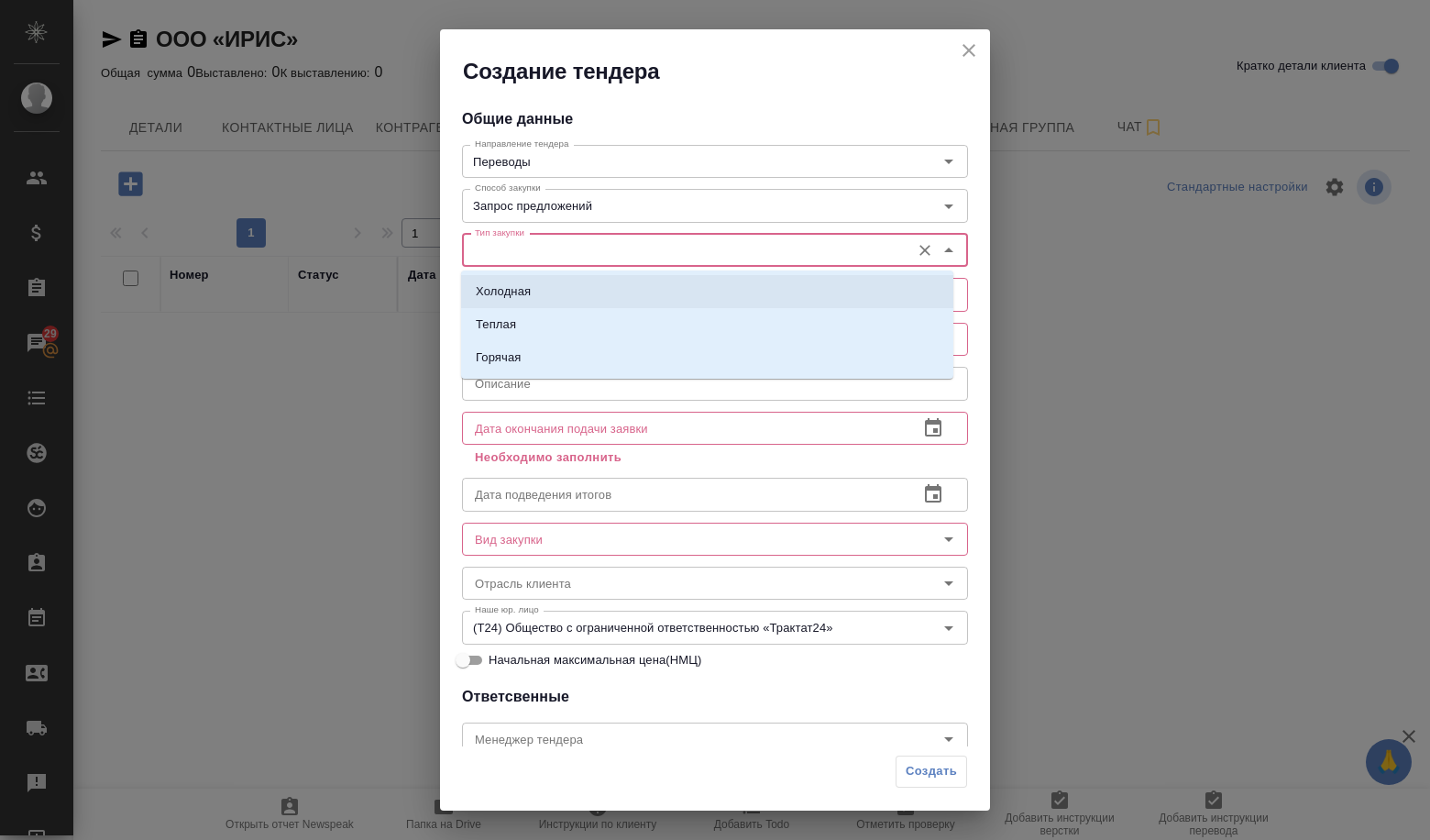
click at [531, 293] on li "Холодная" at bounding box center [707, 291] width 492 height 33
type input "Холодная"
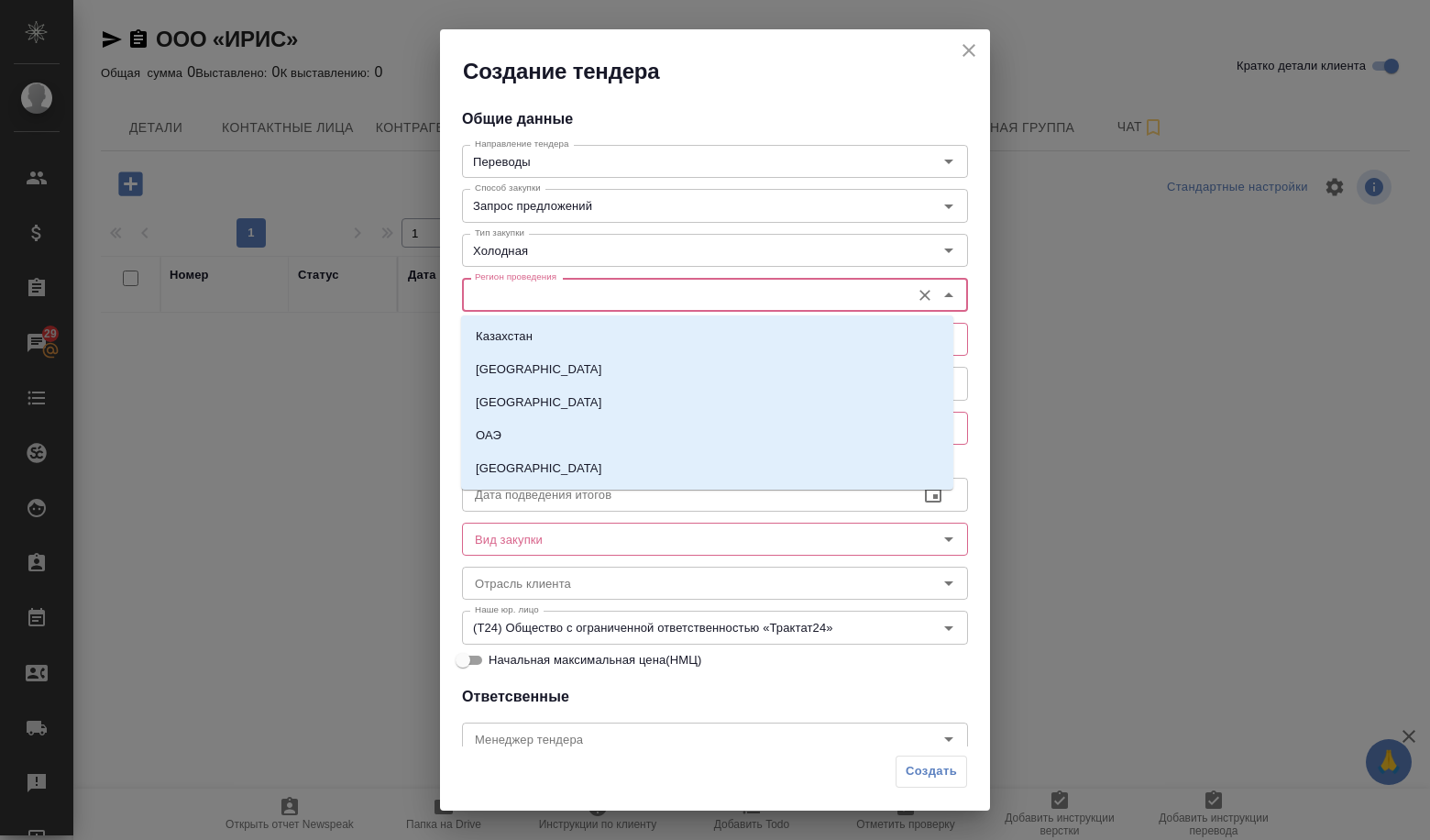
click at [529, 297] on input "Регион проведения" at bounding box center [684, 294] width 434 height 22
click at [540, 460] on li "[GEOGRAPHIC_DATA]" at bounding box center [707, 468] width 492 height 33
type input "[GEOGRAPHIC_DATA]"
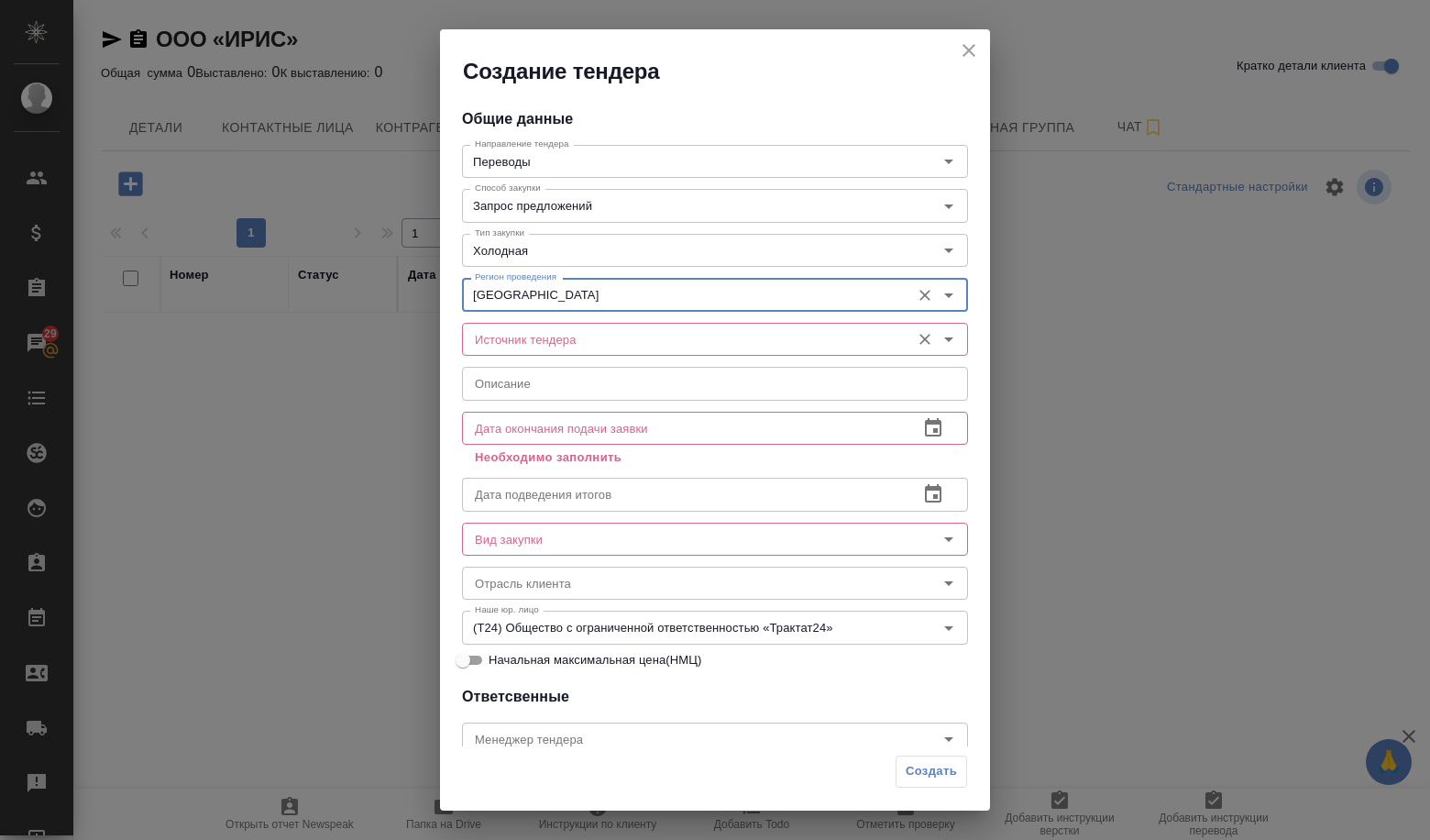
click at [513, 341] on input "Источник тендера" at bounding box center [684, 339] width 434 height 22
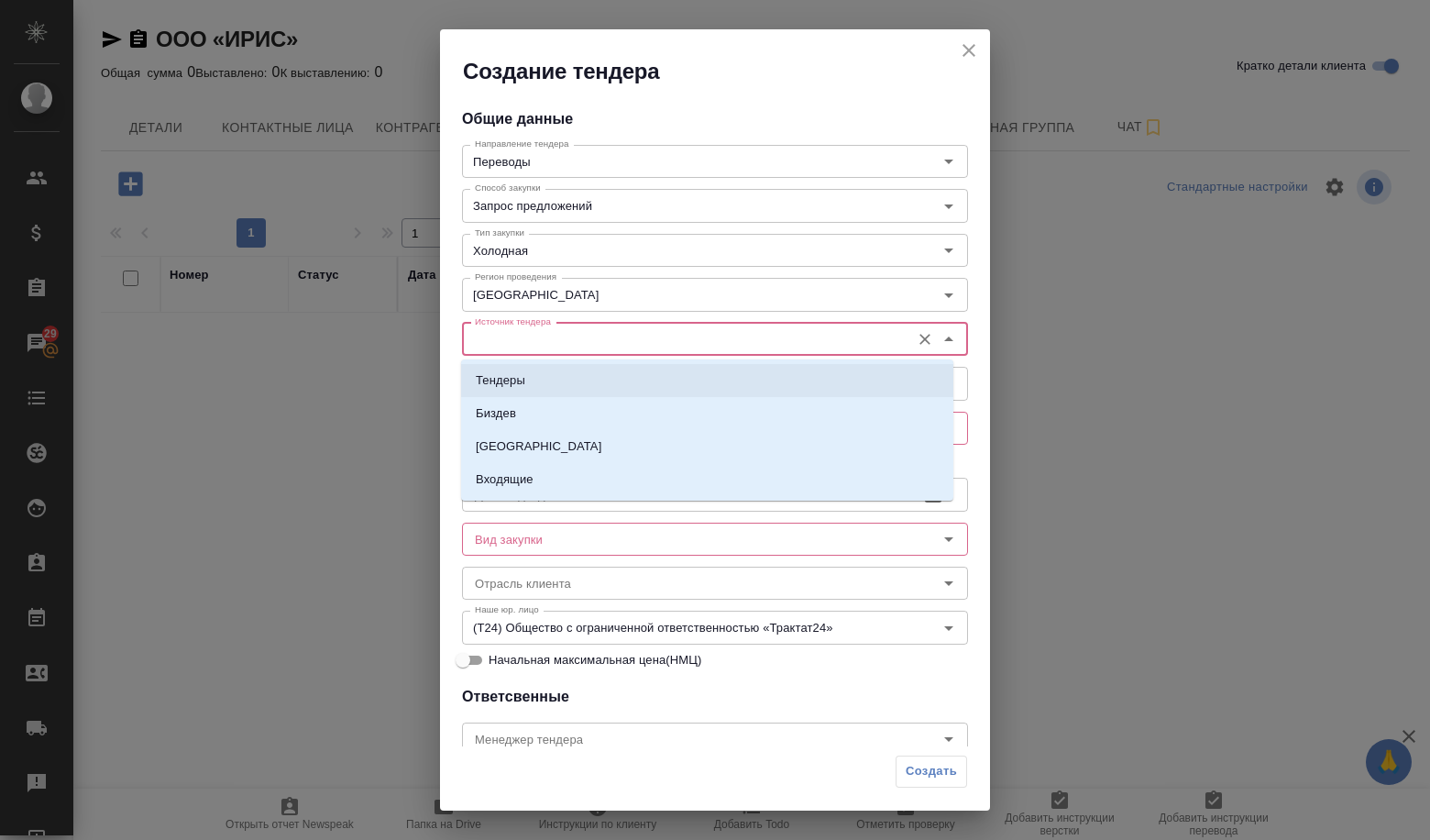
click at [518, 393] on li "Тендеры" at bounding box center [707, 381] width 492 height 33
type input "Тендеры"
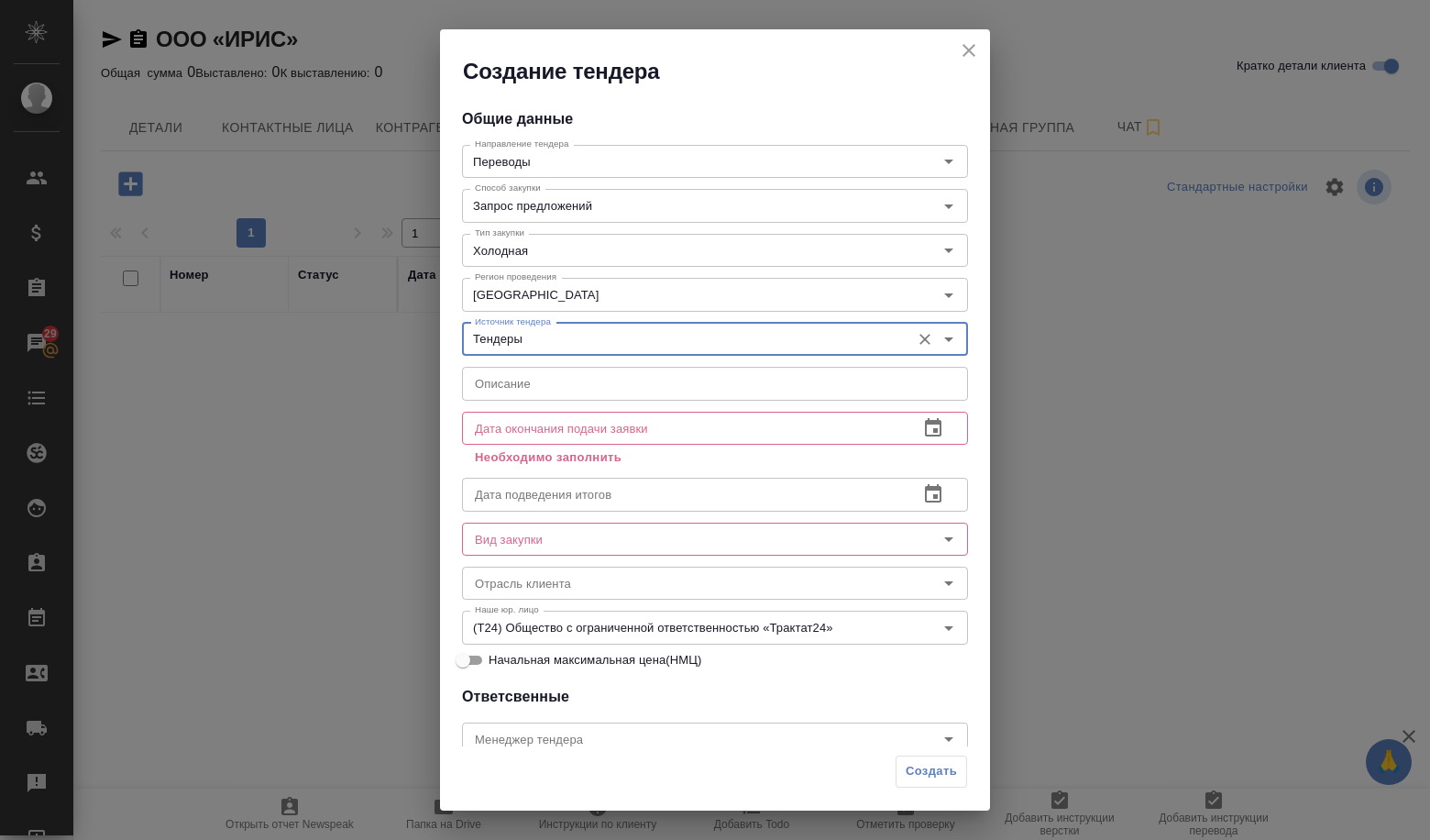
click at [516, 388] on input "text" at bounding box center [715, 383] width 506 height 33
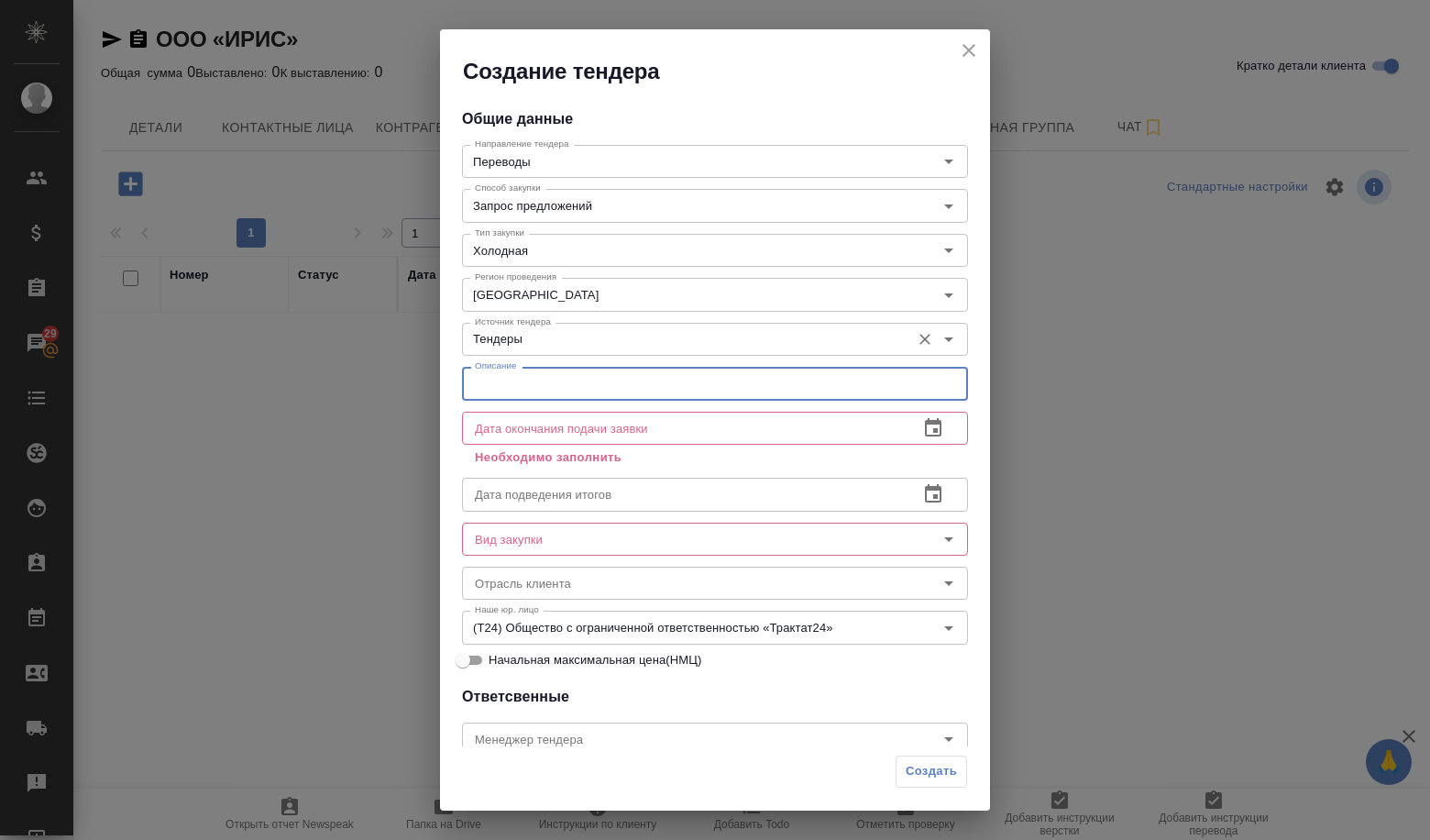
paste input "Услуги технического перевода (русско-английский, англо-русский)"
type input "Услуги технического перевода (русско-английский, англо-русский)"
click at [925, 418] on icon "button" at bounding box center [933, 427] width 16 height 18
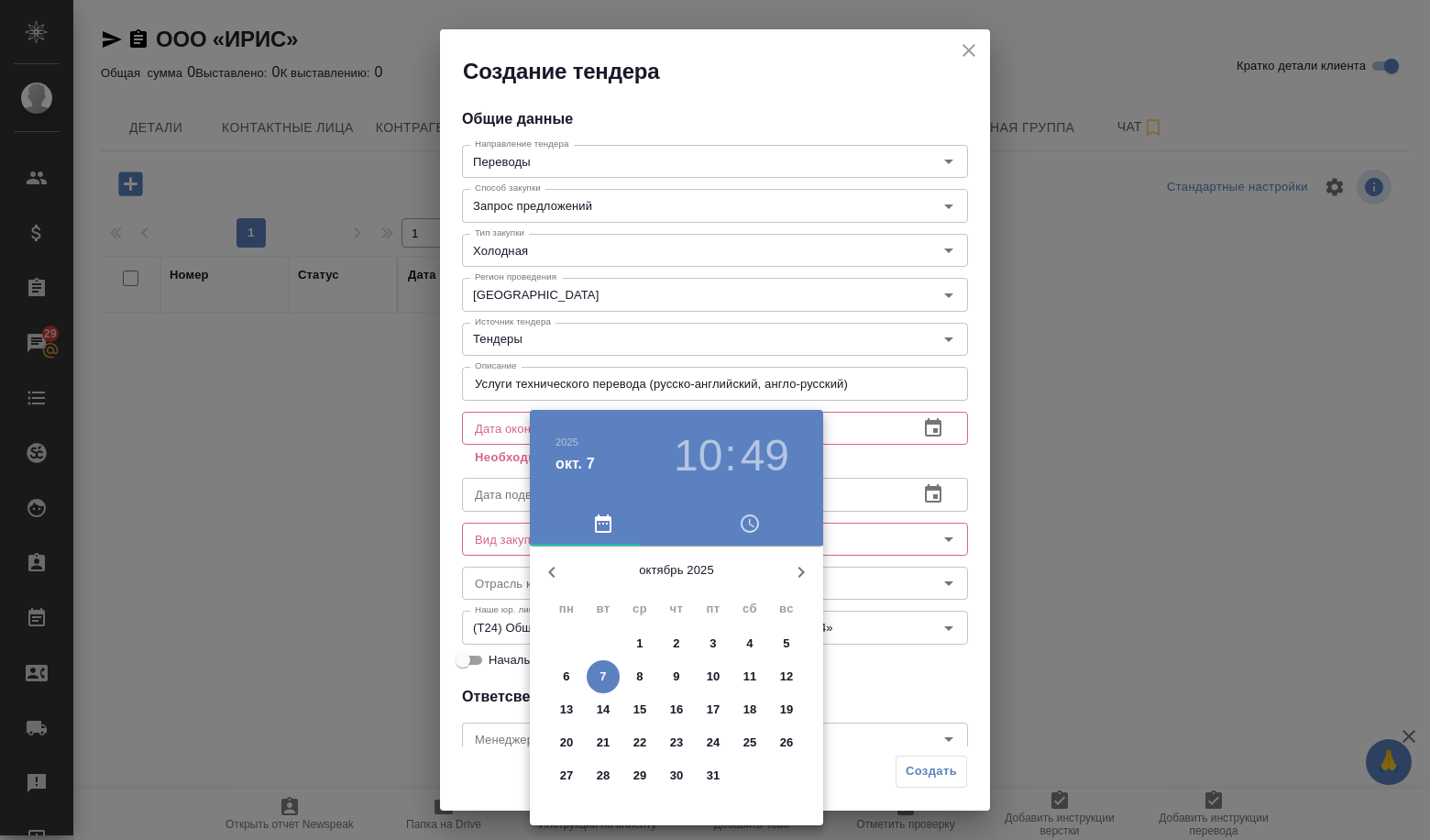
click at [714, 677] on p "10" at bounding box center [714, 676] width 13 height 18
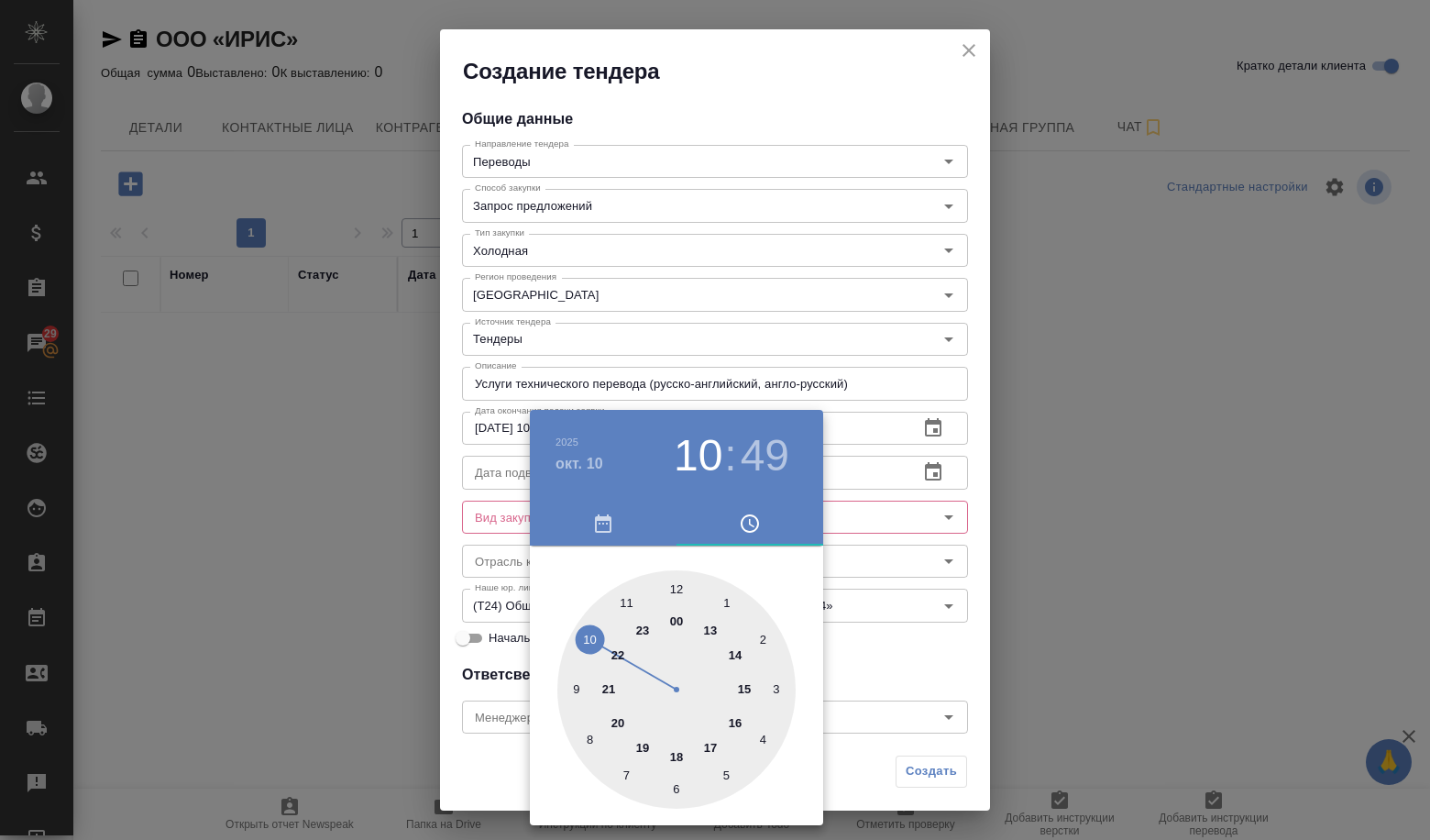
click at [673, 580] on div at bounding box center [676, 689] width 238 height 238
type input "[DATE] 12:00"
click at [676, 593] on div at bounding box center [676, 689] width 238 height 238
click at [893, 637] on div at bounding box center [715, 420] width 1430 height 840
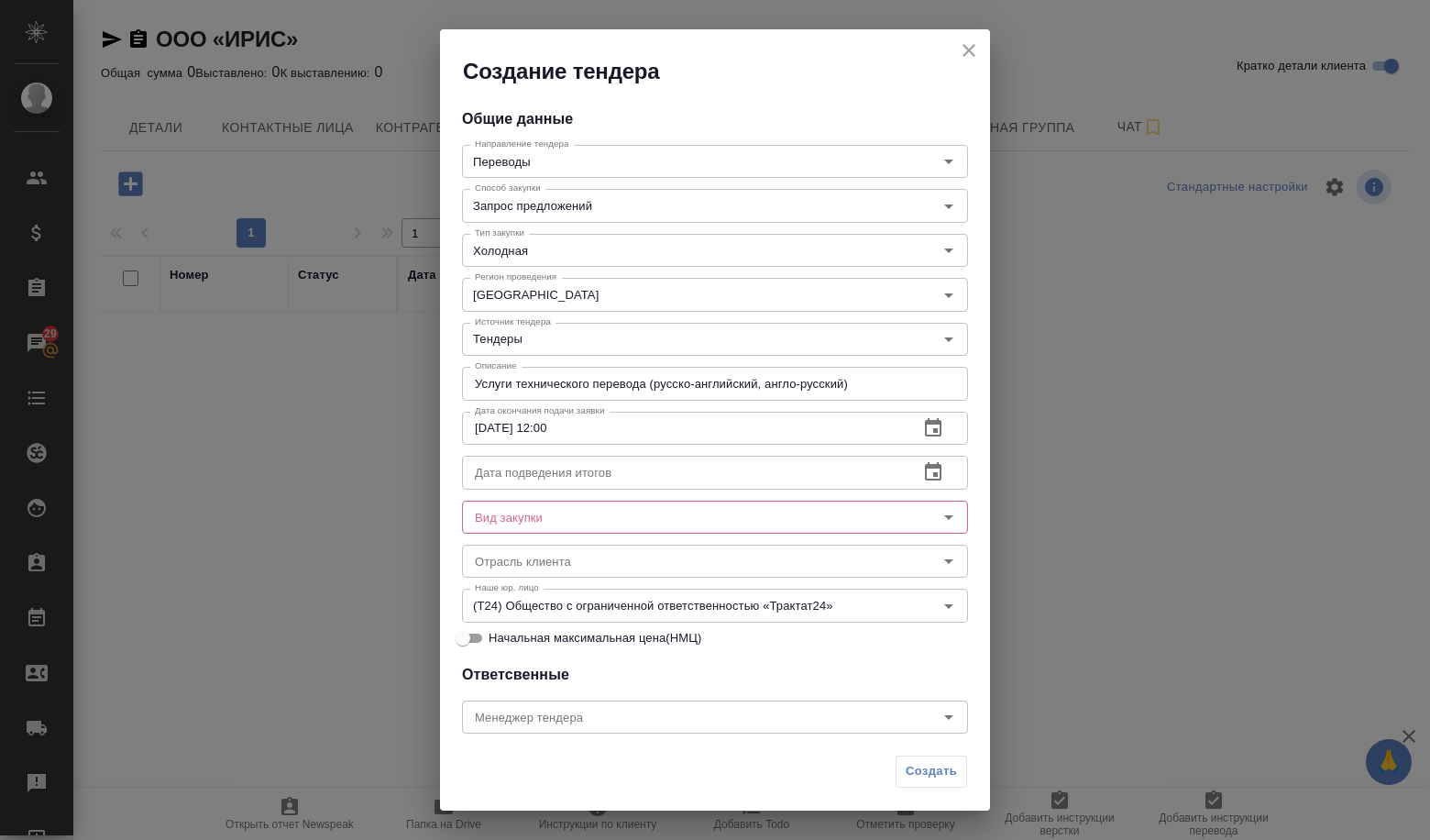
click at [604, 483] on input "text" at bounding box center [683, 472] width 442 height 33
click at [912, 465] on button "button" at bounding box center [934, 472] width 44 height 44
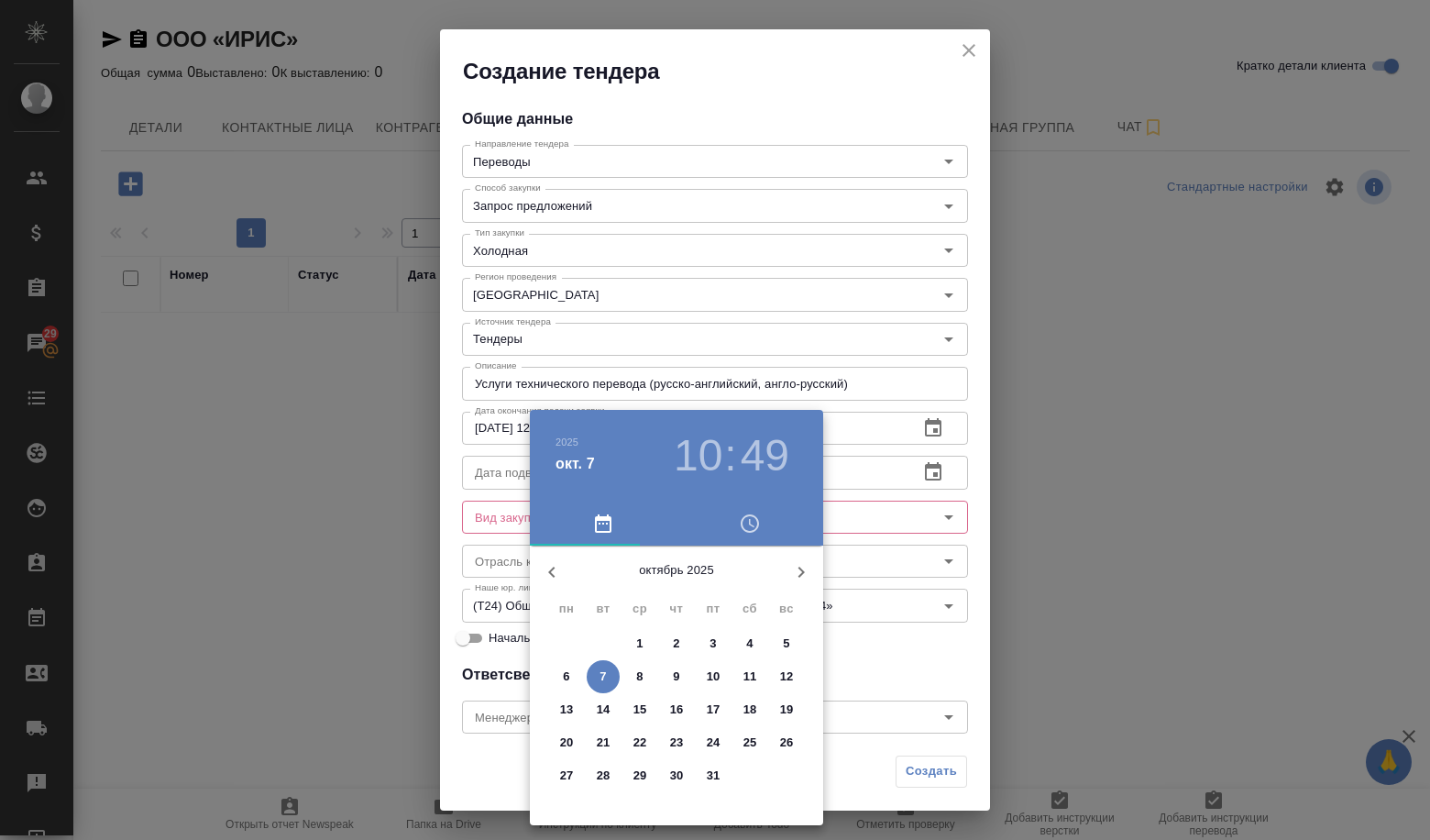
click at [578, 770] on span "27" at bounding box center [567, 775] width 33 height 18
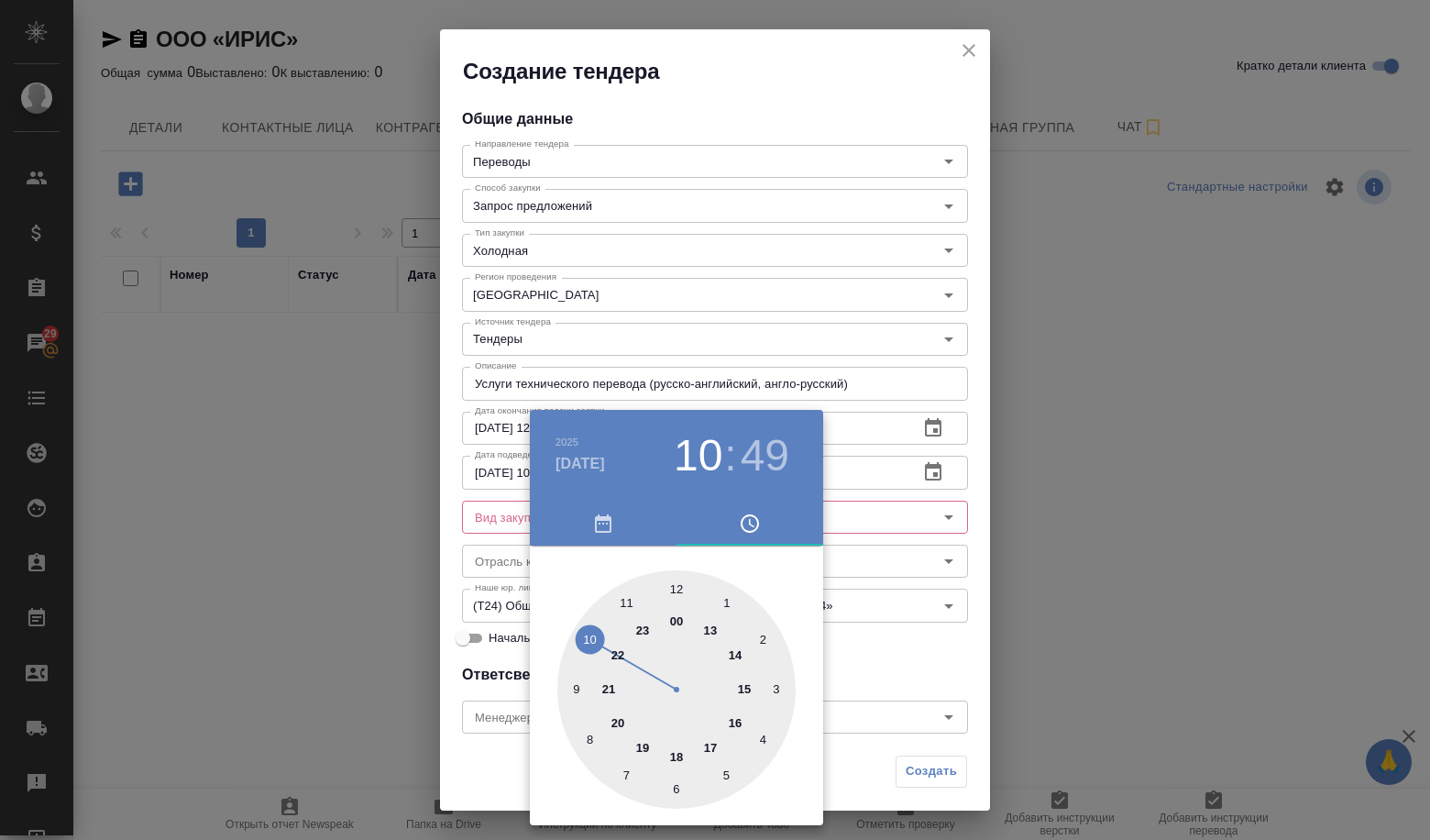
click at [684, 595] on div at bounding box center [676, 689] width 238 height 238
click at [674, 593] on div at bounding box center [676, 689] width 238 height 238
type input "[DATE] 12:00"
click at [912, 641] on div at bounding box center [715, 420] width 1430 height 840
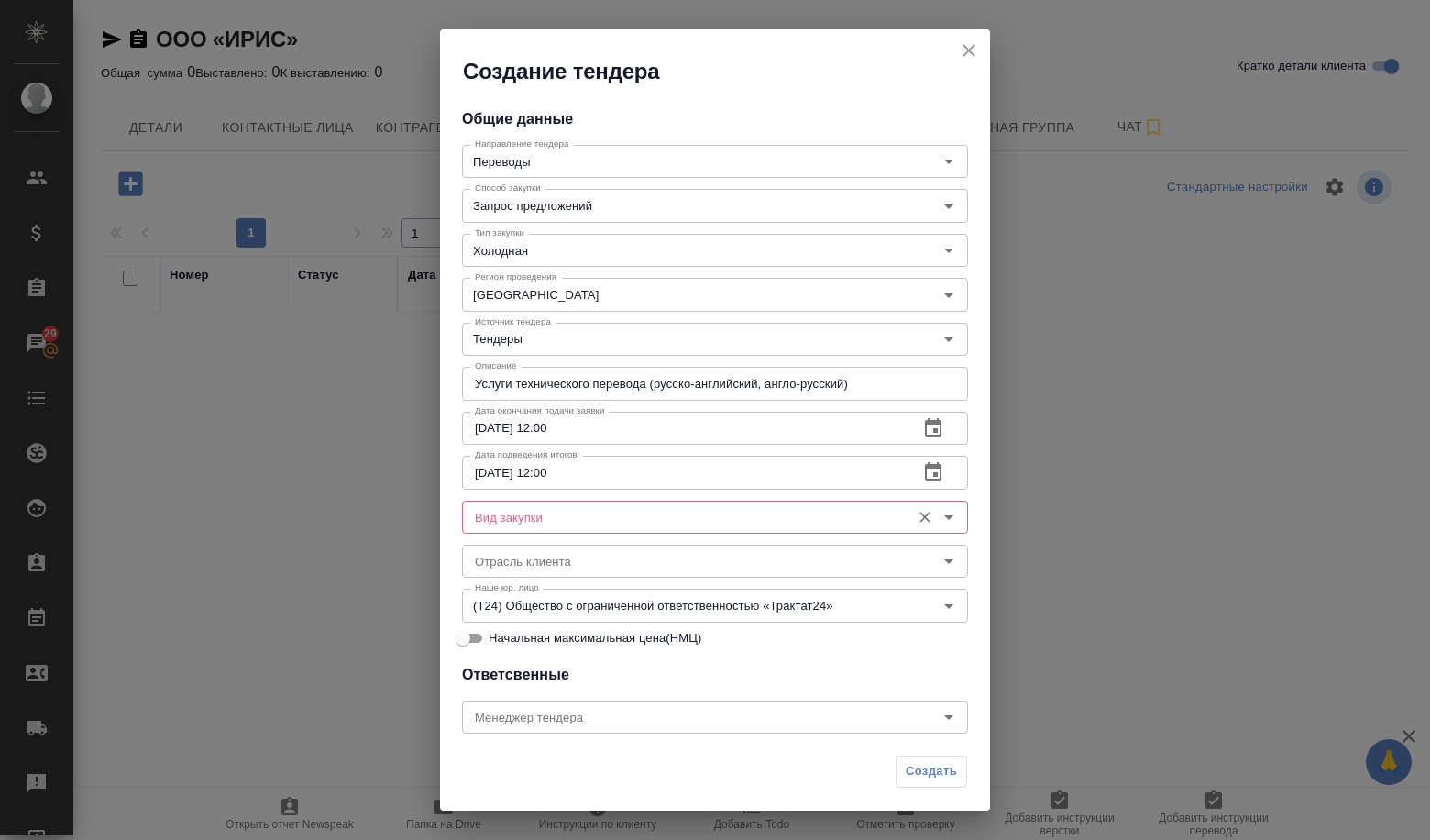
click at [650, 513] on input "Вид закупки" at bounding box center [684, 516] width 434 height 22
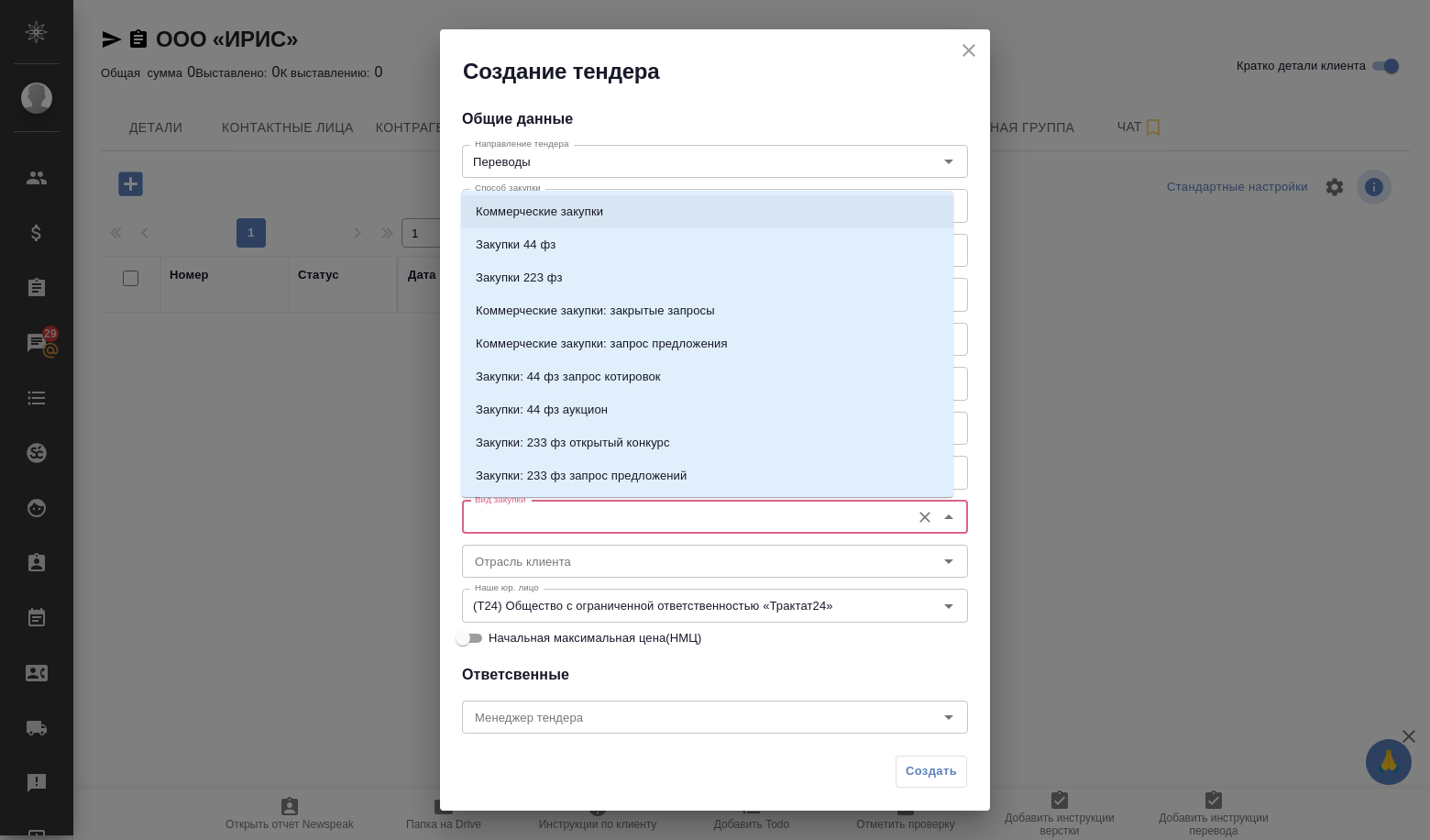
click at [525, 212] on p "Коммерческие закупки" at bounding box center [540, 211] width 127 height 18
type input "Коммерческие закупки"
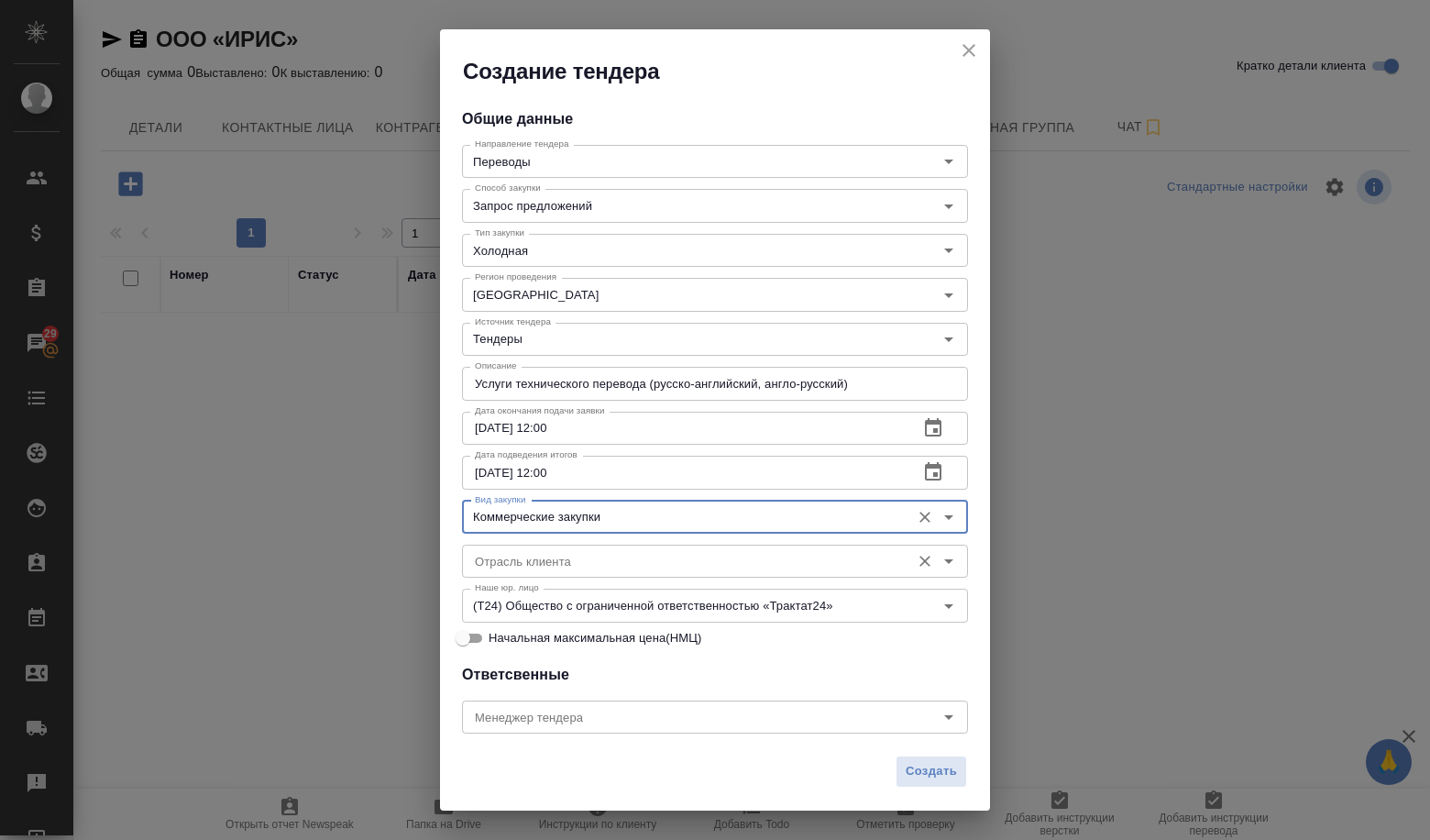
click at [559, 559] on input "Отрасль клиента" at bounding box center [684, 561] width 434 height 22
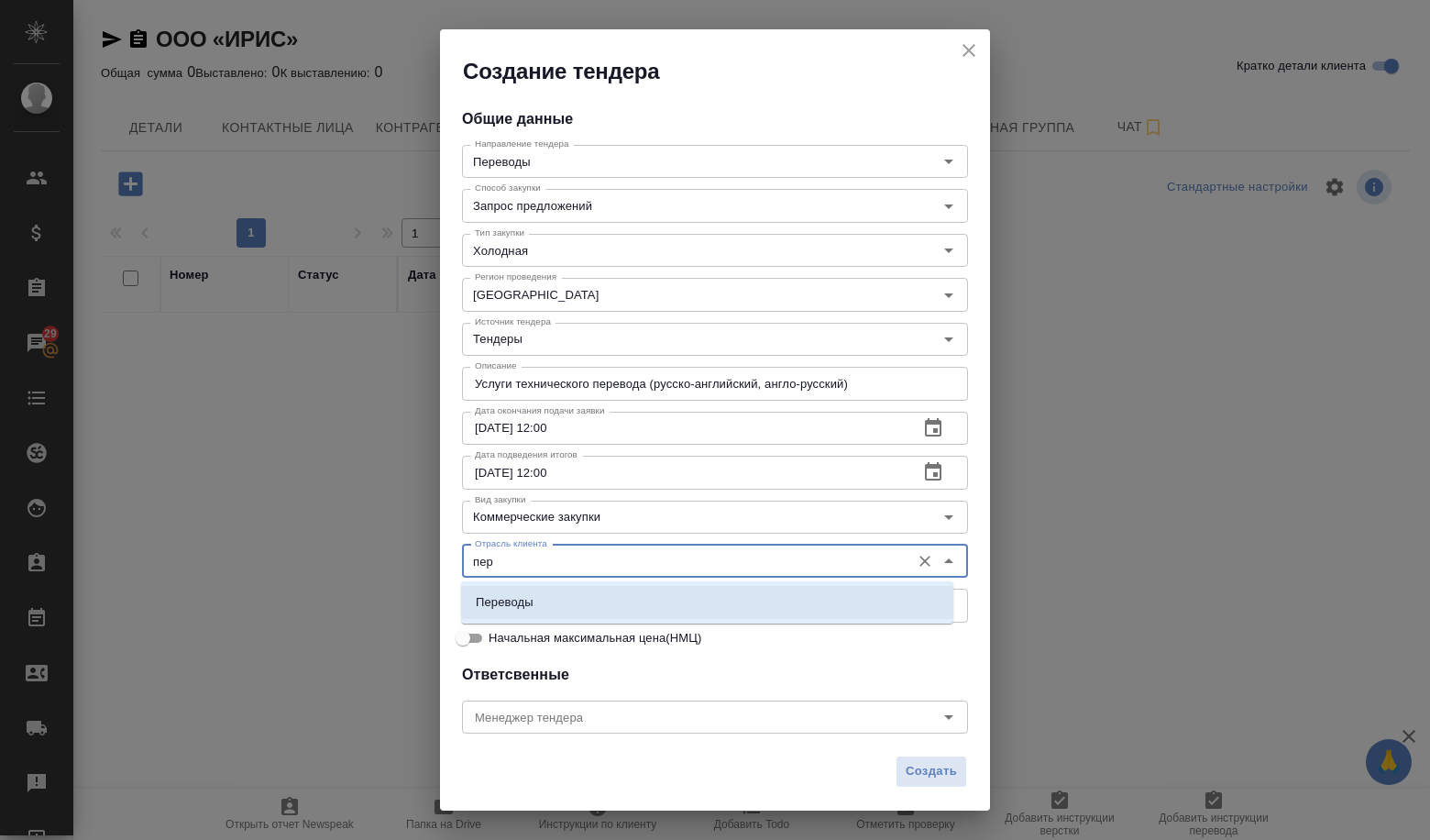
click at [556, 598] on li "Переводы" at bounding box center [707, 602] width 492 height 33
type input "Переводы"
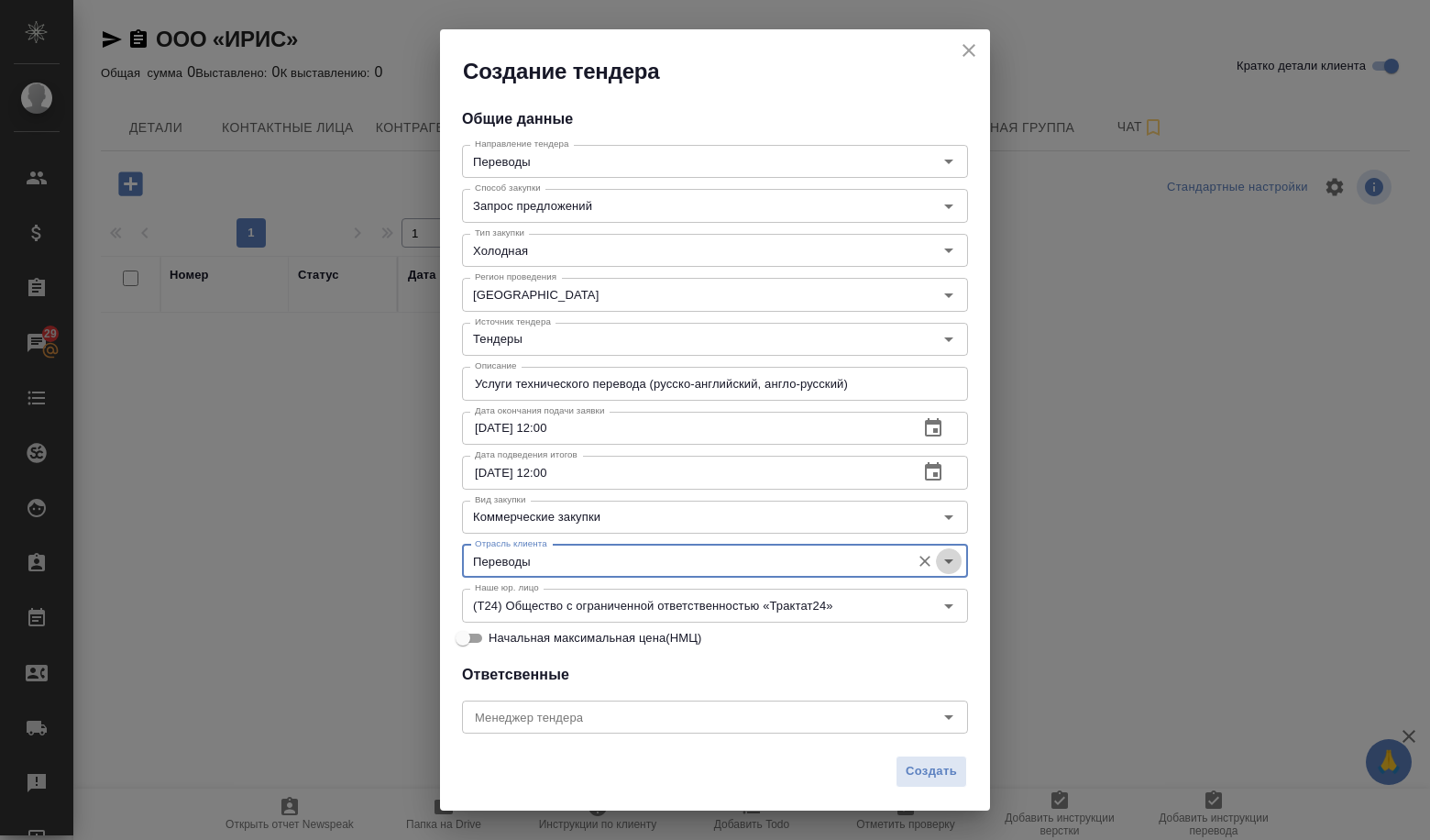
click at [938, 558] on icon "Open" at bounding box center [948, 561] width 22 height 22
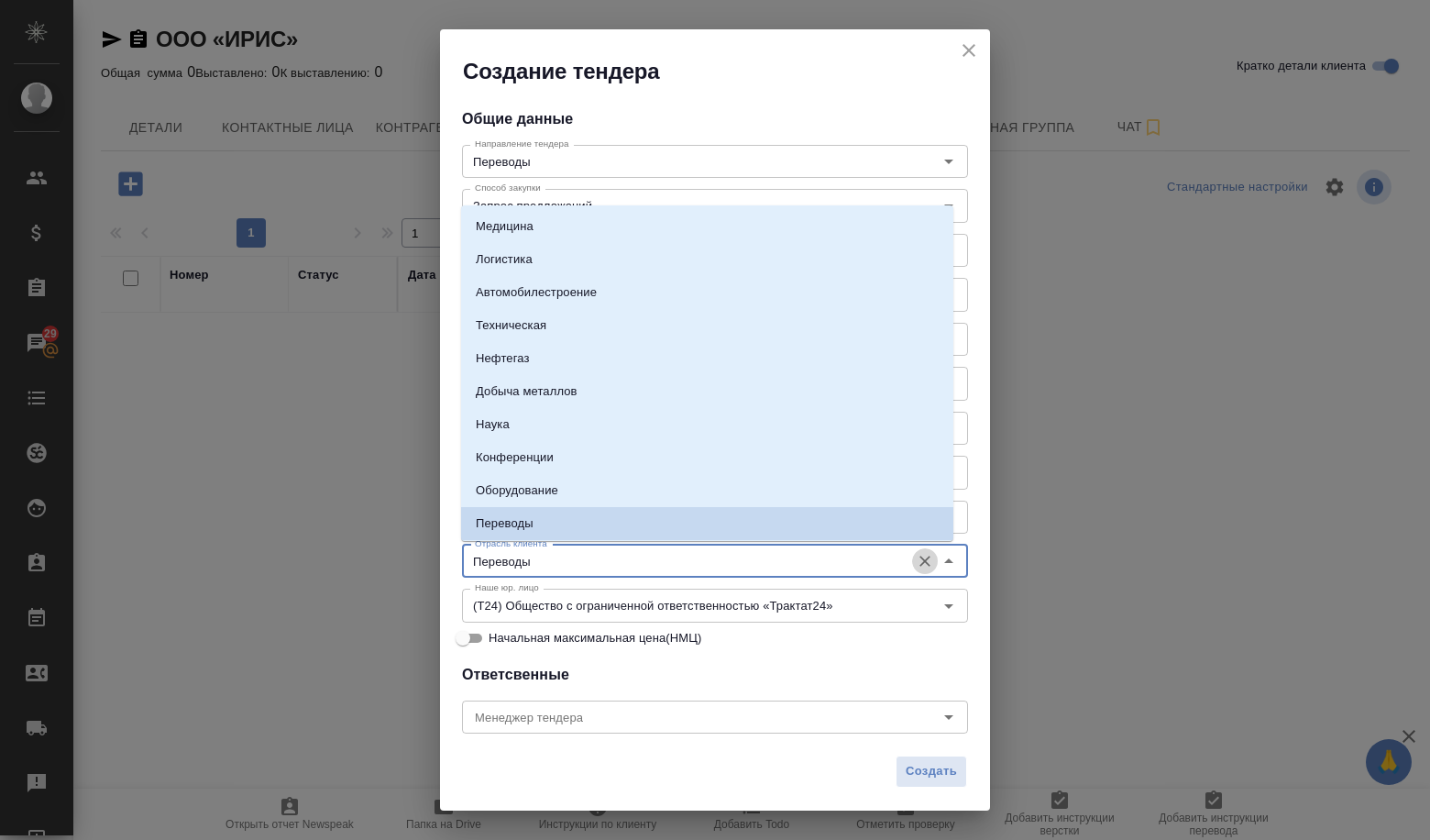
click at [919, 564] on icon "Очистить" at bounding box center [924, 561] width 11 height 11
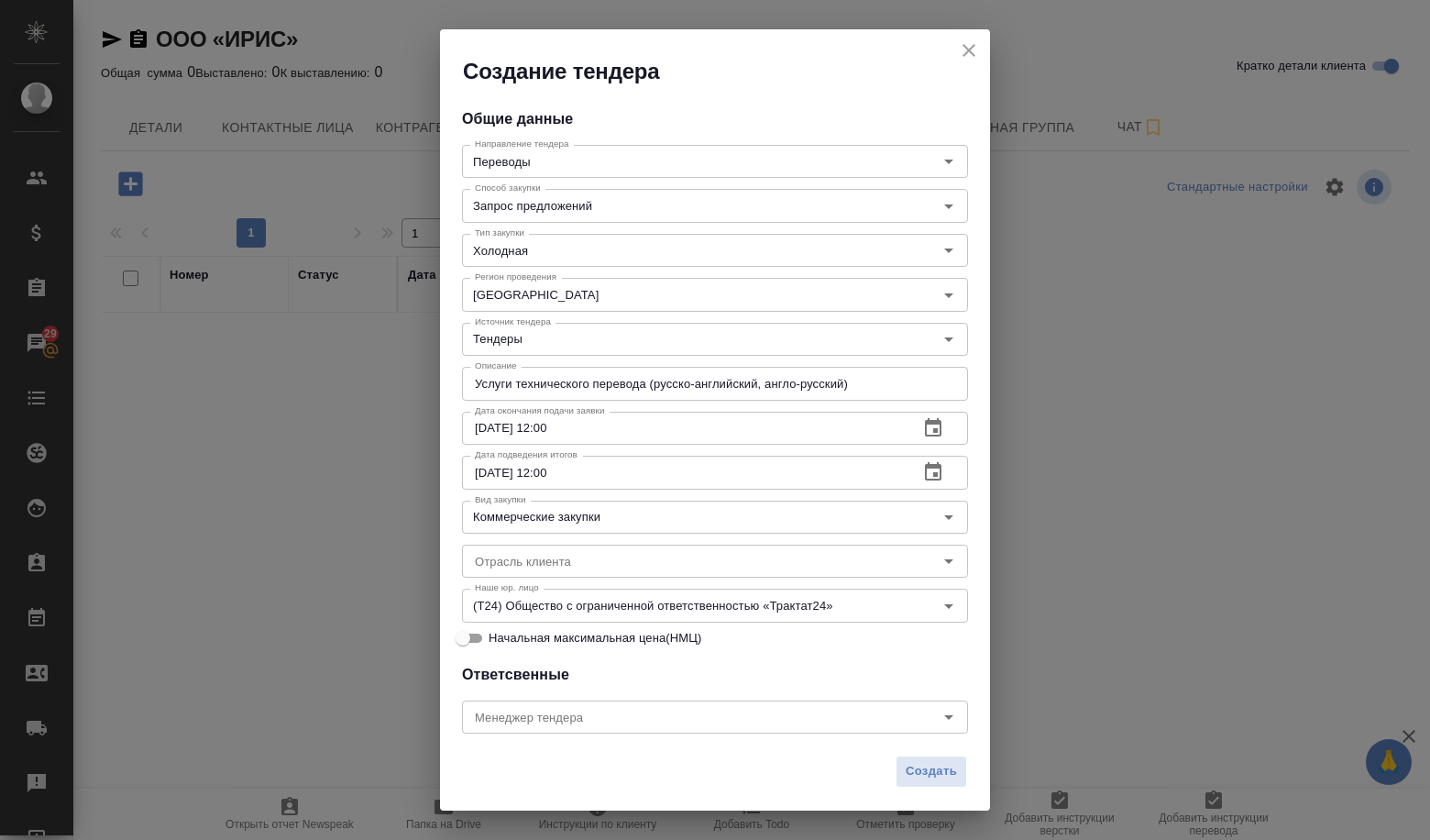
click at [899, 685] on h4 "Ответсвенные" at bounding box center [715, 674] width 506 height 22
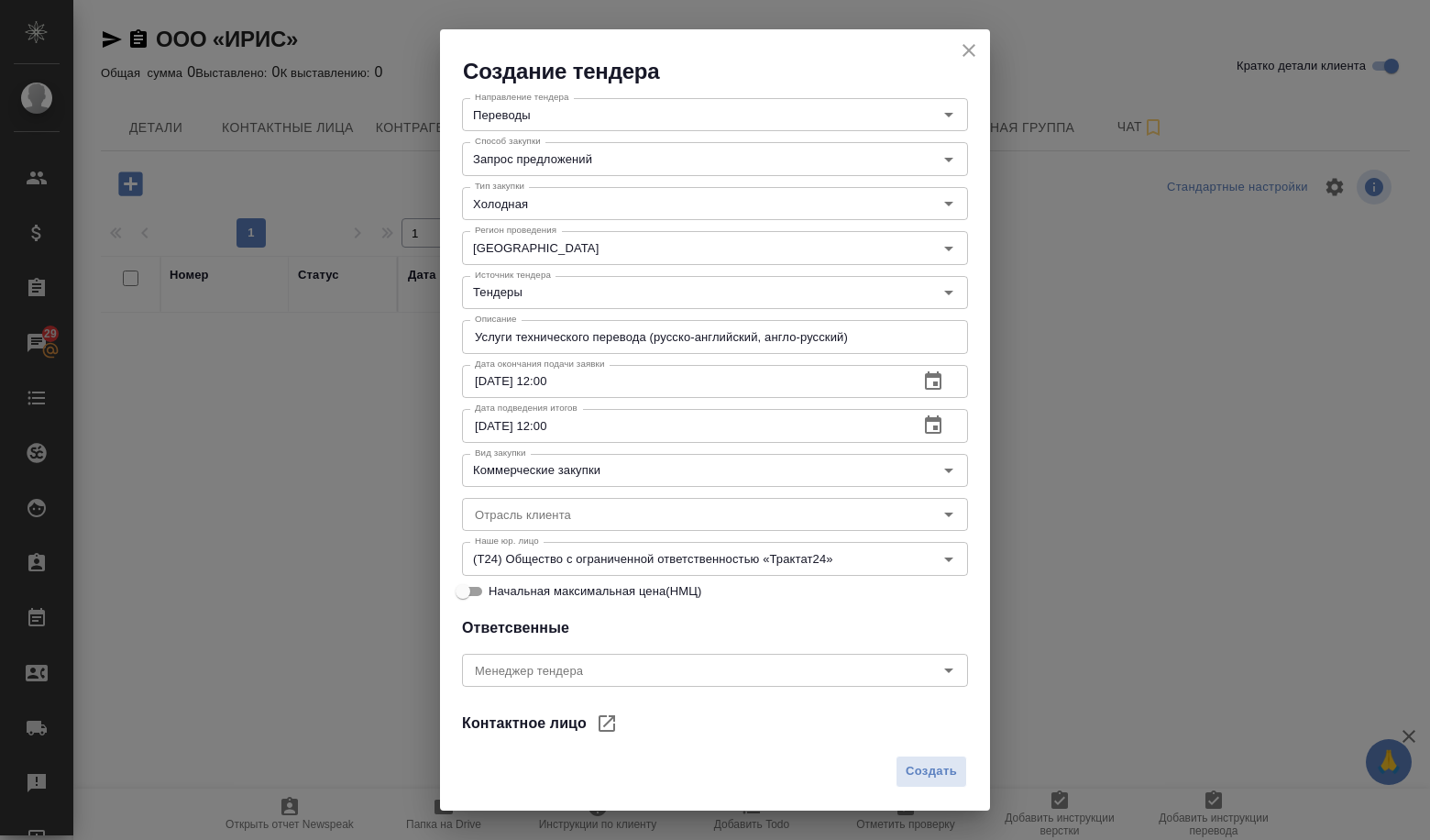
scroll to position [183, 0]
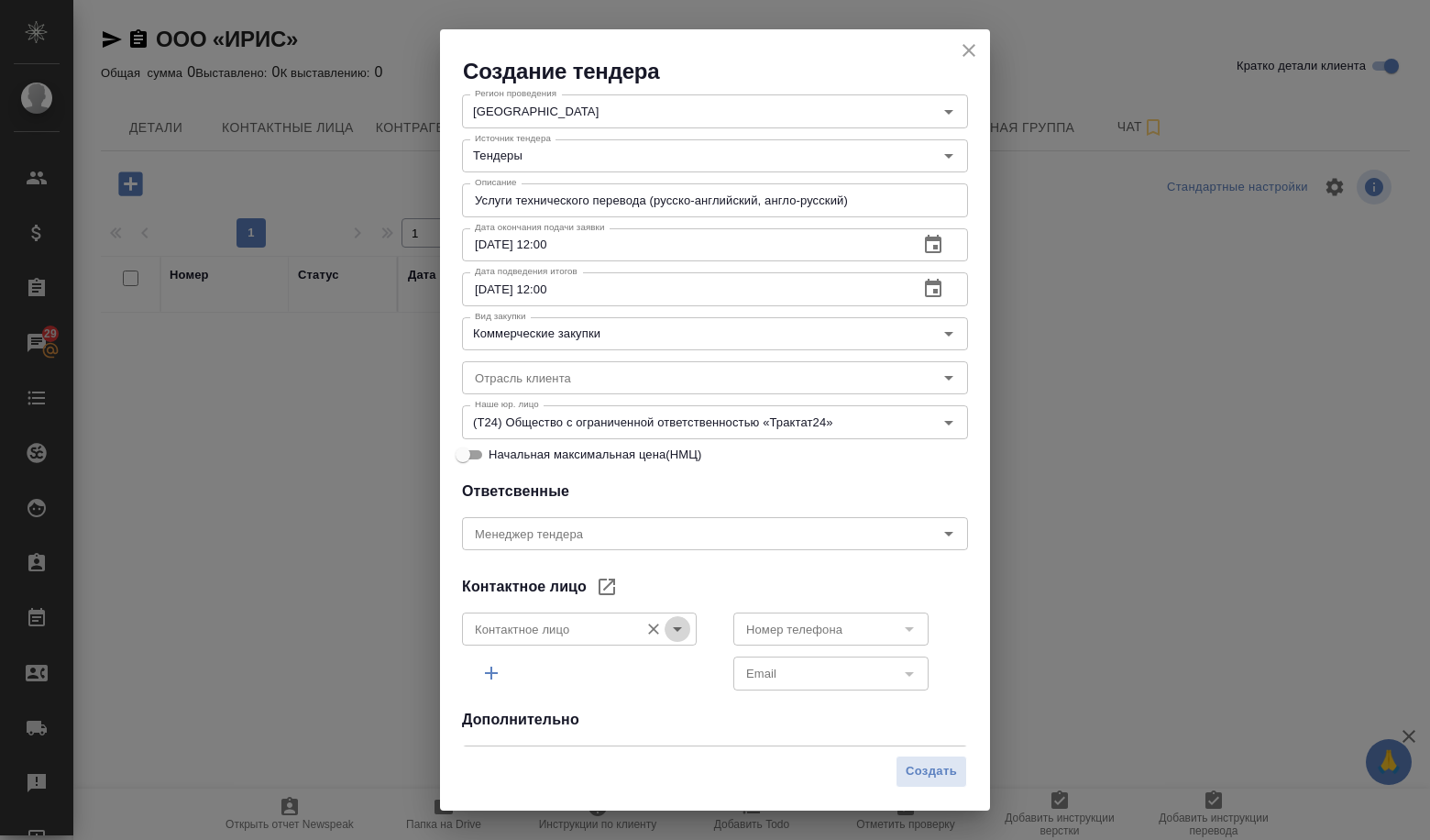
click at [680, 636] on icon "Open" at bounding box center [677, 628] width 22 height 22
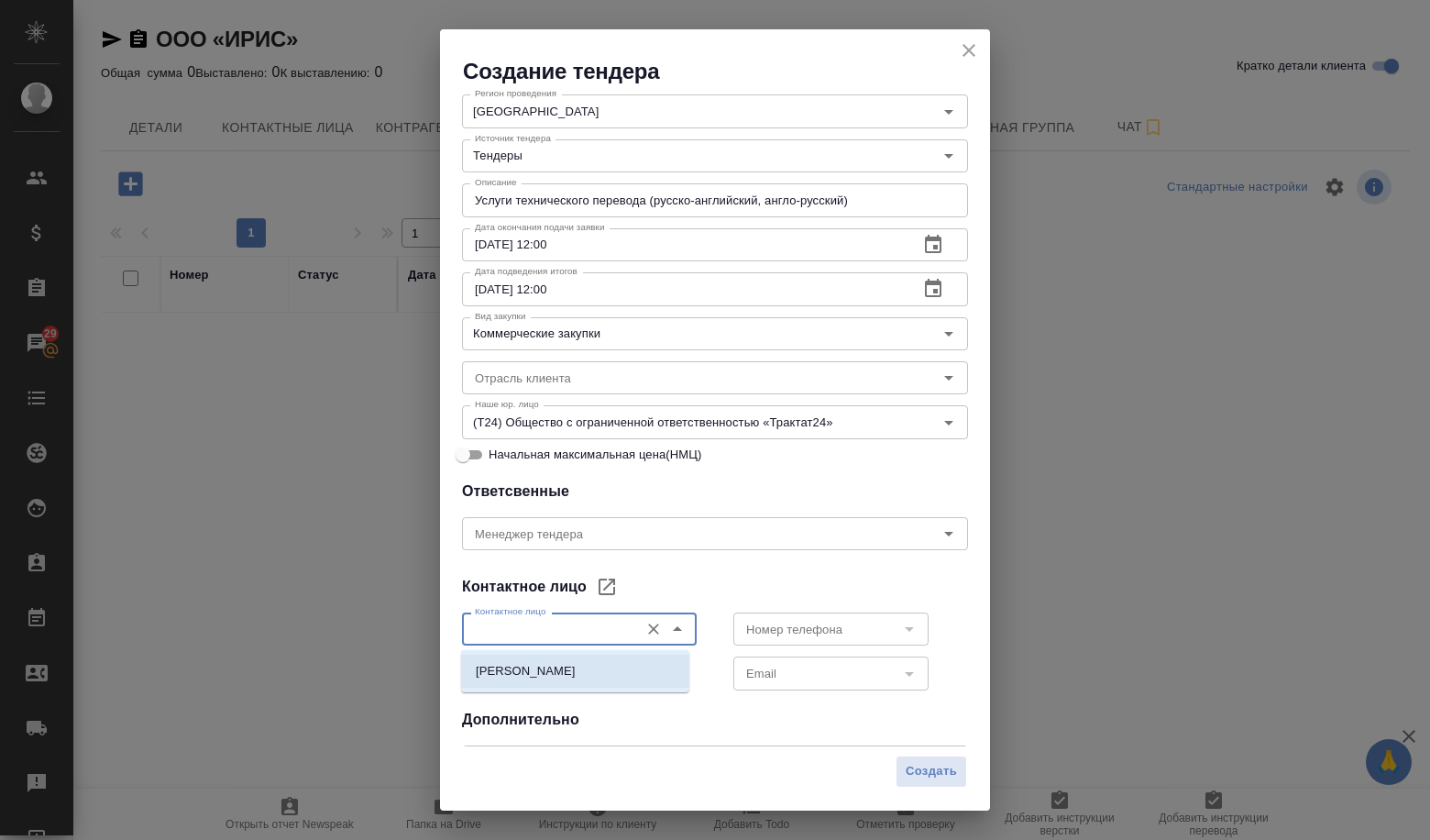
click at [653, 666] on li "[PERSON_NAME]" at bounding box center [575, 670] width 228 height 33
type input "[PERSON_NAME]"
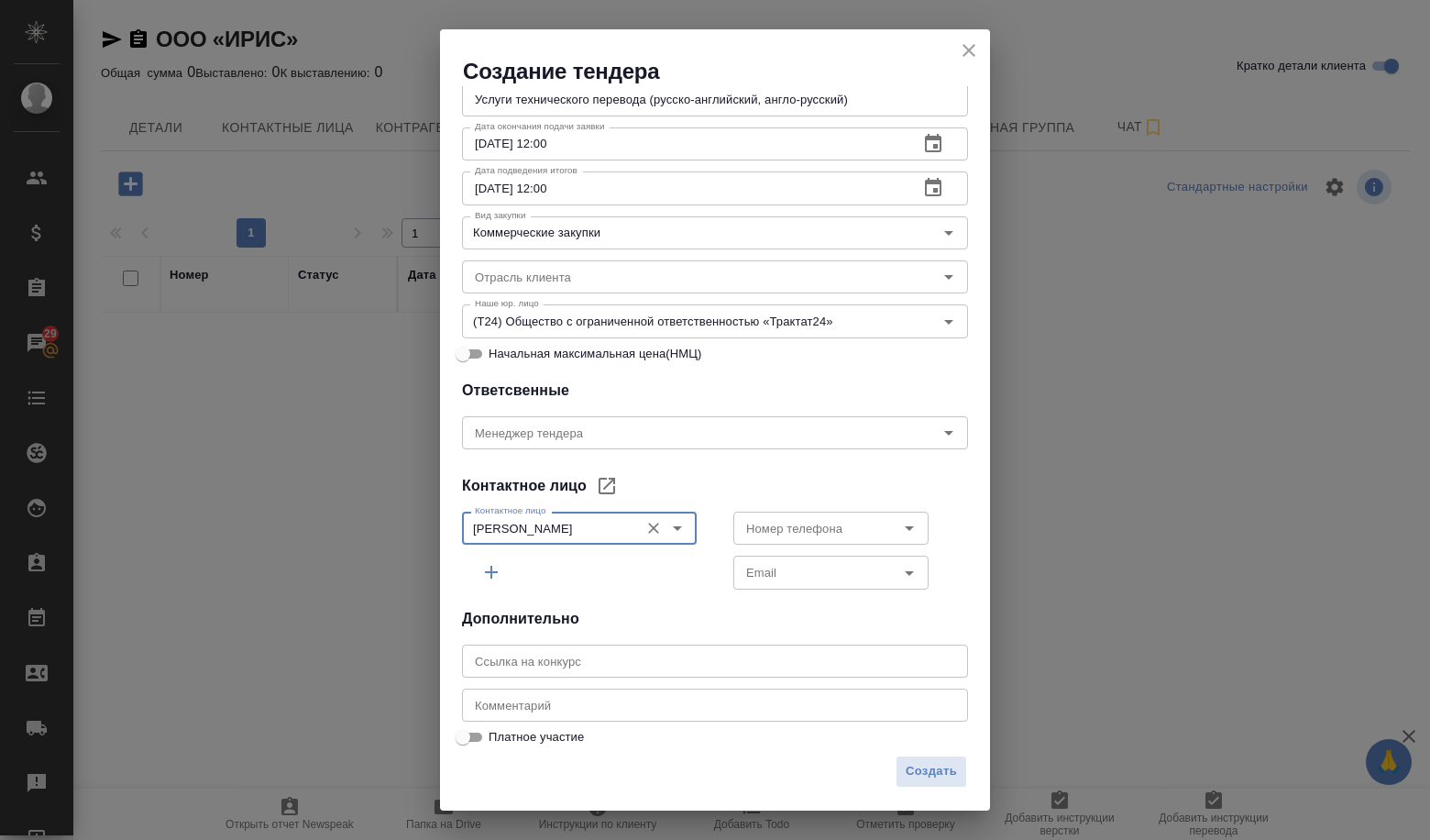
scroll to position [294, 0]
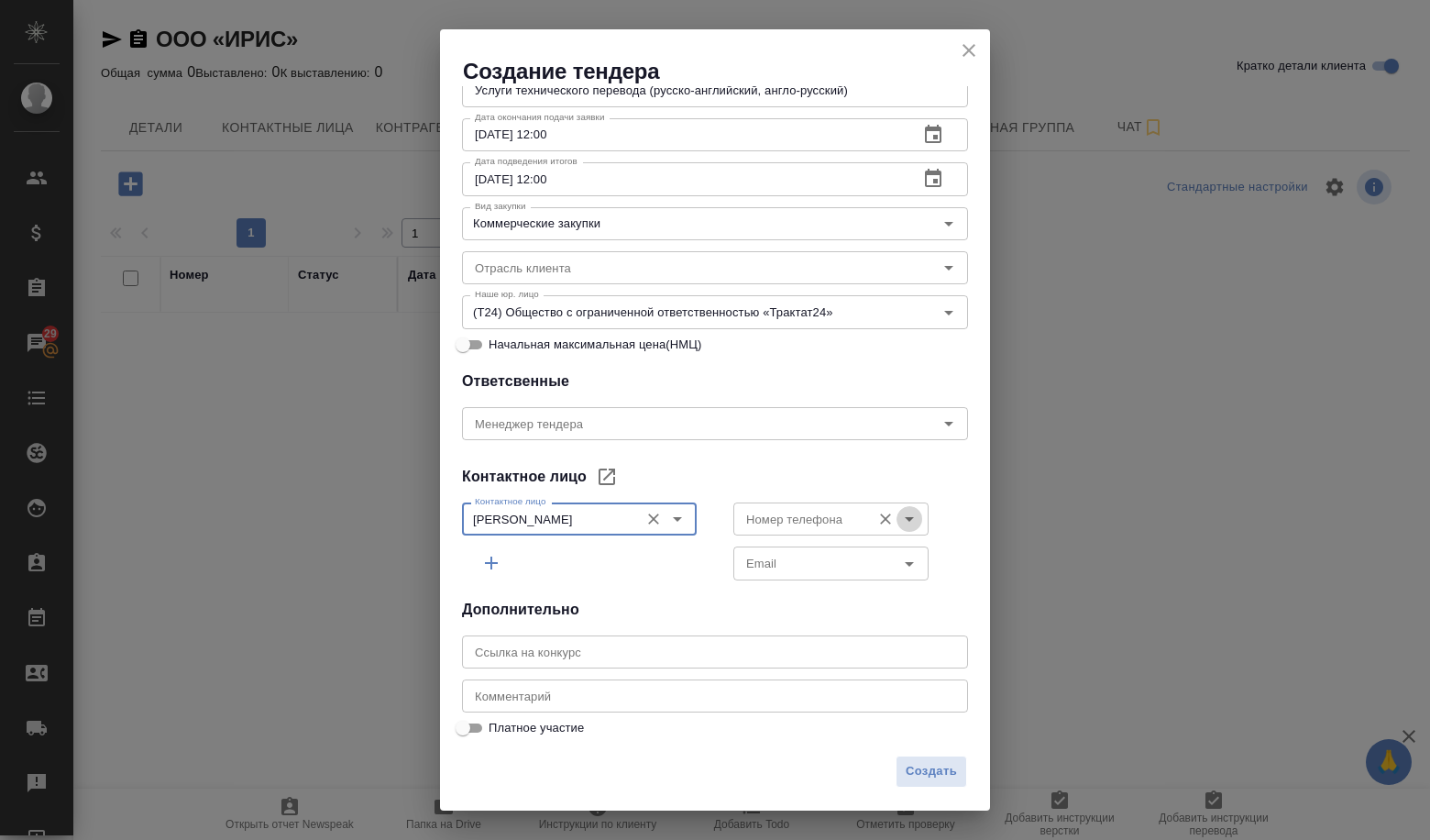
click at [899, 515] on icon "Open" at bounding box center [910, 518] width 22 height 22
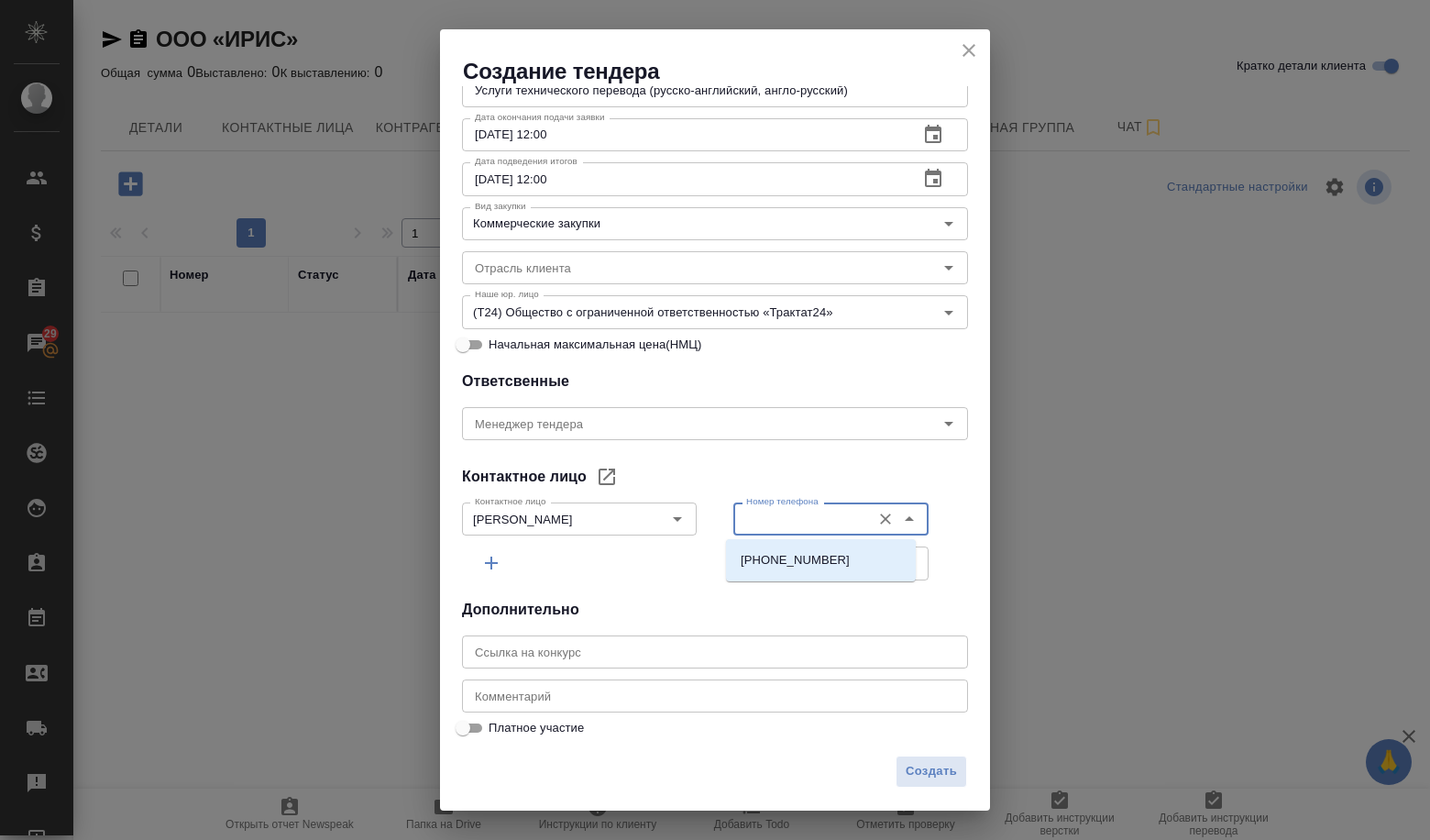
type input "3952267070"
type input "TSSalakhova@rosneft.ru"
click at [660, 667] on input "text" at bounding box center [715, 651] width 506 height 33
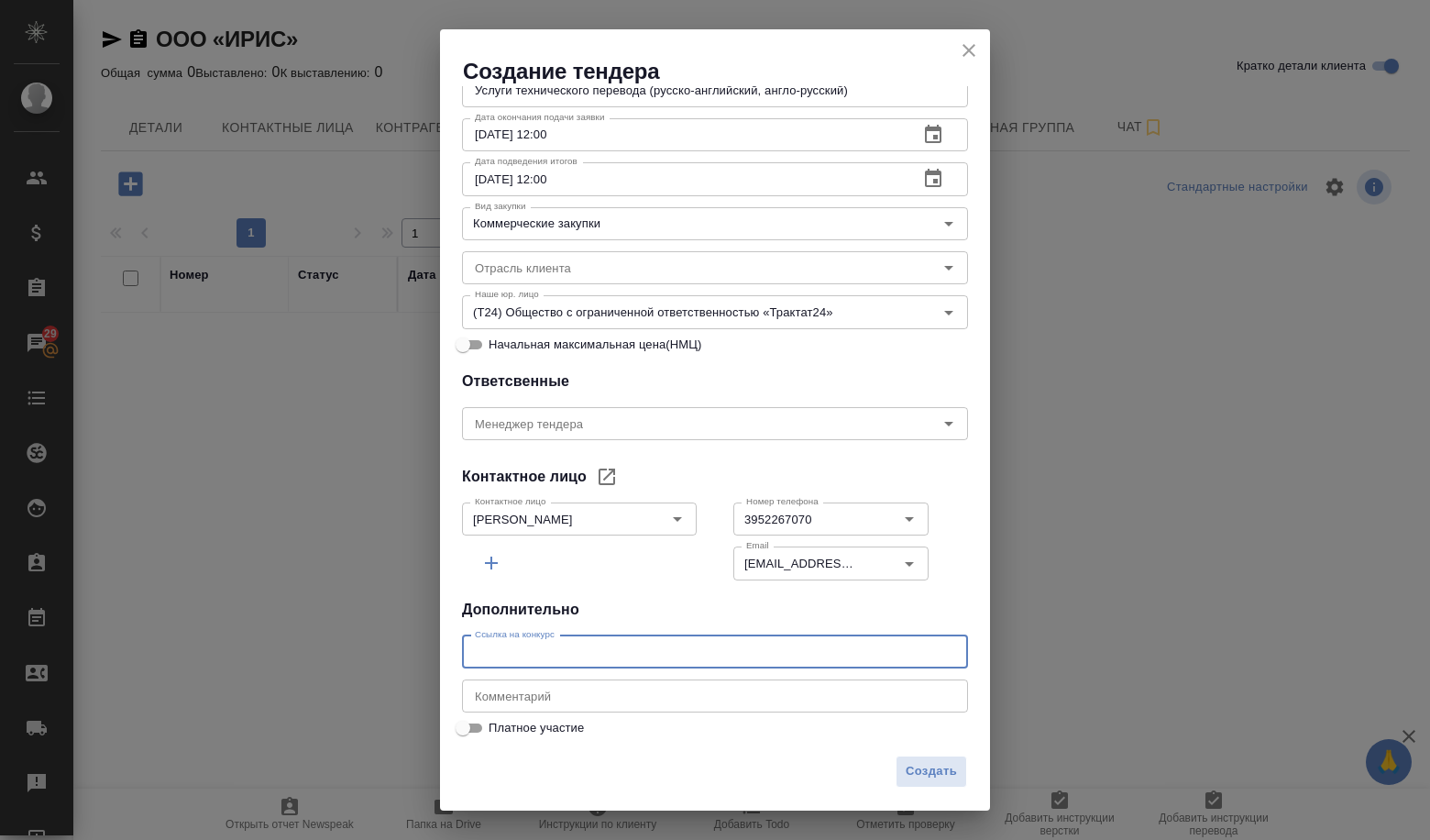
paste input "[URL][DOMAIN_NAME]"
type input "[URL][DOMAIN_NAME]"
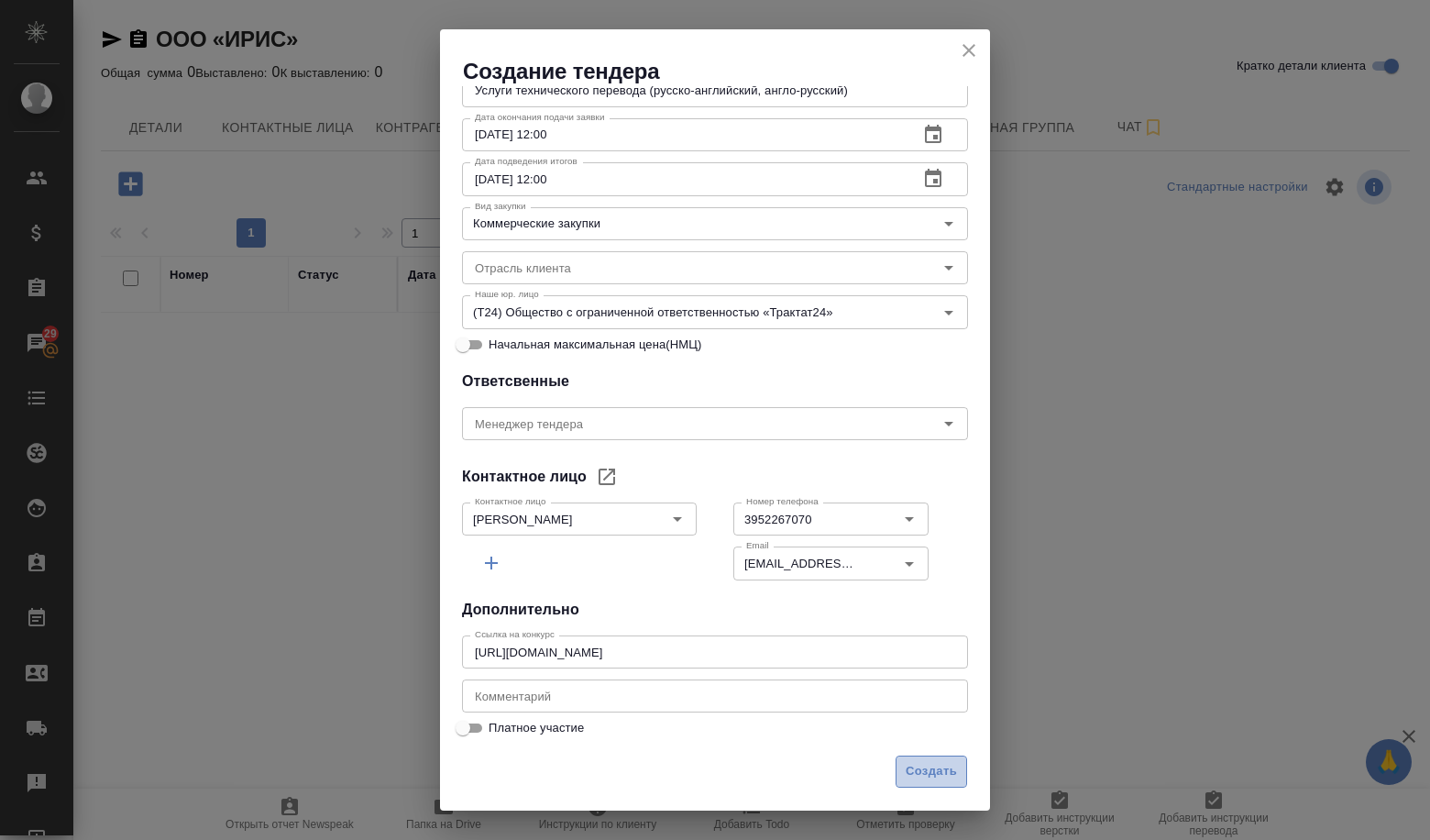
click at [944, 765] on span "Создать" at bounding box center [931, 772] width 51 height 21
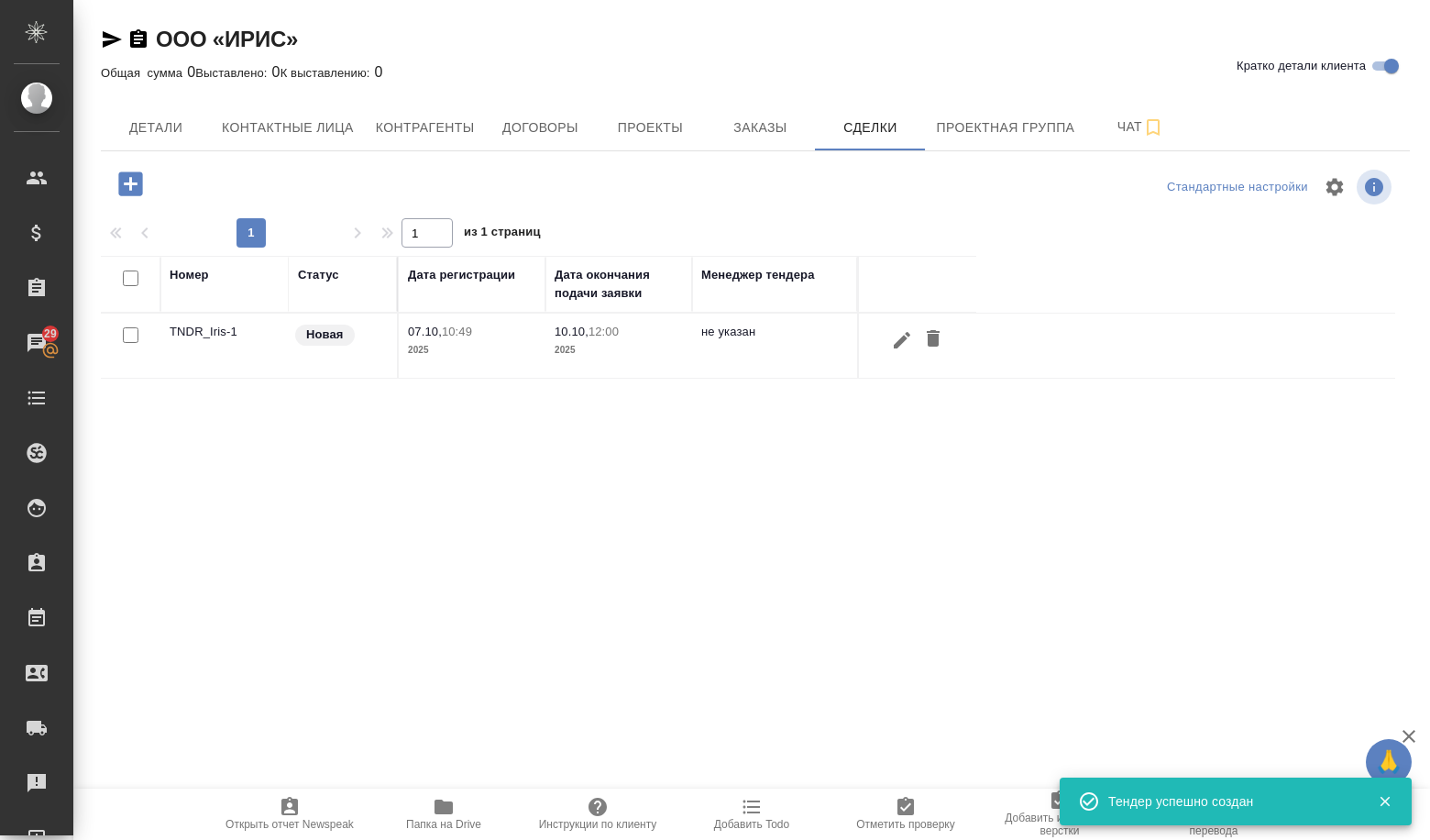
click at [252, 330] on td "TNDR_Iris-1" at bounding box center [225, 345] width 128 height 65
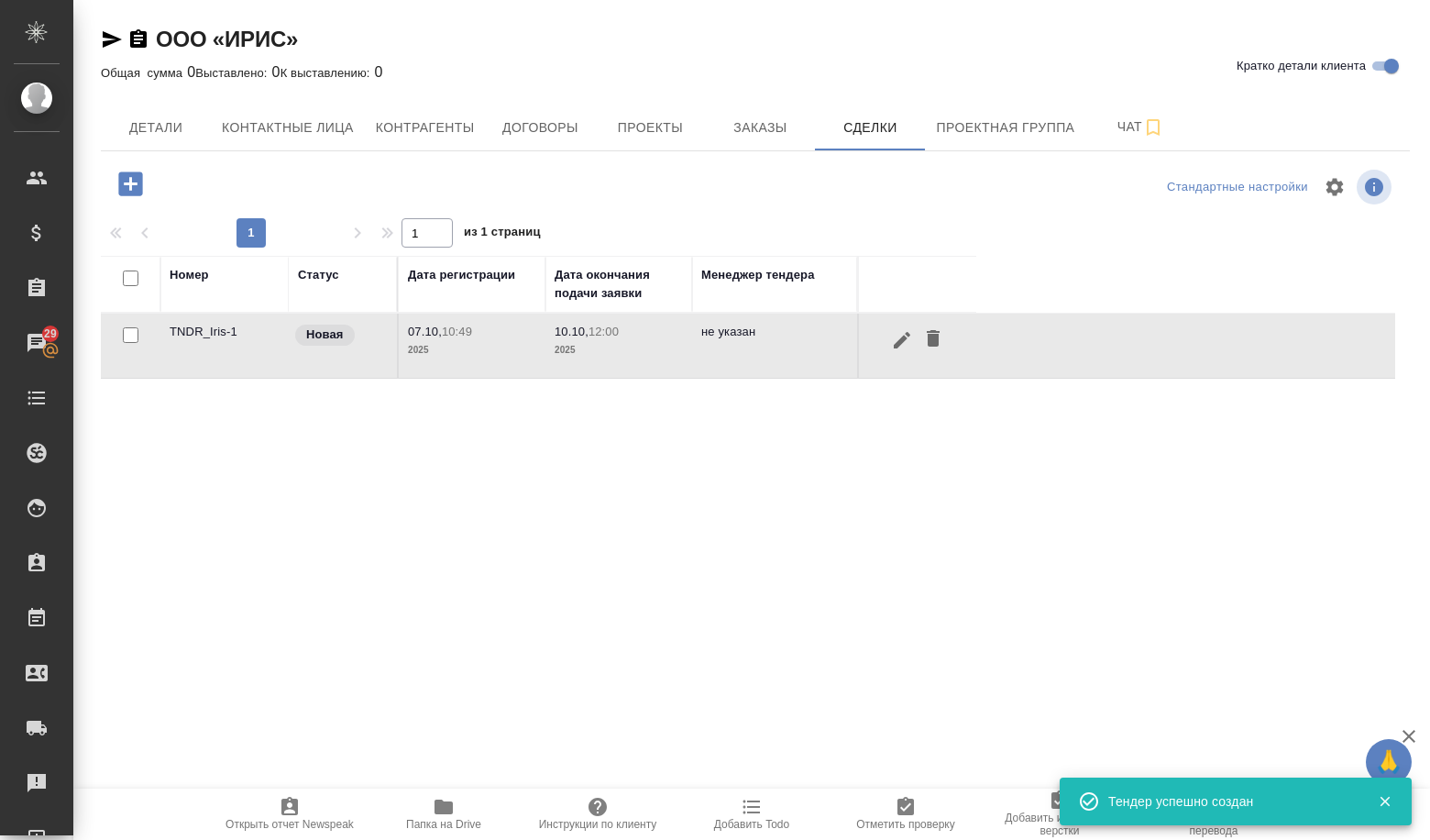
click at [234, 327] on td "TNDR_Iris-1" at bounding box center [225, 345] width 128 height 65
click at [235, 327] on td "TNDR_Iris-1" at bounding box center [225, 345] width 128 height 65
click at [223, 328] on td "TNDR_Iris-1" at bounding box center [225, 345] width 128 height 65
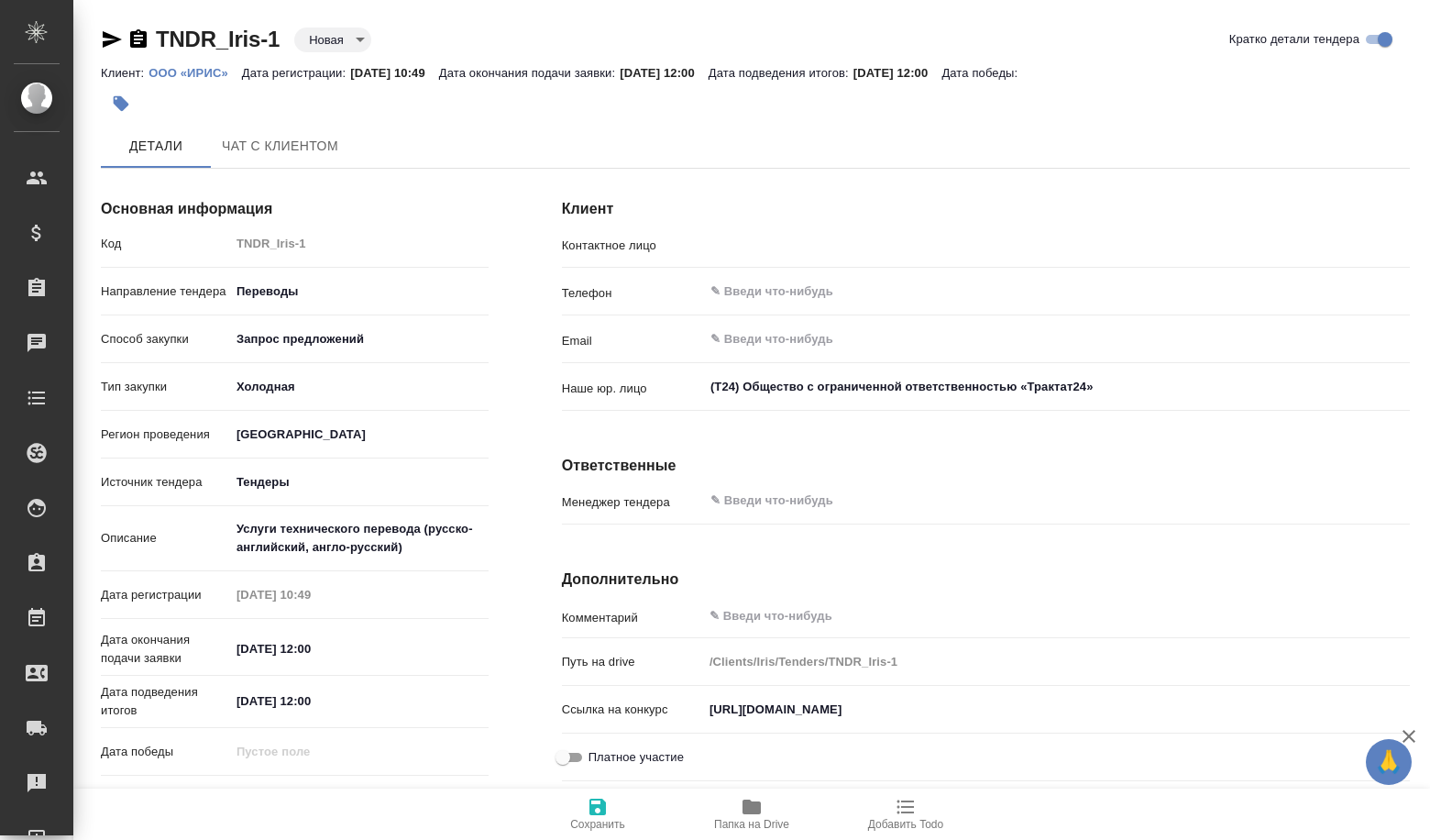
type input "[PERSON_NAME]"
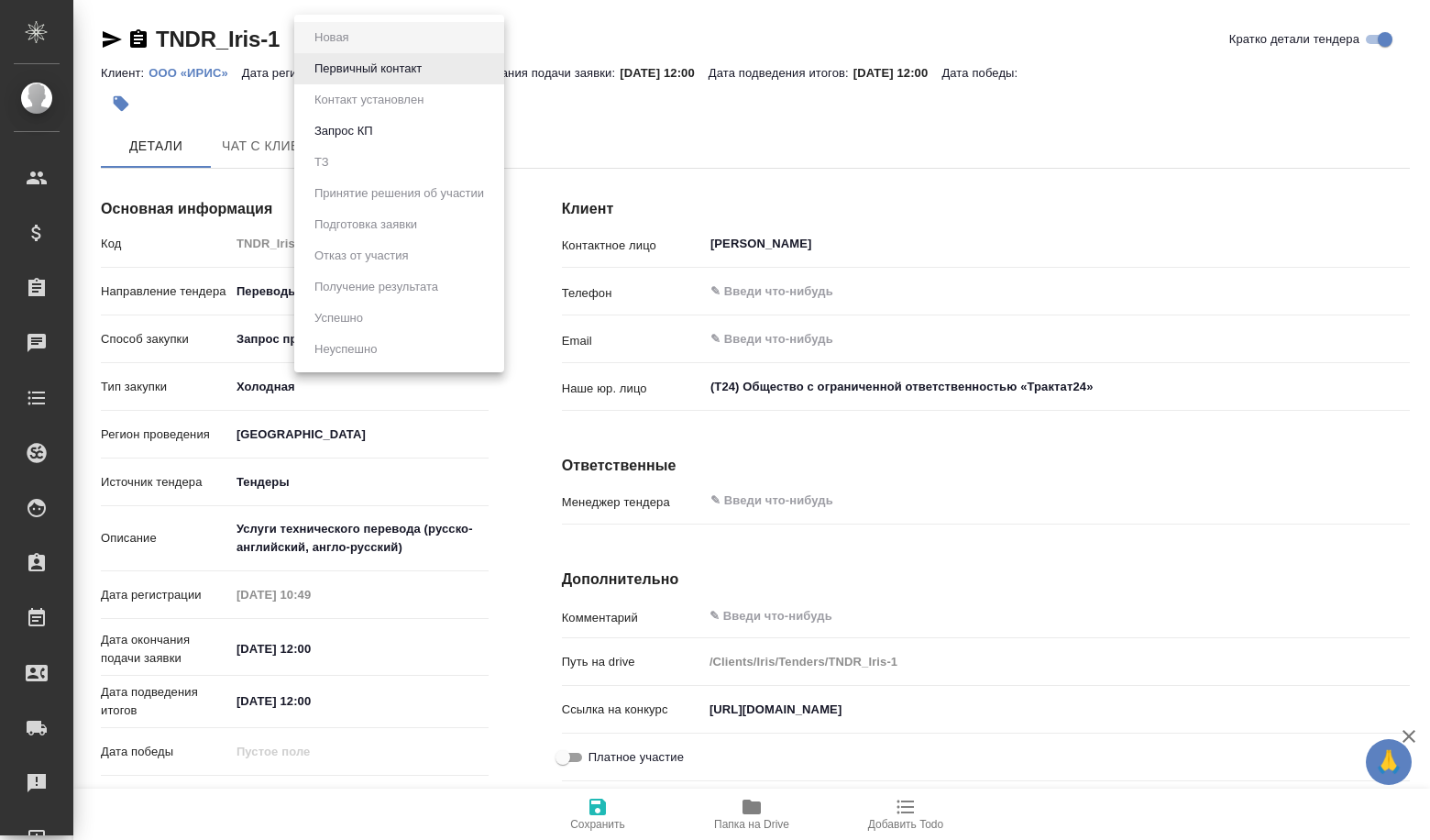
click at [339, 39] on body "🙏 .cls-1 fill:#fff; AWATERA Volkova Alena Клиенты Спецификации Заказы Чаты Todo…" at bounding box center [715, 420] width 1430 height 840
click at [322, 64] on button "Первичный контакт" at bounding box center [368, 68] width 119 height 20
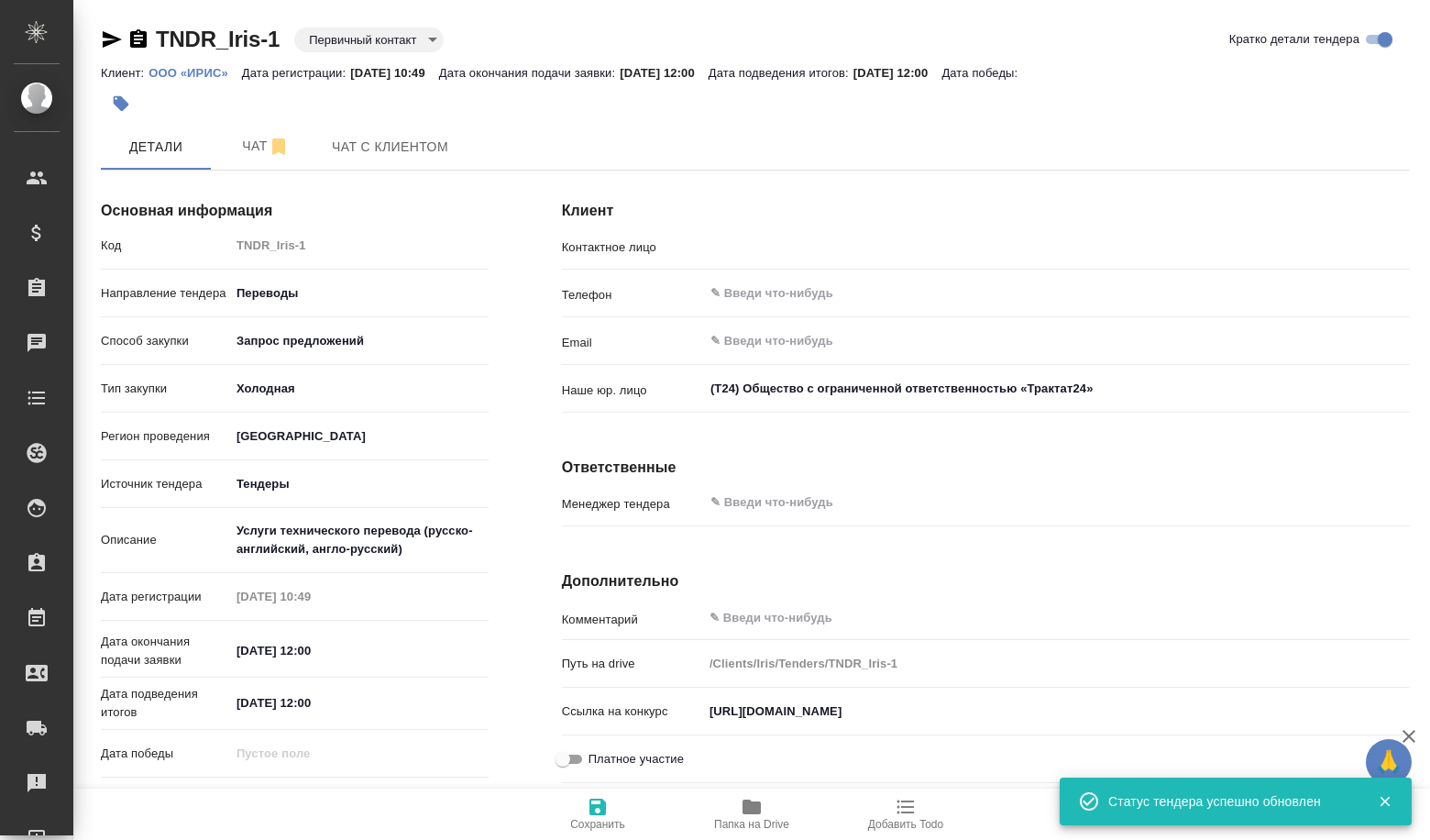
type input "[PERSON_NAME]"
click at [343, 40] on body "🙏 .cls-1 fill:#fff; AWATERA Volkova Alena Клиенты Спецификации Заказы Чаты Todo…" at bounding box center [715, 420] width 1430 height 840
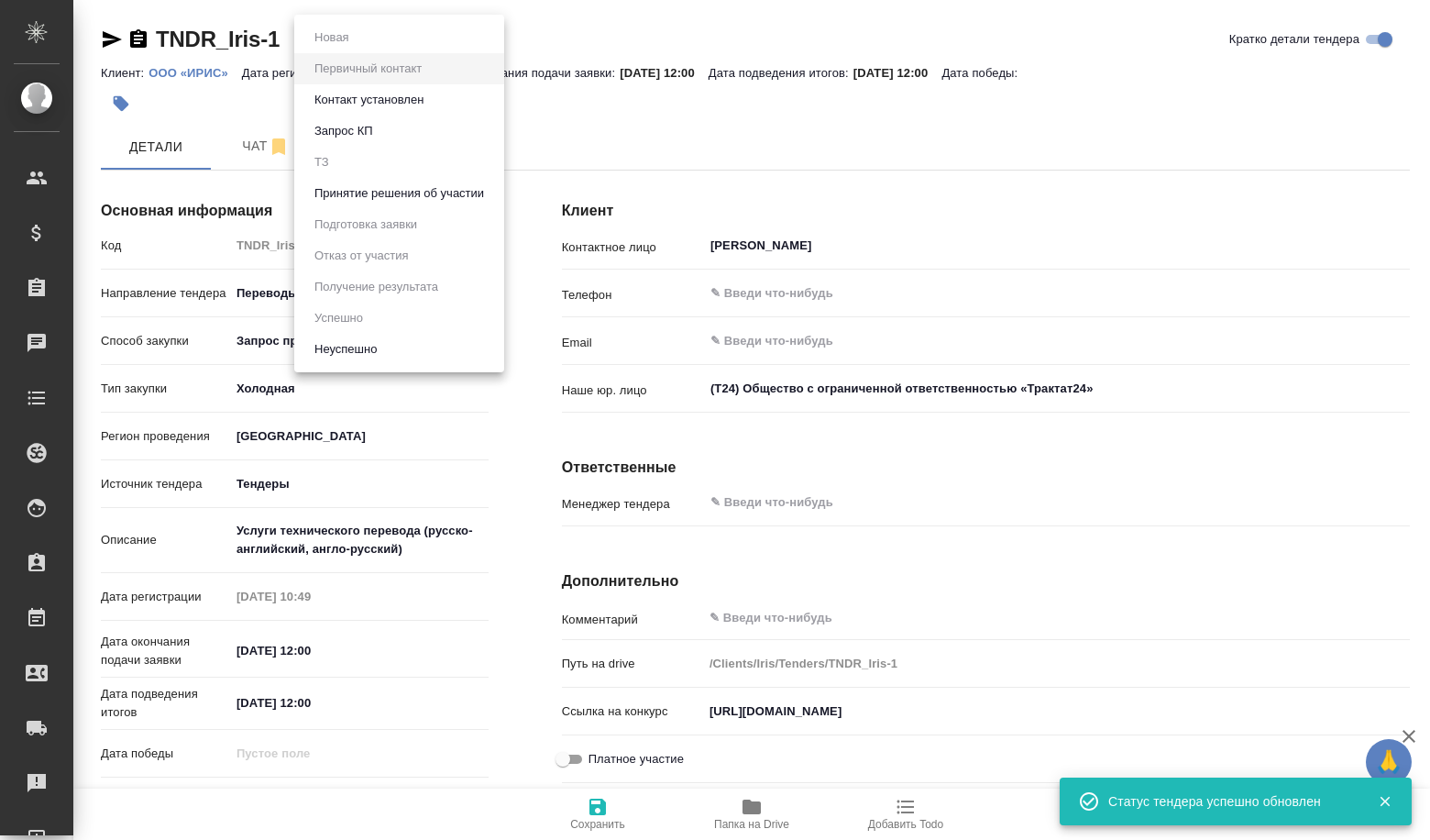
click at [384, 196] on button "Принятие решения об участии" at bounding box center [399, 193] width 180 height 20
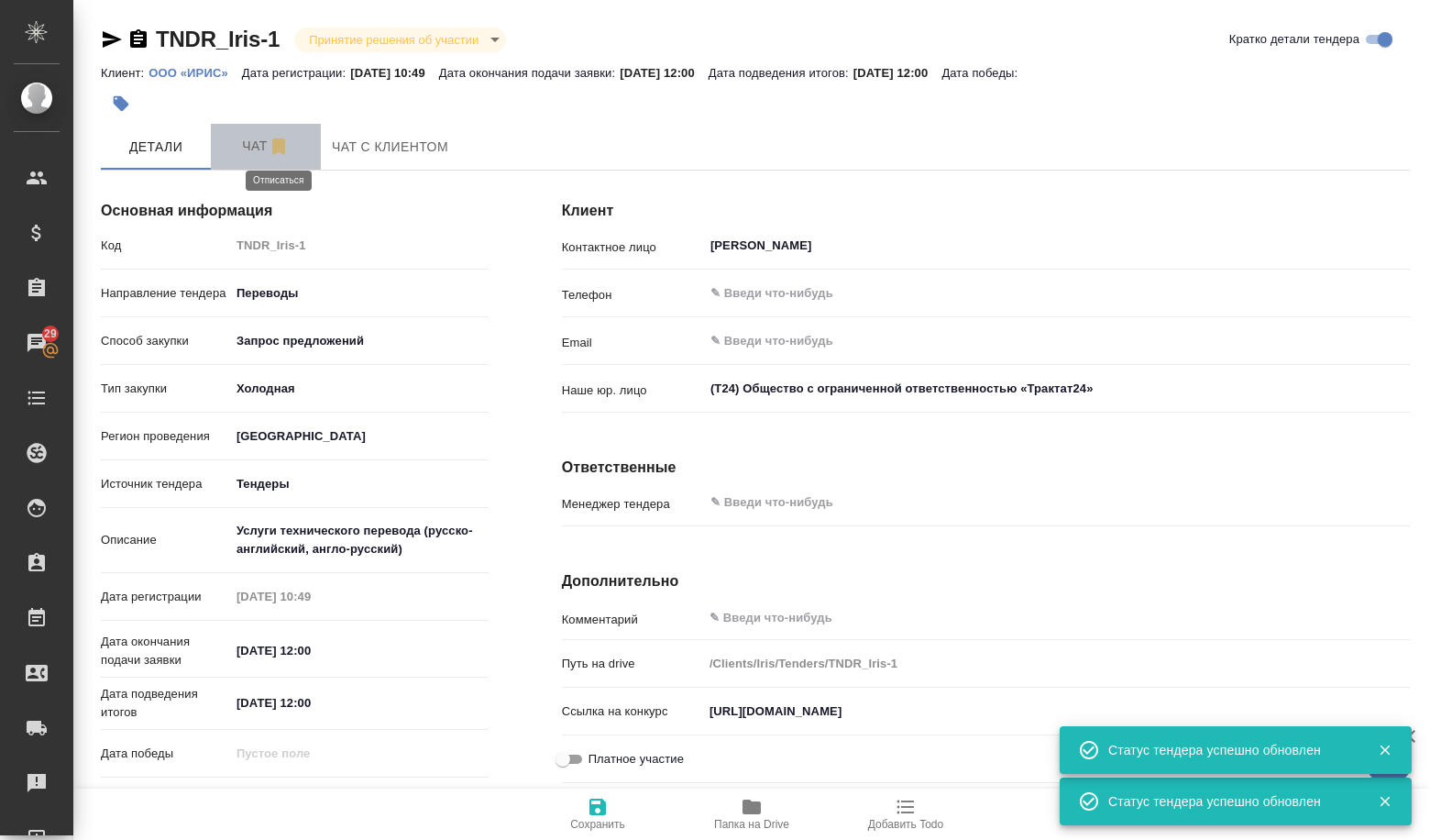
click at [275, 148] on icon "button" at bounding box center [278, 146] width 13 height 16
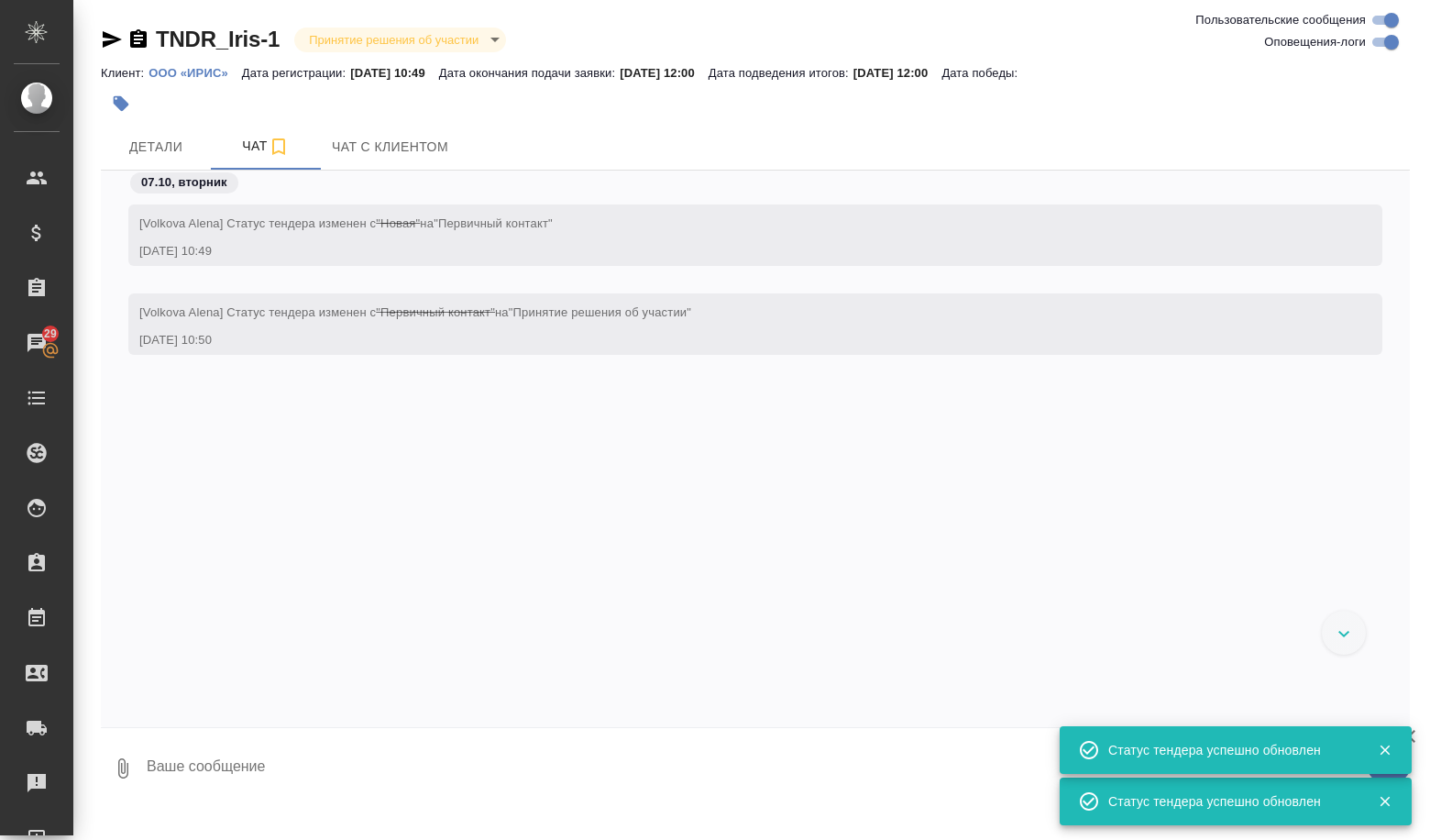
click at [350, 768] on textarea at bounding box center [777, 768] width 1265 height 63
paste textarea "Loremip dolorsi: Ametco adipiscingel seddoeiu (tempor-incididunt, utlab-etdolor…"
type textarea "Loremip dolorsi: Ametco adipiscingel seddoeiu (tempor-incididunt, utlab-etdolor…"
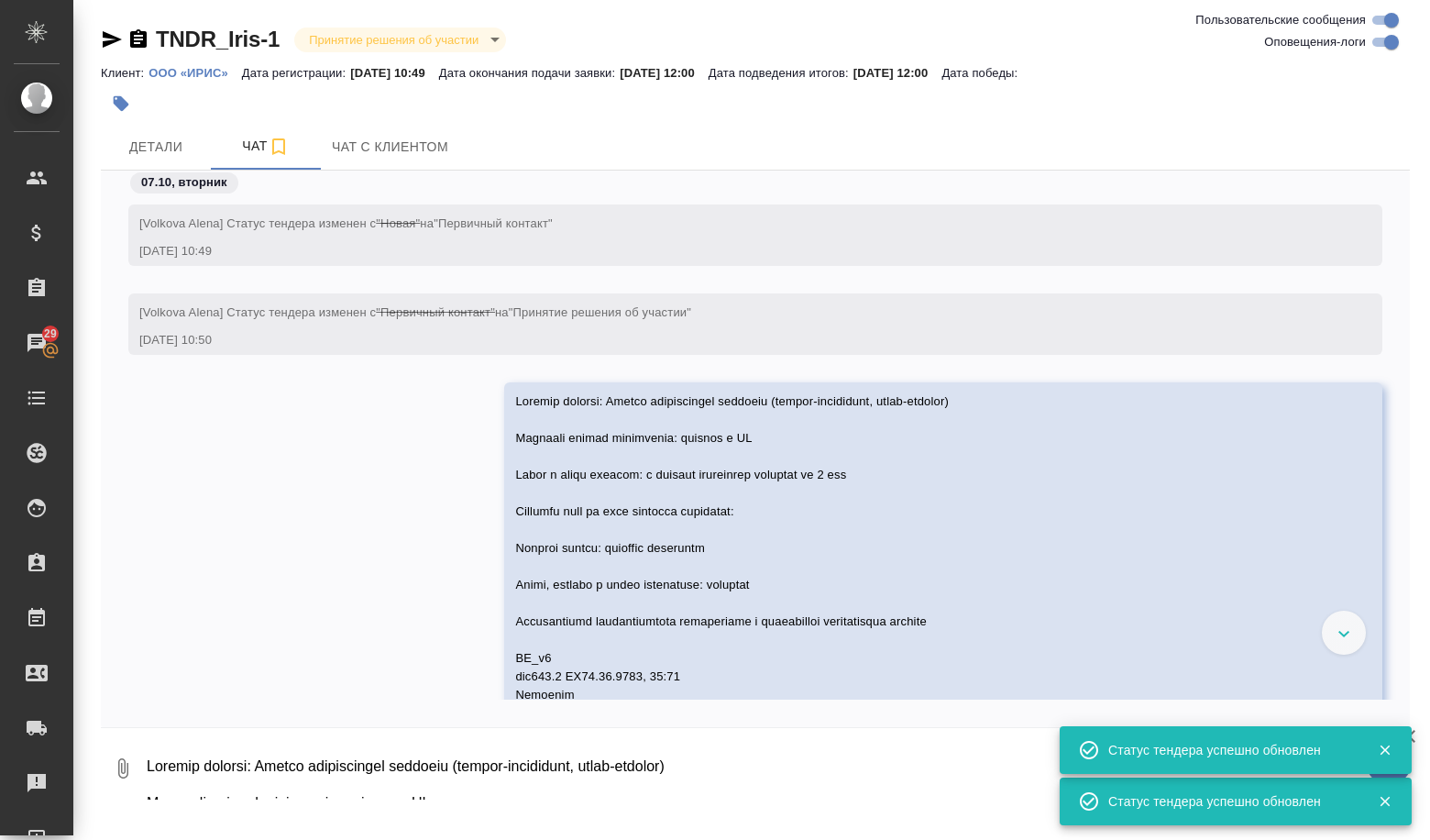
scroll to position [178, 0]
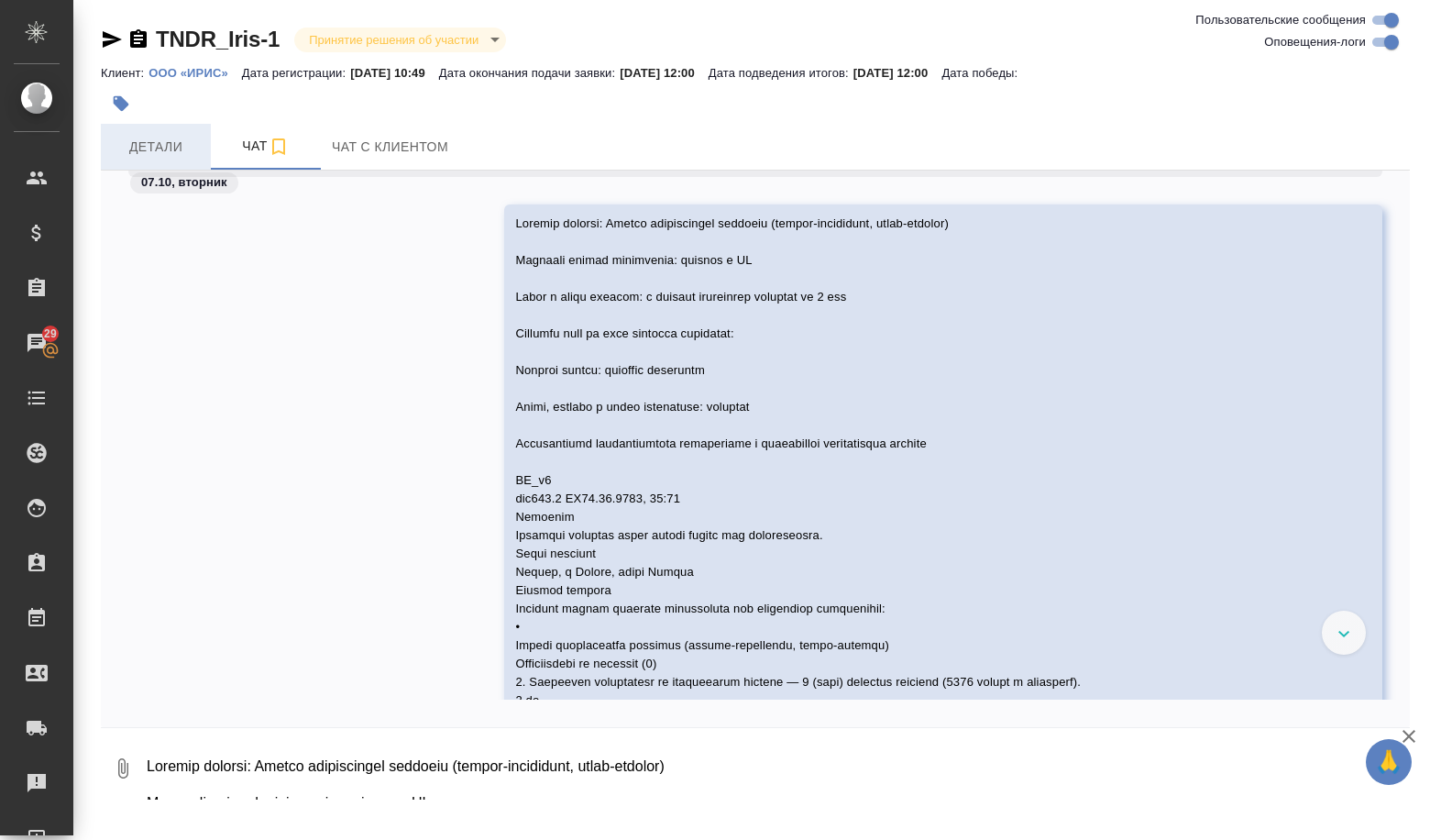
click at [169, 155] on span "Детали" at bounding box center [155, 147] width 88 height 23
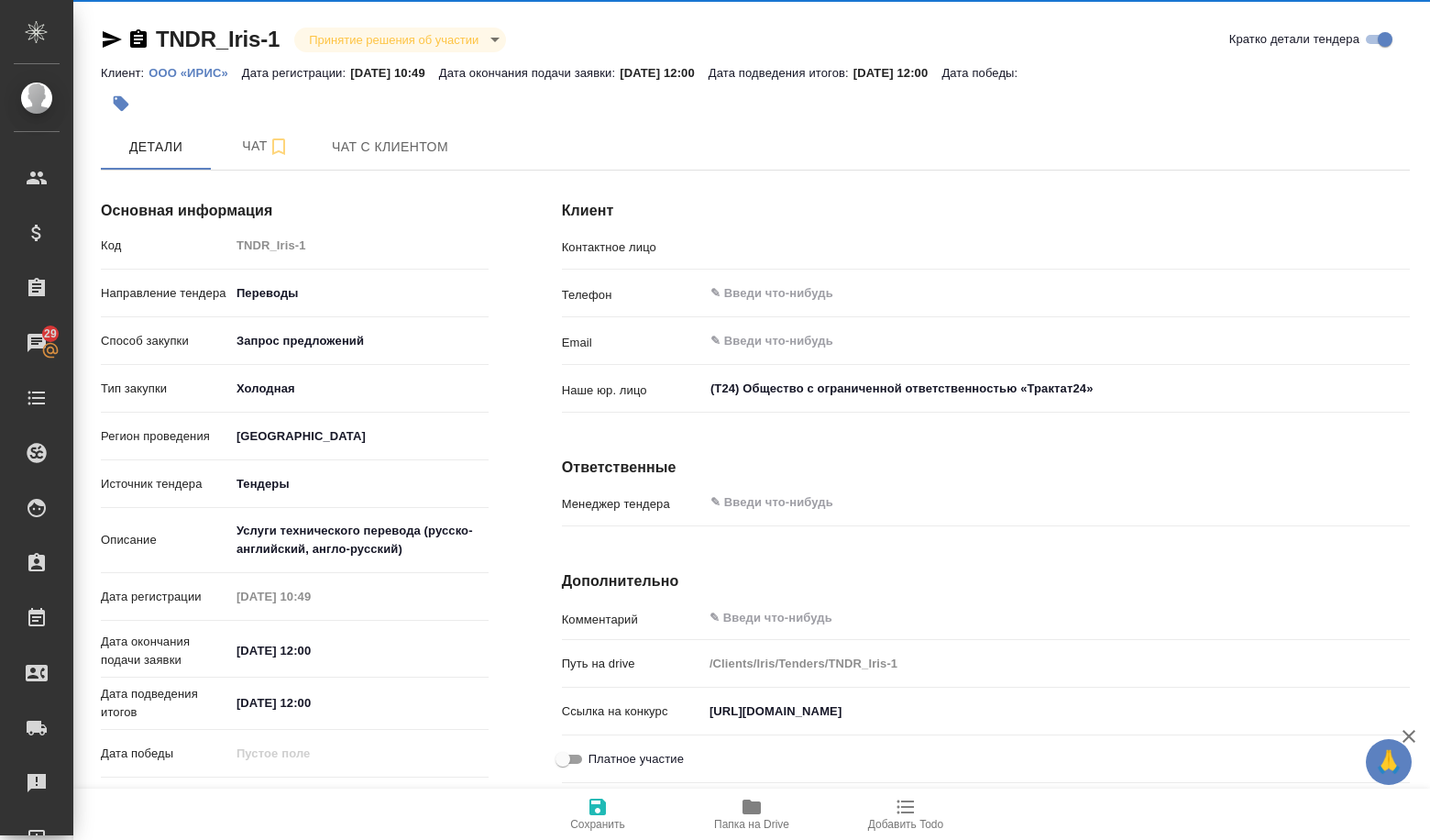
type input "[PERSON_NAME]"
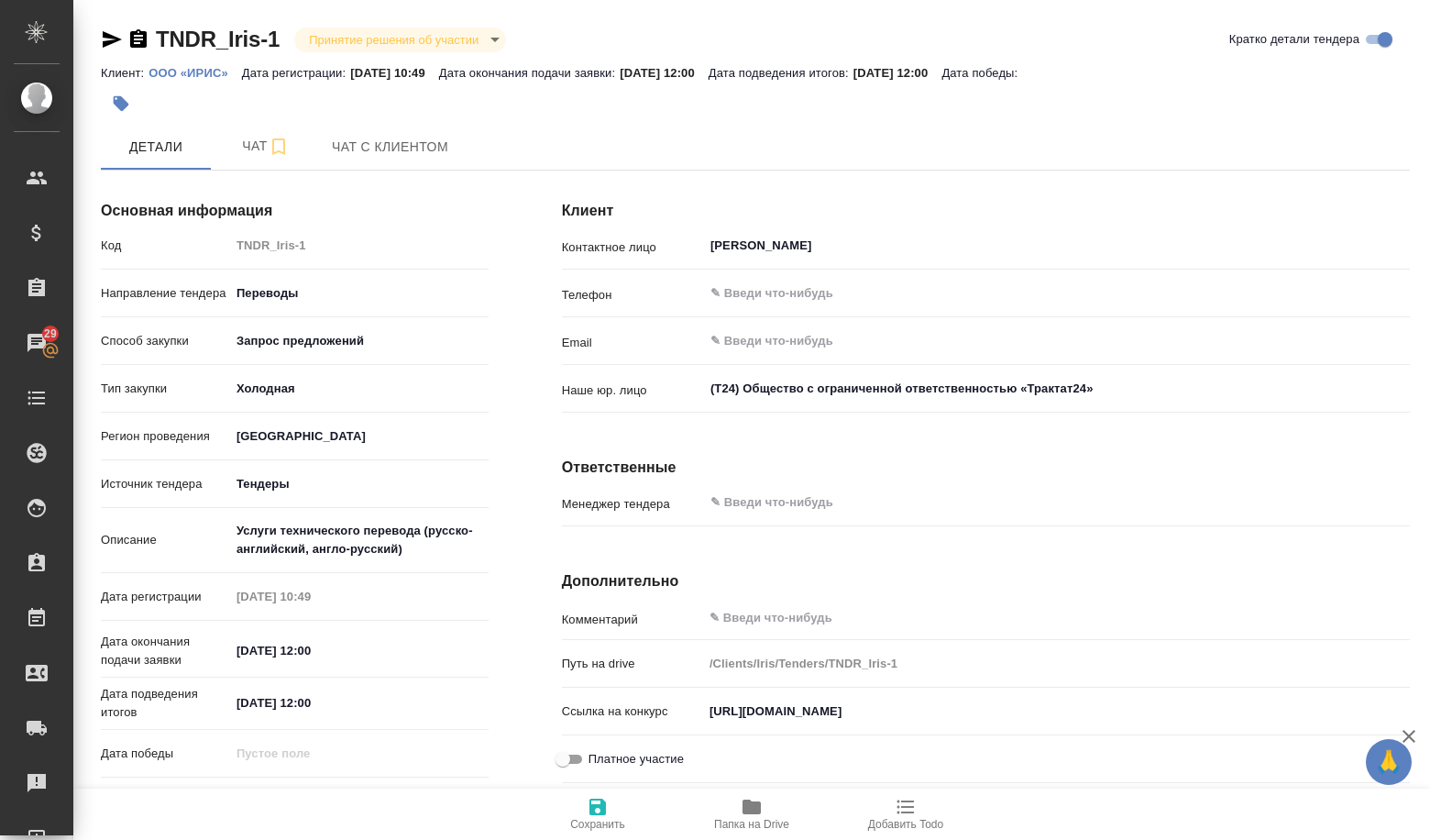
click at [748, 823] on span "Папка на Drive" at bounding box center [752, 824] width 75 height 13
click at [317, 165] on button "Чат" at bounding box center [266, 146] width 110 height 46
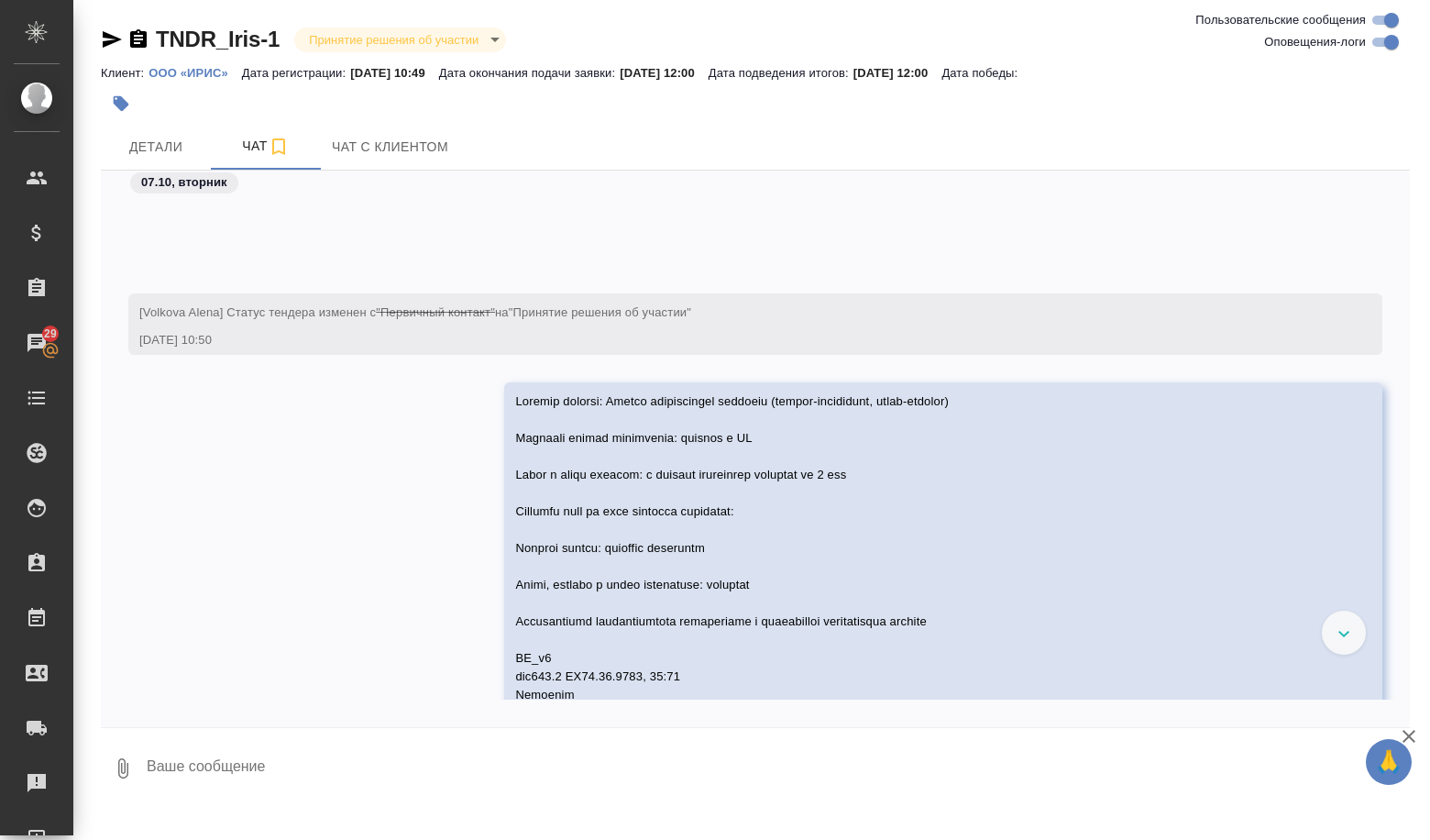
scroll to position [178, 0]
